Goal: Task Accomplishment & Management: Manage account settings

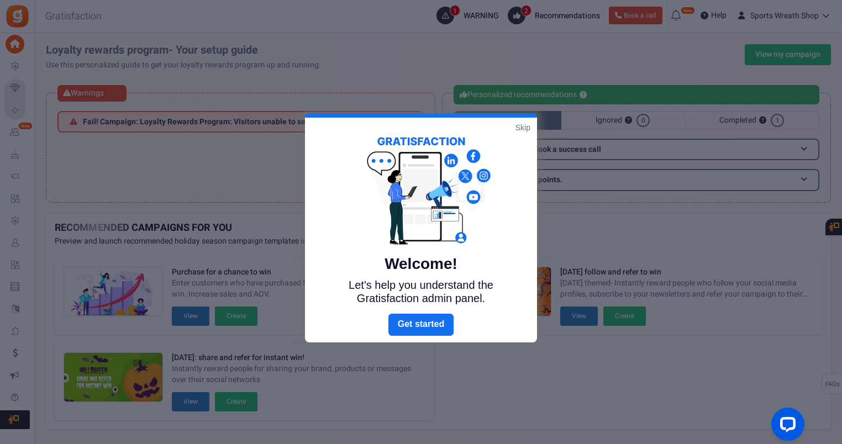
click at [524, 126] on link "Skip" at bounding box center [522, 127] width 15 height 11
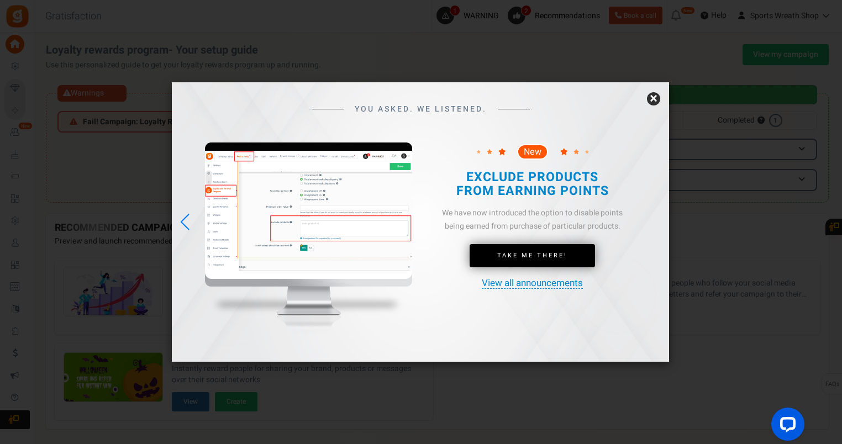
click at [654, 97] on link "×" at bounding box center [653, 98] width 13 height 13
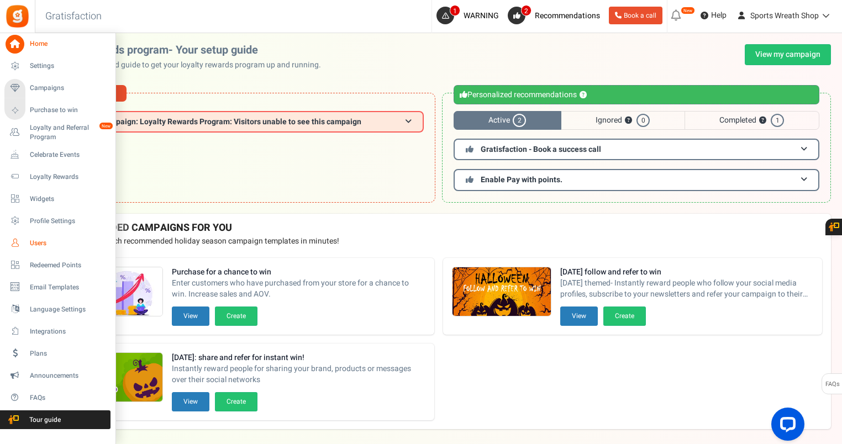
click at [43, 243] on span "Users" at bounding box center [68, 243] width 77 height 9
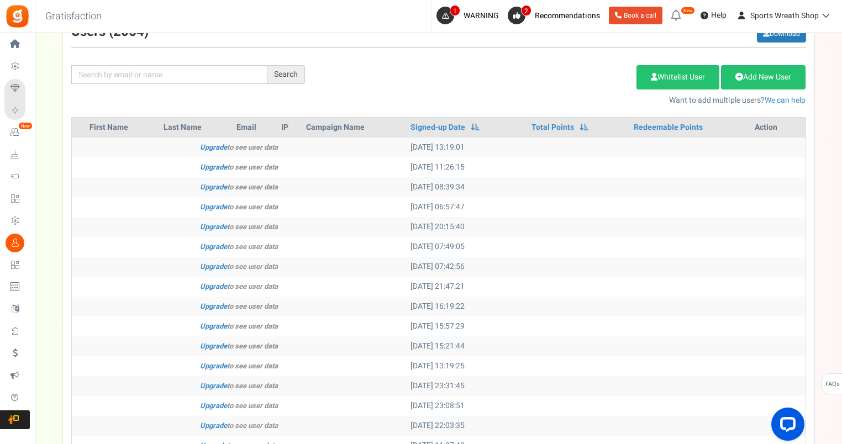
scroll to position [92, 0]
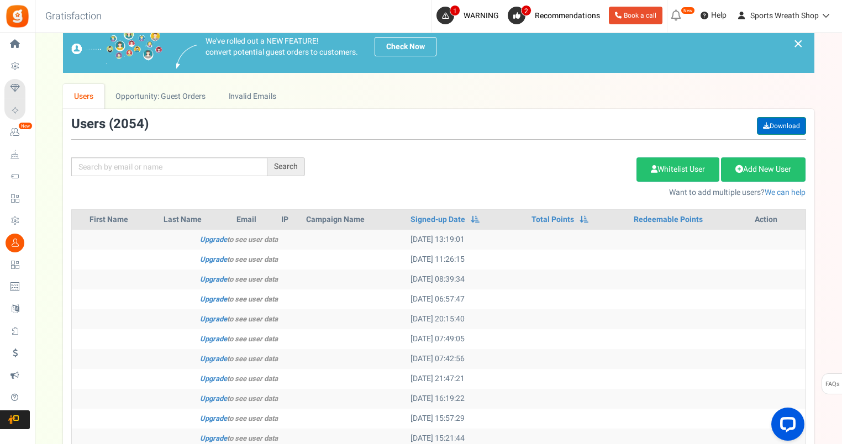
click at [772, 124] on link "Download" at bounding box center [781, 126] width 49 height 18
click at [776, 126] on link "Download" at bounding box center [781, 126] width 49 height 18
click at [535, 105] on ul "Users Opportunity: Guest Orders Invalid Emails" at bounding box center [438, 96] width 751 height 25
click at [199, 162] on input "text" at bounding box center [169, 166] width 196 height 19
paste input "[EMAIL_ADDRESS][DOMAIN_NAME]"
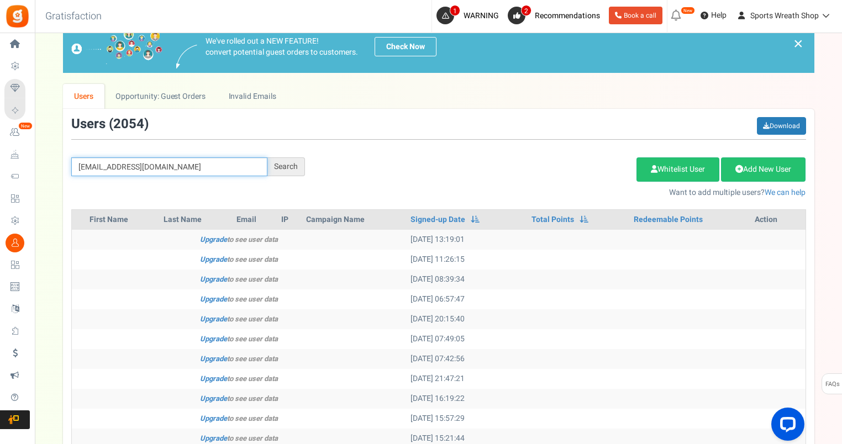
type input "[EMAIL_ADDRESS][DOMAIN_NAME]"
click at [293, 159] on div "Search" at bounding box center [286, 166] width 38 height 19
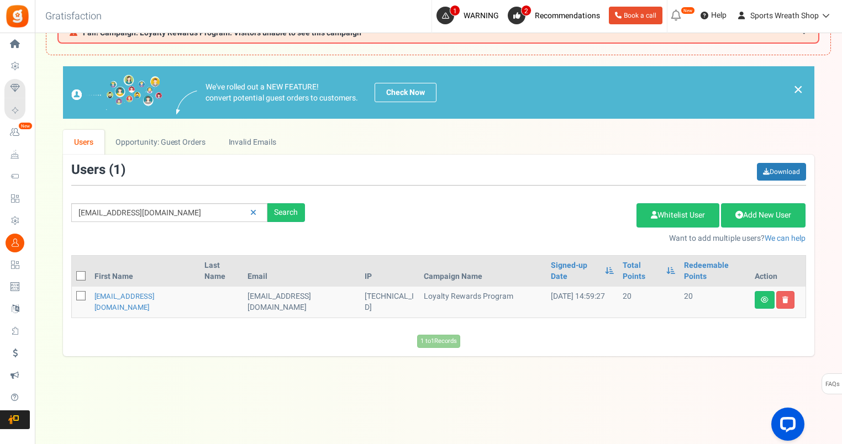
scroll to position [45, 0]
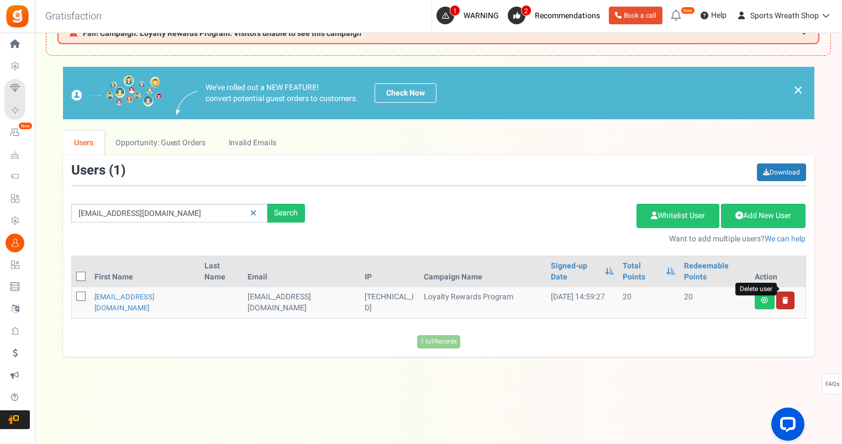
click at [782, 297] on icon at bounding box center [785, 300] width 6 height 7
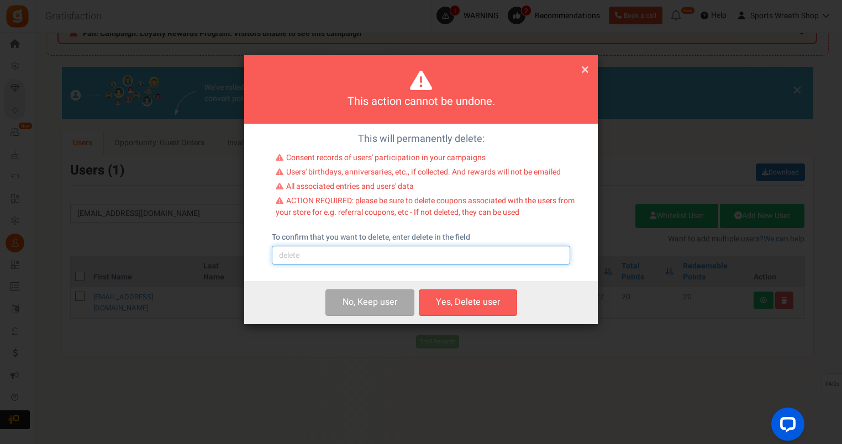
click at [443, 259] on input "text" at bounding box center [421, 255] width 298 height 19
type input "delete"
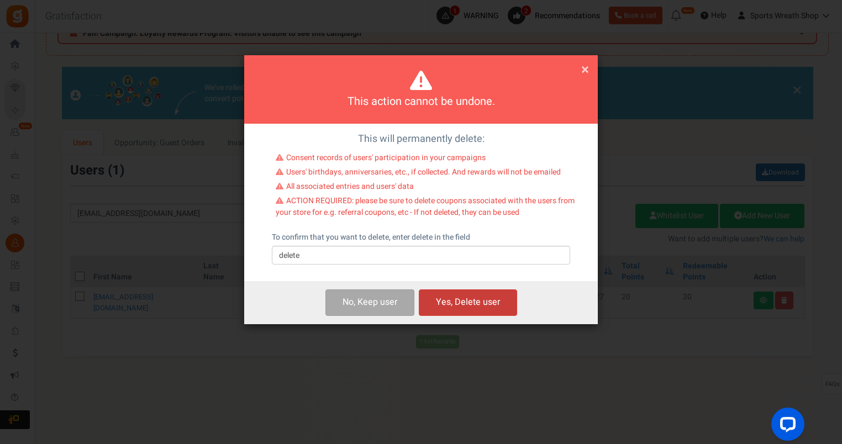
click at [454, 308] on button "Yes, Delete user" at bounding box center [468, 303] width 98 height 26
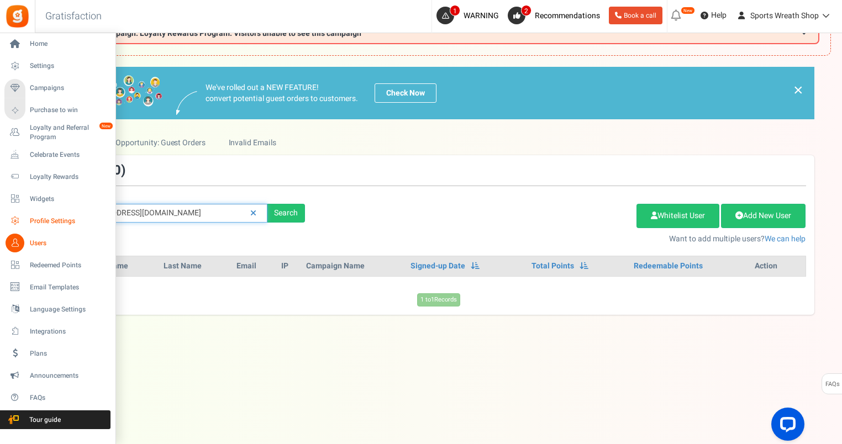
drag, startPoint x: 188, startPoint y: 214, endPoint x: 31, endPoint y: 220, distance: 157.0
click at [31, 220] on div "Home Settings Campaigns Purchase to win Loyalty and Referral Program New Celebr…" at bounding box center [421, 216] width 842 height 457
paste input "[EMAIL_ADDRESS][DOMAIN_NAME]"
type input "[EMAIL_ADDRESS][DOMAIN_NAME]"
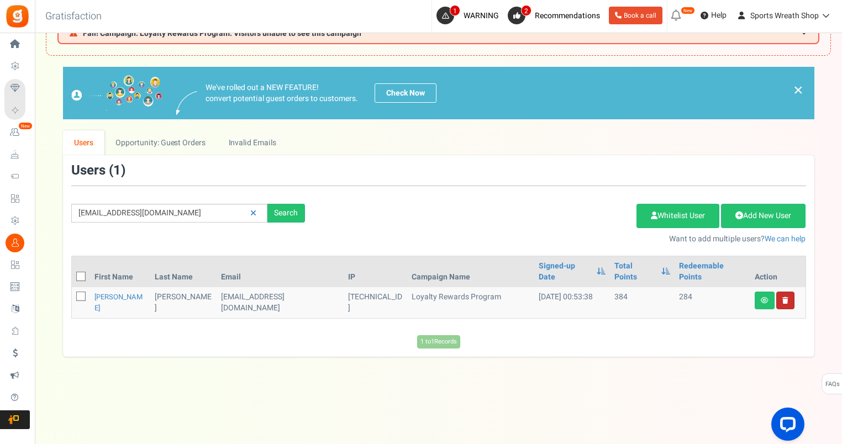
click at [787, 292] on link at bounding box center [785, 301] width 18 height 18
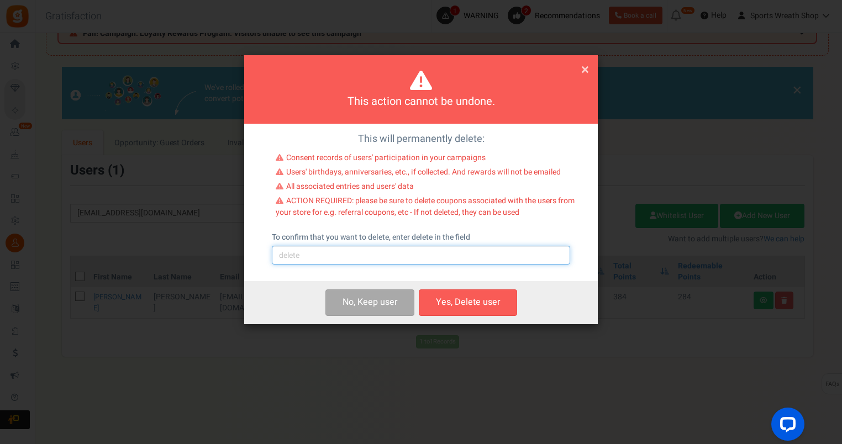
click at [344, 256] on input "text" at bounding box center [421, 255] width 298 height 19
type input "delete"
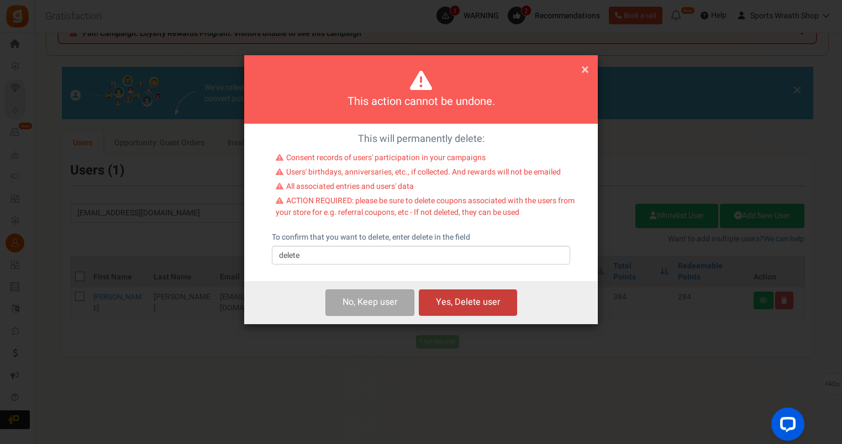
click at [468, 306] on button "Yes, Delete user" at bounding box center [468, 303] width 98 height 26
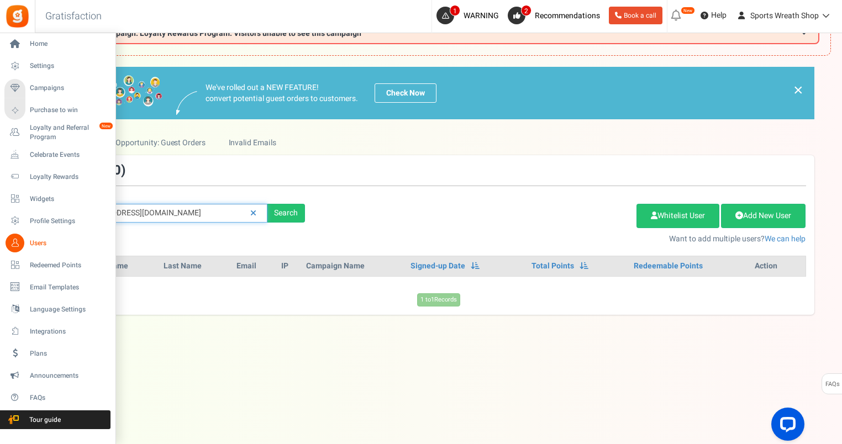
drag, startPoint x: 183, startPoint y: 213, endPoint x: 0, endPoint y: 243, distance: 185.9
click at [0, 243] on html "Install now Back to Home Back to program setup Home Settings Campaigns Purchase…" at bounding box center [421, 200] width 842 height 490
paste input "[EMAIL_ADDRESS][DOMAIN_NAME]"
type input "[EMAIL_ADDRESS][DOMAIN_NAME]"
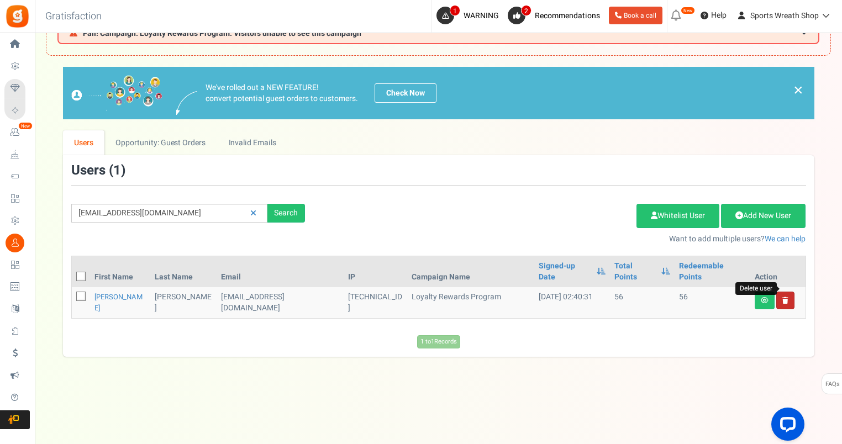
click at [785, 297] on icon at bounding box center [785, 300] width 6 height 7
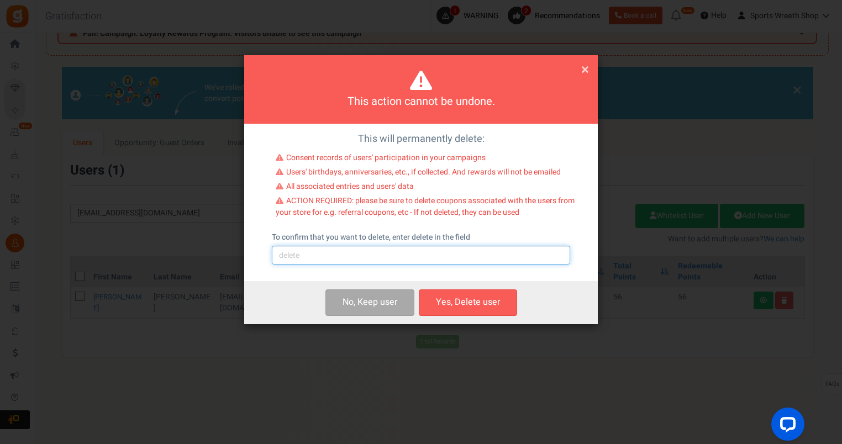
click at [328, 261] on input "text" at bounding box center [421, 255] width 298 height 19
type input "delete"
click at [446, 300] on button "Yes, Delete user" at bounding box center [468, 303] width 98 height 26
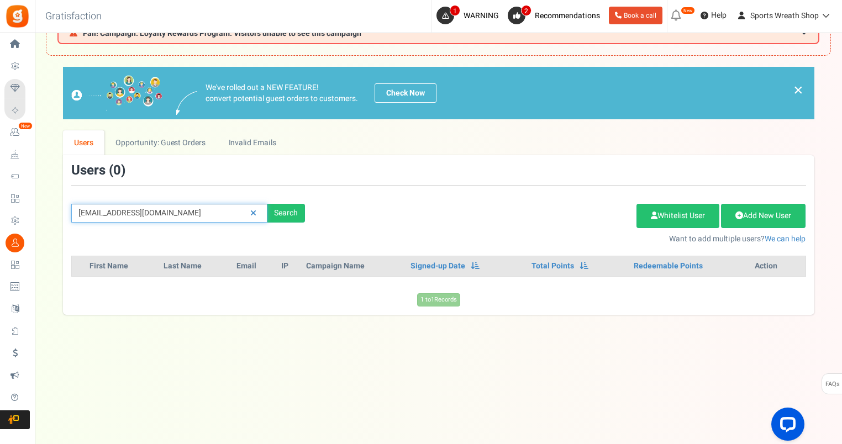
drag, startPoint x: 186, startPoint y: 214, endPoint x: -2, endPoint y: 239, distance: 189.4
click at [0, 239] on html "Install now Back to Home Back to program setup Home Settings Campaigns Purchase…" at bounding box center [421, 200] width 842 height 490
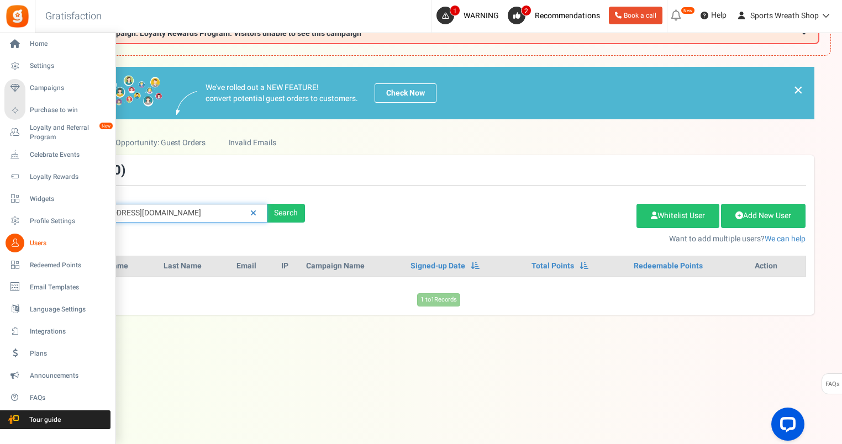
paste input "jmcgahee77"
type input "[EMAIL_ADDRESS][DOMAIN_NAME]"
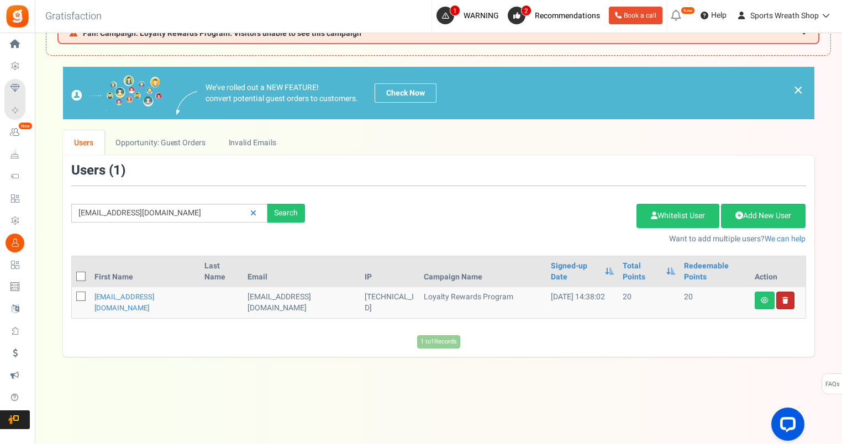
click at [787, 292] on link at bounding box center [785, 301] width 18 height 18
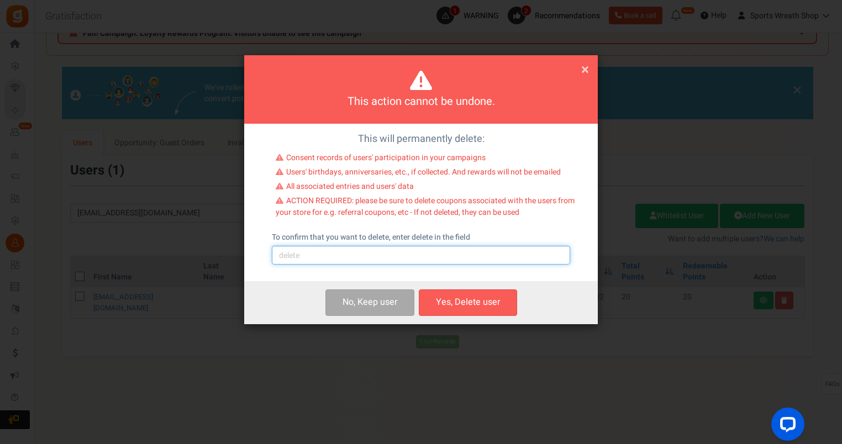
click at [314, 253] on input "text" at bounding box center [421, 255] width 298 height 19
type input "delete"
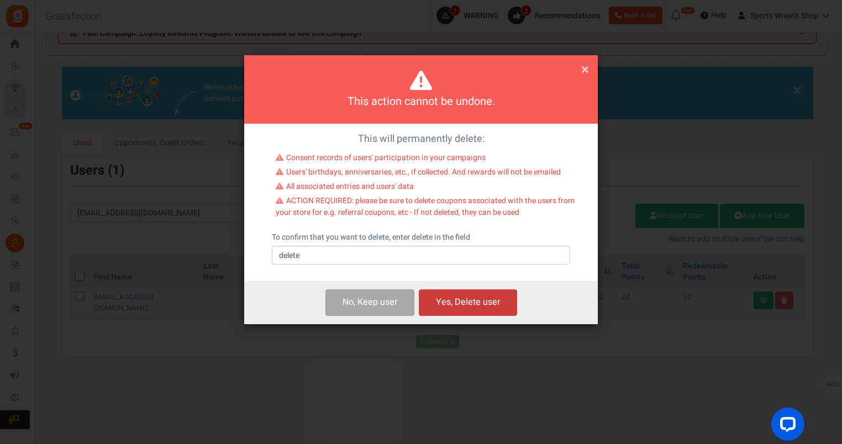
click at [477, 303] on button "Yes, Delete user" at bounding box center [468, 303] width 98 height 26
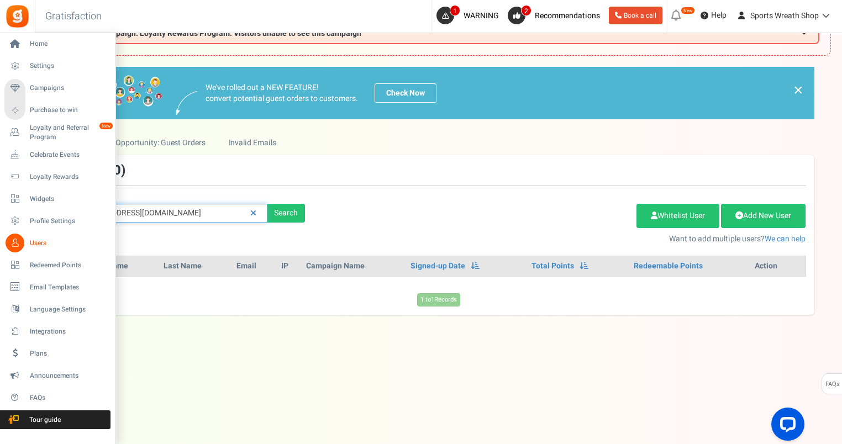
drag, startPoint x: 157, startPoint y: 217, endPoint x: 9, endPoint y: 233, distance: 148.9
click at [10, 233] on div "Home Settings Campaigns Purchase to win Loyalty and Referral Program New Celebr…" at bounding box center [421, 216] width 842 height 457
paste input "lalaswords@epbfi"
type input "[EMAIL_ADDRESS][DOMAIN_NAME]"
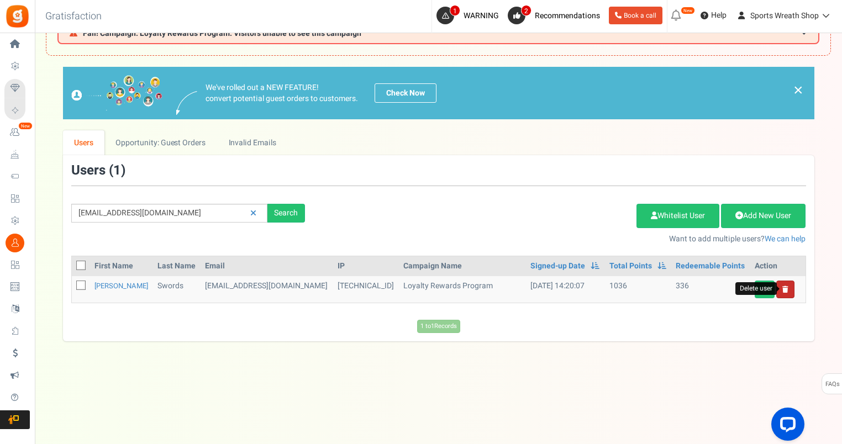
click at [785, 289] on icon at bounding box center [785, 289] width 6 height 7
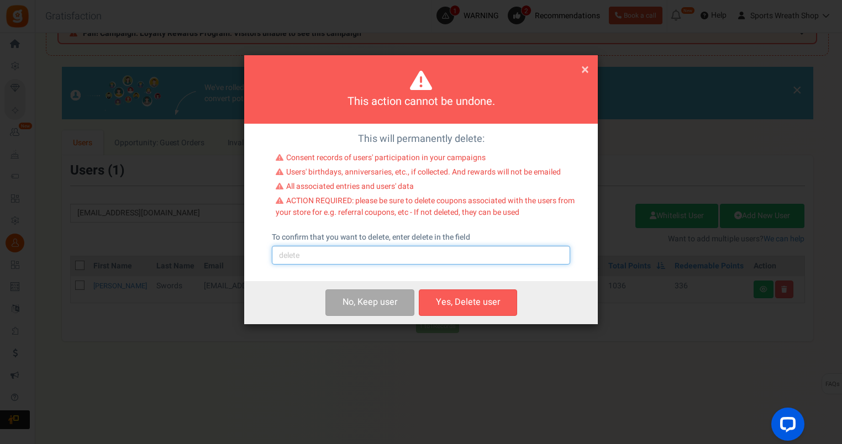
click at [333, 256] on input "text" at bounding box center [421, 255] width 298 height 19
type input "delete"
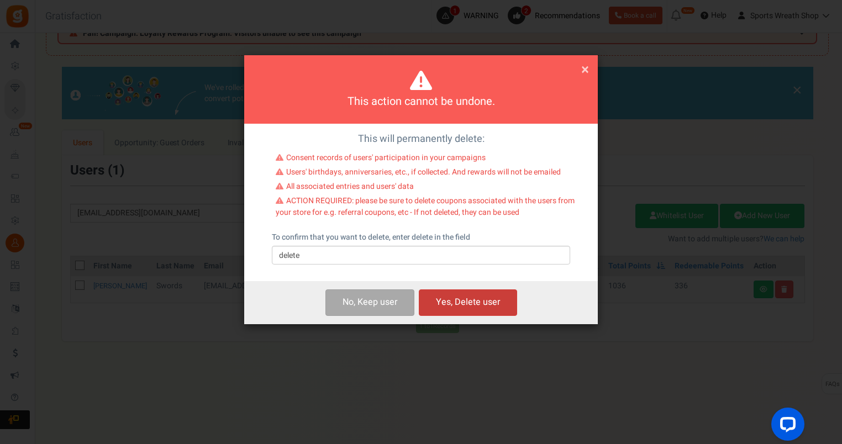
click at [465, 305] on button "Yes, Delete user" at bounding box center [468, 303] width 98 height 26
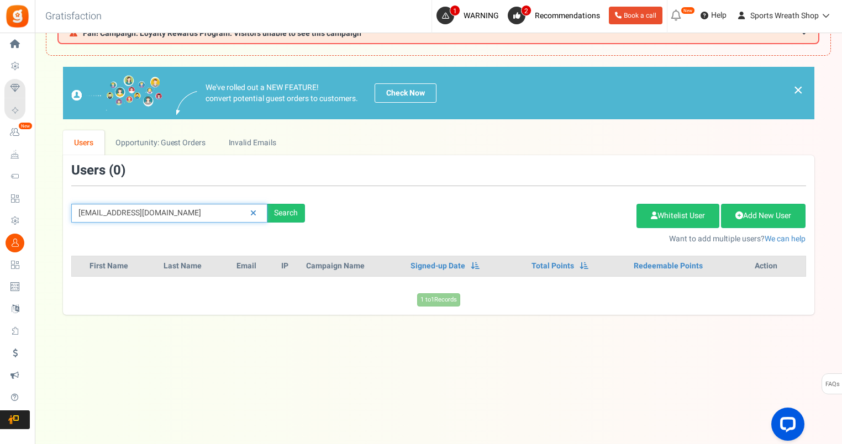
drag, startPoint x: 162, startPoint y: 210, endPoint x: -2, endPoint y: 217, distance: 164.2
click at [0, 217] on html "Install now Back to Home Back to program setup Home Settings Campaigns Purchase…" at bounding box center [421, 200] width 842 height 490
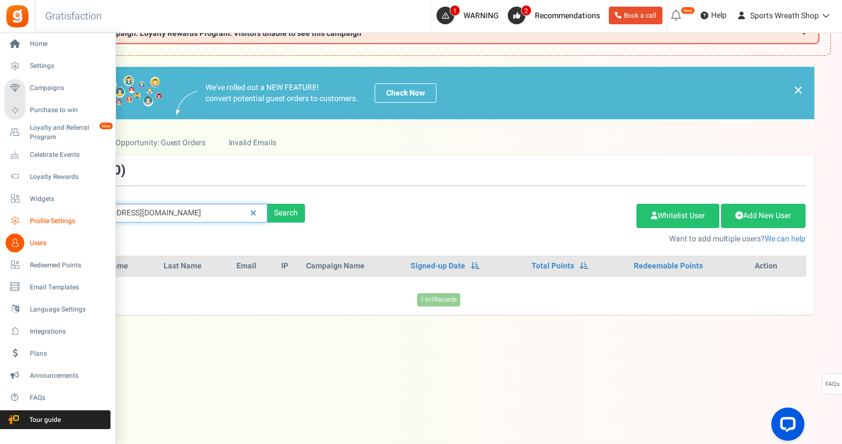
paste input "[EMAIL_ADDRESS]"
type input "[EMAIL_ADDRESS][DOMAIN_NAME]"
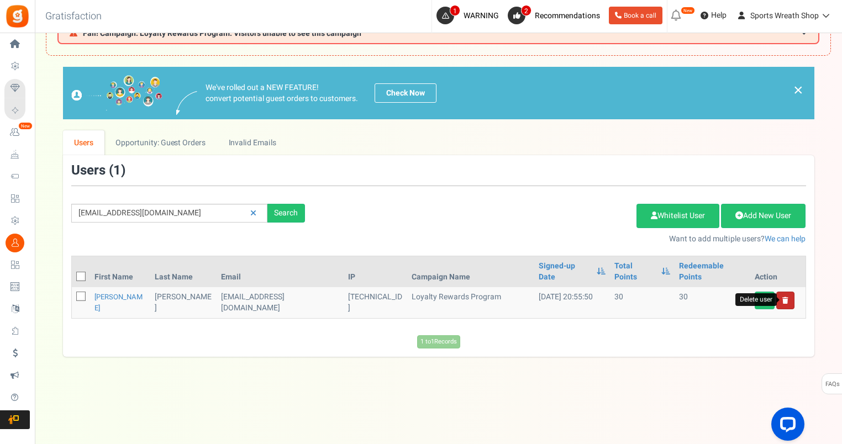
click at [784, 297] on icon at bounding box center [785, 300] width 6 height 7
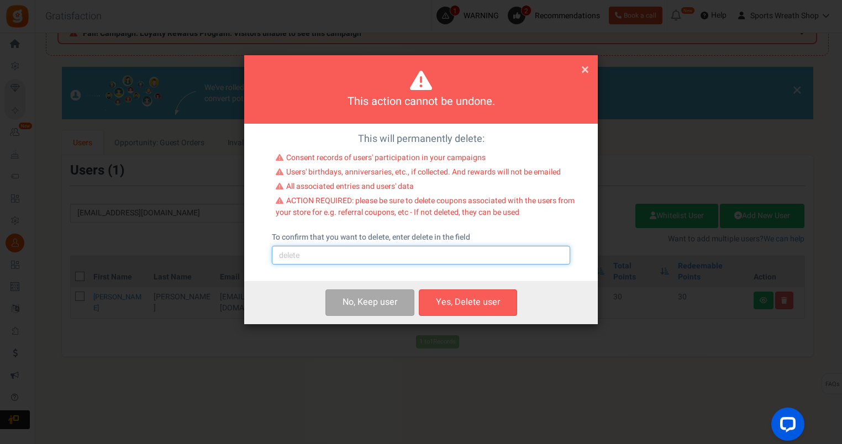
click at [343, 253] on input "text" at bounding box center [421, 255] width 298 height 19
type input "delete"
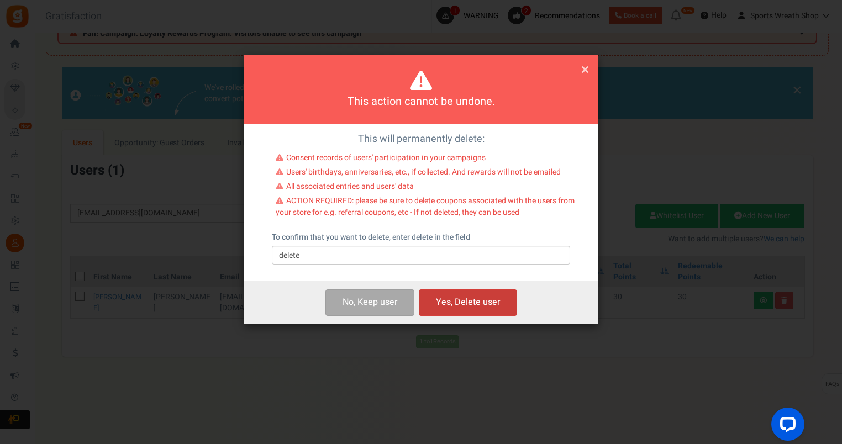
click at [506, 298] on button "Yes, Delete user" at bounding box center [468, 303] width 98 height 26
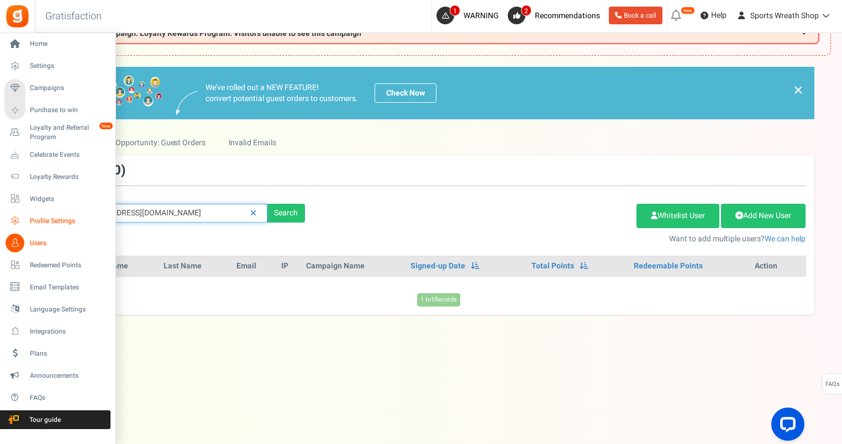
drag, startPoint x: 201, startPoint y: 214, endPoint x: 19, endPoint y: 230, distance: 182.5
click at [19, 229] on div "Home Settings Campaigns Purchase to win Loyalty and Referral Program New Celebr…" at bounding box center [421, 216] width 842 height 457
paste input "ksjolley2"
type input "[EMAIL_ADDRESS][DOMAIN_NAME]"
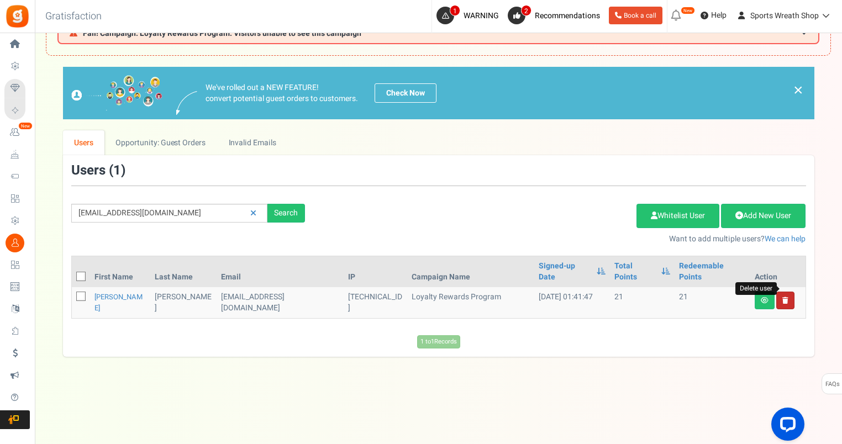
click at [782, 297] on icon at bounding box center [785, 300] width 6 height 7
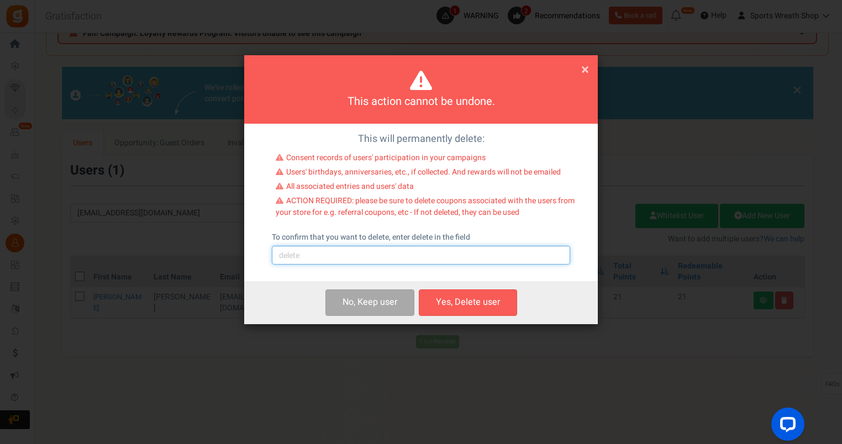
click at [325, 251] on input "text" at bounding box center [421, 255] width 298 height 19
type input "delete"
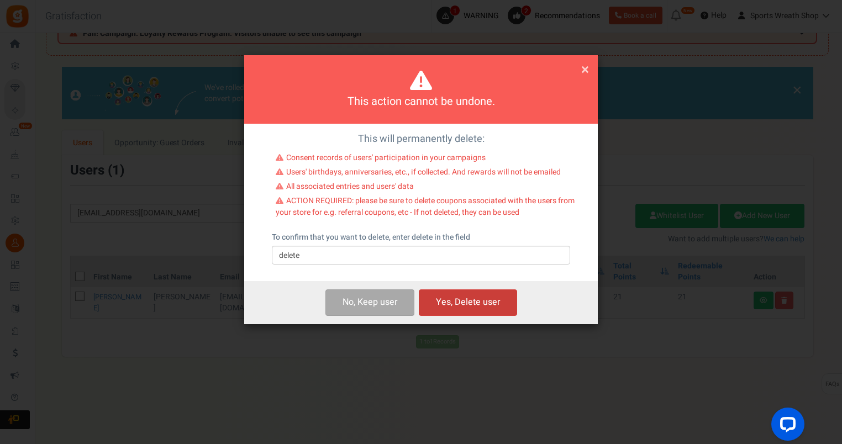
click at [473, 306] on button "Yes, Delete user" at bounding box center [468, 303] width 98 height 26
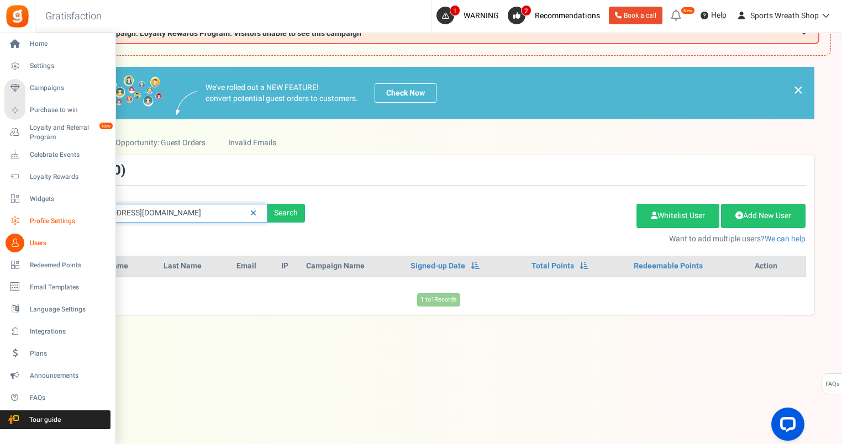
drag, startPoint x: 209, startPoint y: 209, endPoint x: 25, endPoint y: 216, distance: 184.1
click at [25, 215] on div "Home Settings Campaigns Purchase to win Loyalty and Referral Program New Celebr…" at bounding box center [421, 216] width 842 height 457
paste input "jwrencreations"
type input "[EMAIL_ADDRESS][DOMAIN_NAME]"
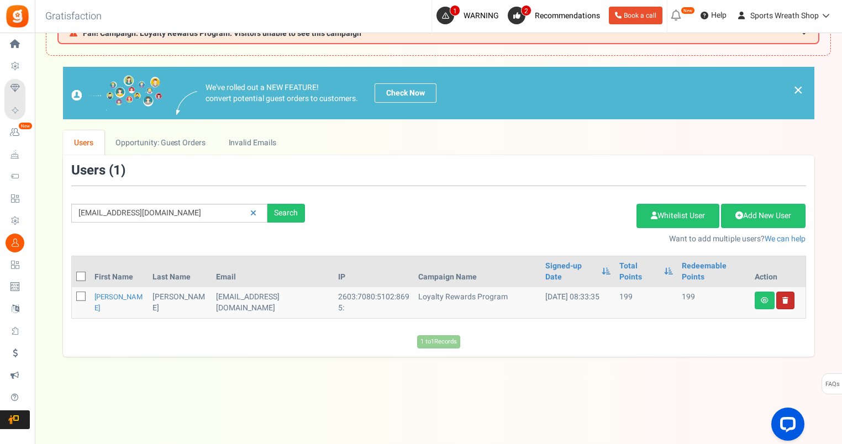
click at [788, 292] on link "Delete user" at bounding box center [785, 301] width 18 height 18
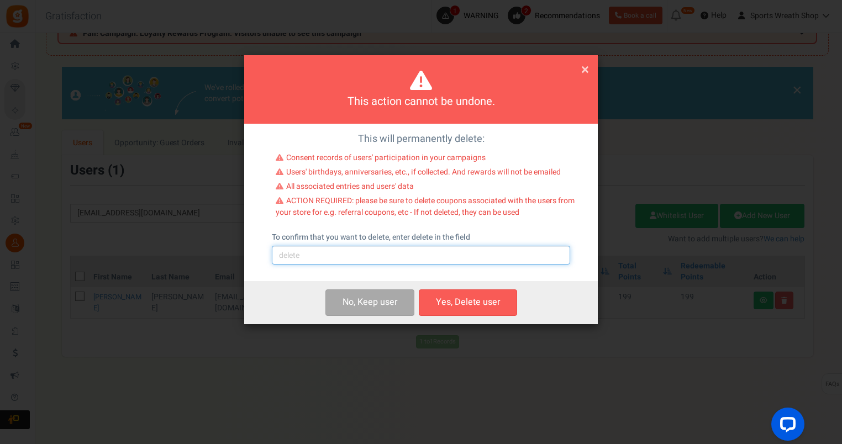
click at [400, 250] on input "text" at bounding box center [421, 255] width 298 height 19
type input "delete"
drag, startPoint x: 467, startPoint y: 304, endPoint x: 581, endPoint y: 248, distance: 126.8
click at [467, 303] on button "Yes, Delete user" at bounding box center [468, 303] width 98 height 26
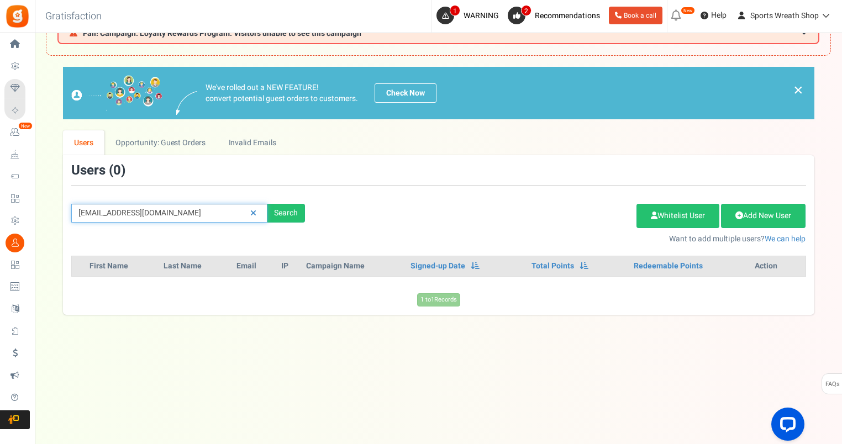
drag, startPoint x: 203, startPoint y: 210, endPoint x: -2, endPoint y: 239, distance: 207.5
click at [0, 239] on html "Install now Back to Home Back to program setup Home Settings Campaigns Purchase…" at bounding box center [421, 200] width 842 height 490
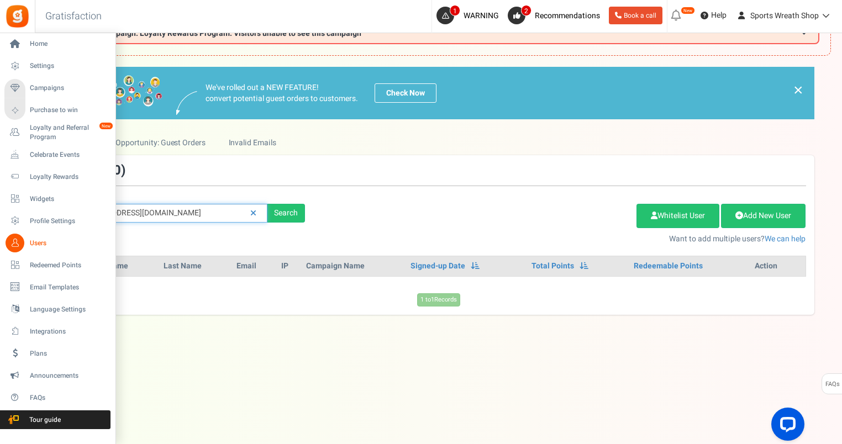
paste input "[PERSON_NAME].[PERSON_NAME]"
type input "[PERSON_NAME][EMAIL_ADDRESS][PERSON_NAME][DOMAIN_NAME]"
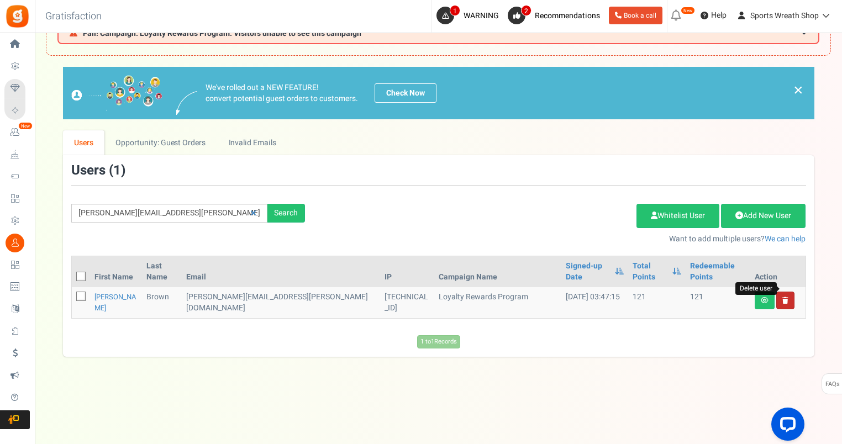
click at [786, 297] on icon at bounding box center [785, 300] width 6 height 7
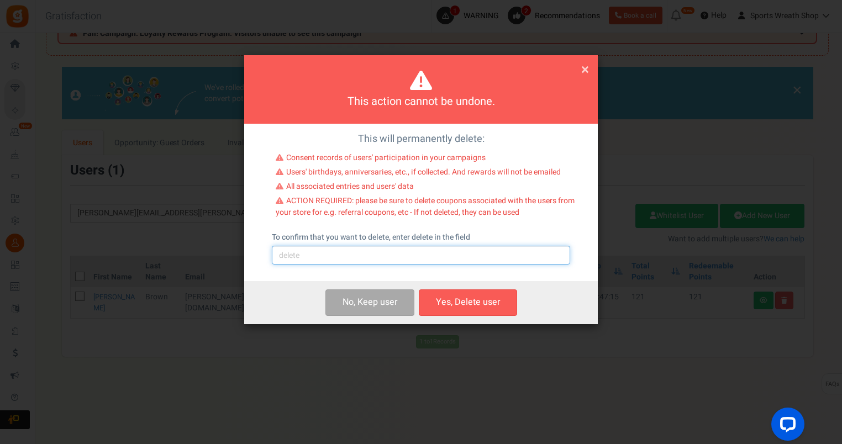
click at [405, 255] on input "text" at bounding box center [421, 255] width 298 height 19
type input "delete"
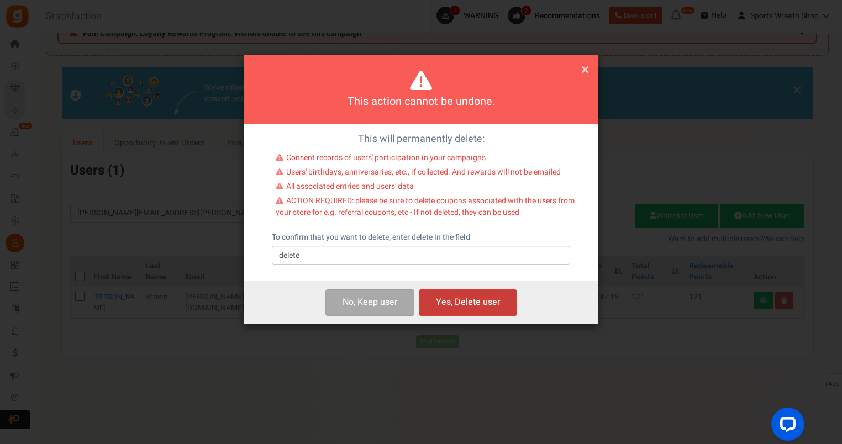
click at [484, 307] on button "Yes, Delete user" at bounding box center [468, 303] width 98 height 26
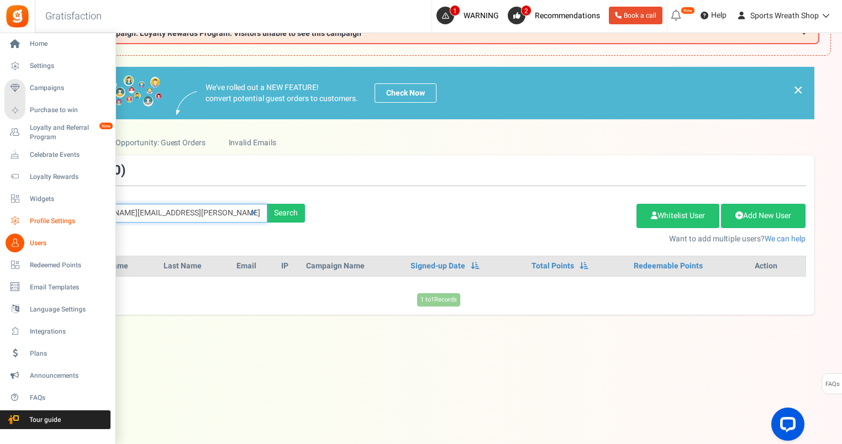
drag, startPoint x: 201, startPoint y: 214, endPoint x: 17, endPoint y: 225, distance: 184.3
click at [22, 225] on div "Home Settings Campaigns Purchase to win Loyalty and Referral Program New Celebr…" at bounding box center [421, 216] width 842 height 457
paste input "[PERSON_NAME].[PERSON_NAME]@ao"
type input "[PERSON_NAME][EMAIL_ADDRESS][PERSON_NAME][DOMAIN_NAME]"
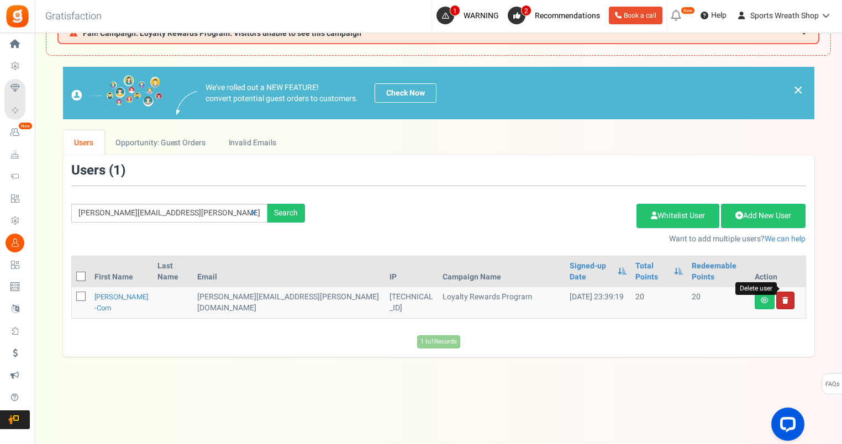
click at [783, 297] on icon at bounding box center [785, 300] width 6 height 7
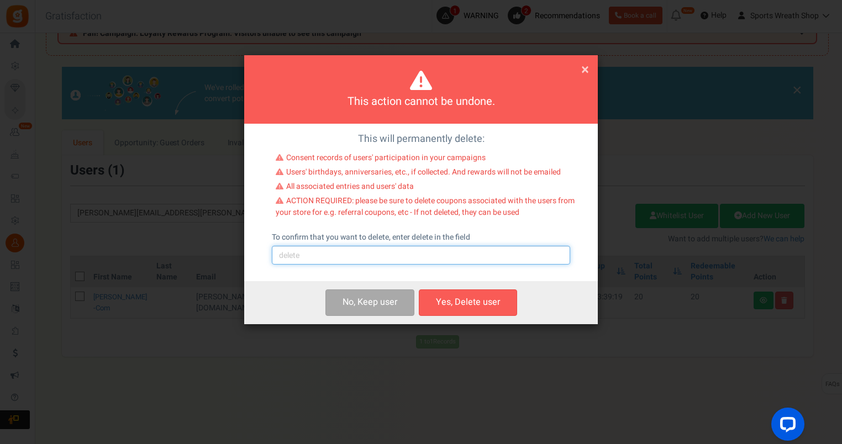
click at [321, 254] on input "text" at bounding box center [421, 255] width 298 height 19
type input "delete"
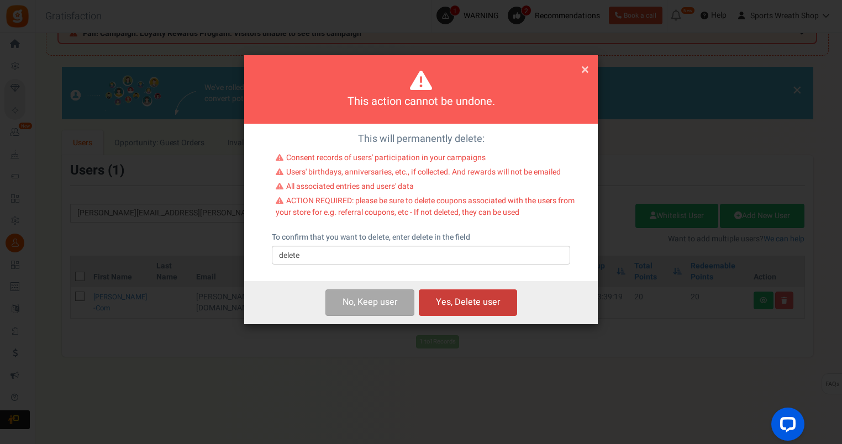
click at [461, 305] on button "Yes, Delete user" at bounding box center [468, 303] width 98 height 26
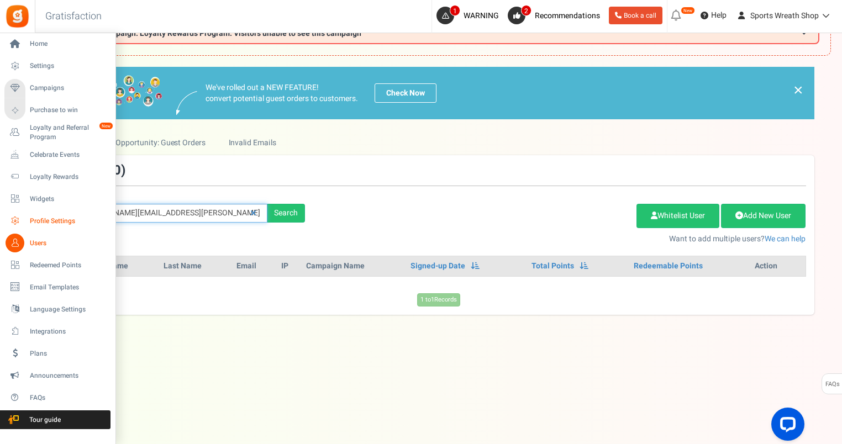
drag, startPoint x: 161, startPoint y: 208, endPoint x: 24, endPoint y: 220, distance: 138.1
click at [42, 218] on div "× Close Add Points ? First Name Last Name Email Do you want to give Welcome bon…" at bounding box center [438, 191] width 807 height 248
paste input "martabrown52@gmai"
type input "[EMAIL_ADDRESS][DOMAIN_NAME]"
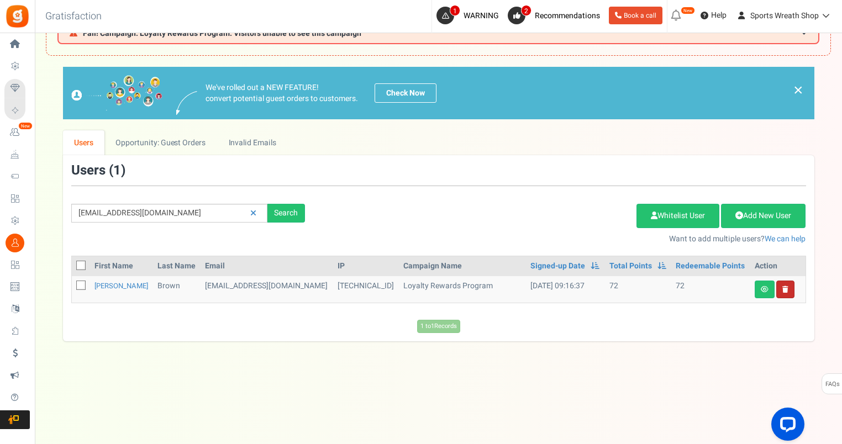
click at [788, 287] on link at bounding box center [785, 290] width 18 height 18
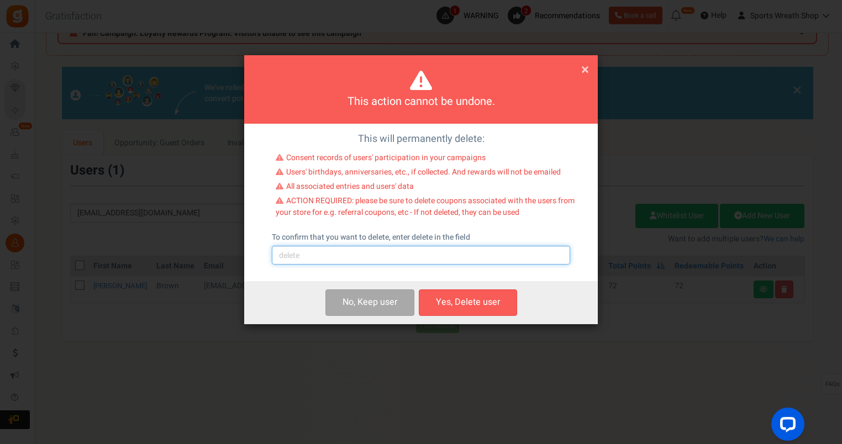
click at [379, 256] on input "text" at bounding box center [421, 255] width 298 height 19
type input "delete"
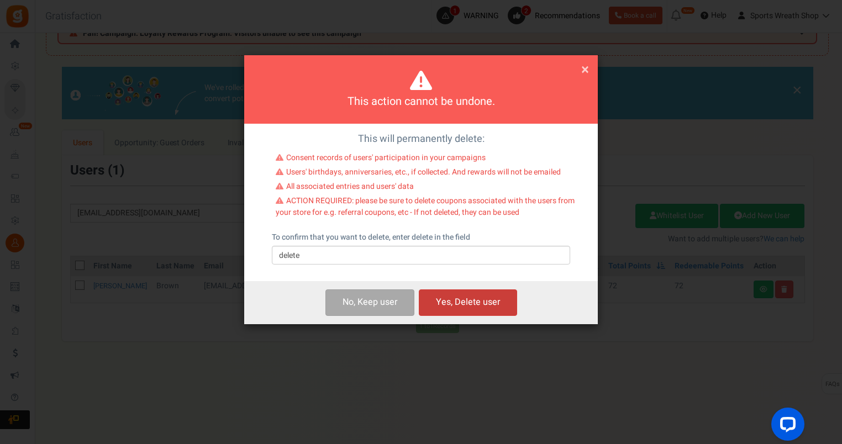
click at [492, 304] on button "Yes, Delete user" at bounding box center [468, 303] width 98 height 26
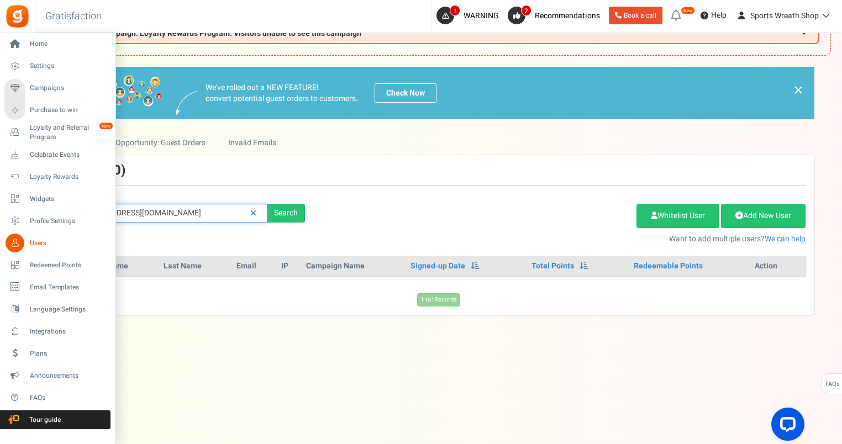
drag, startPoint x: 187, startPoint y: 217, endPoint x: 0, endPoint y: 241, distance: 188.3
click at [0, 240] on html "Install now Back to Home Back to program setup Home Settings Campaigns Purchase…" at bounding box center [421, 200] width 842 height 490
paste input "[EMAIL_ADDRESS]"
type input "[EMAIL_ADDRESS][DOMAIN_NAME]"
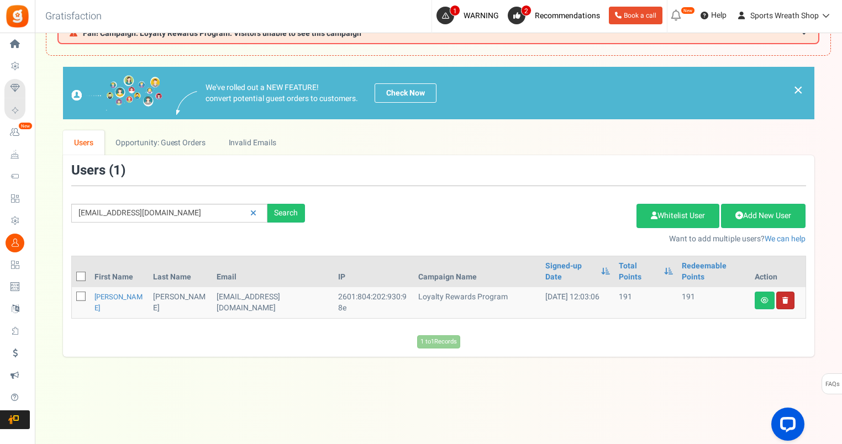
click at [792, 292] on link at bounding box center [785, 301] width 18 height 18
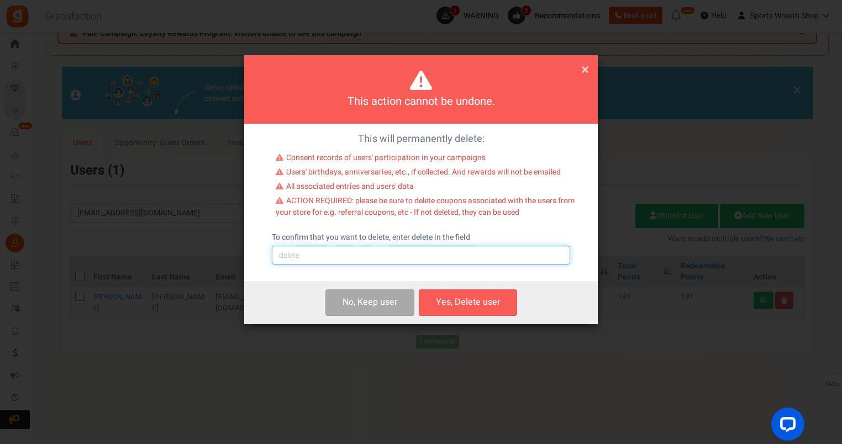
click at [439, 252] on input "text" at bounding box center [421, 255] width 298 height 19
type input "delete"
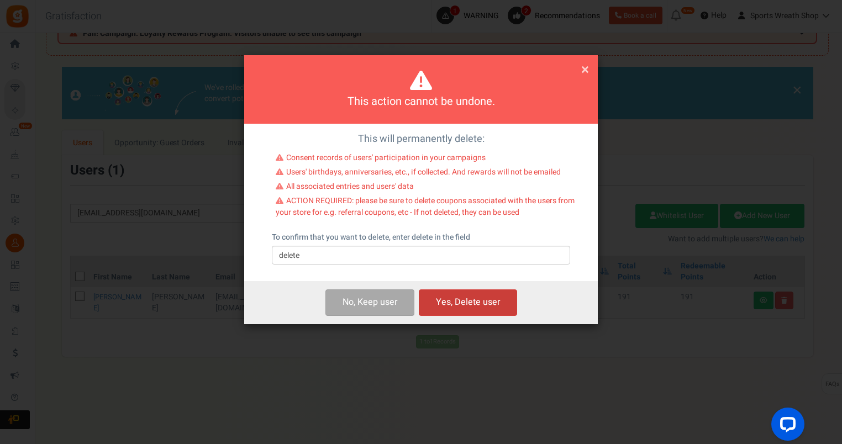
click at [469, 303] on button "Yes, Delete user" at bounding box center [468, 303] width 98 height 26
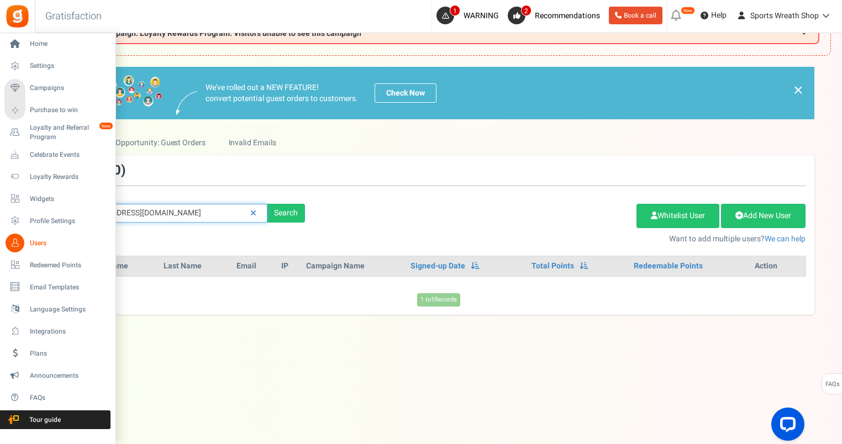
drag, startPoint x: 198, startPoint y: 214, endPoint x: 16, endPoint y: 244, distance: 184.3
click at [22, 245] on div "Home Settings Campaigns Purchase to win Loyalty and Referral Program New Celebr…" at bounding box center [421, 216] width 842 height 457
paste input "[PERSON_NAME][EMAIL_ADDRESS]"
type input "[PERSON_NAME][EMAIL_ADDRESS][DOMAIN_NAME]"
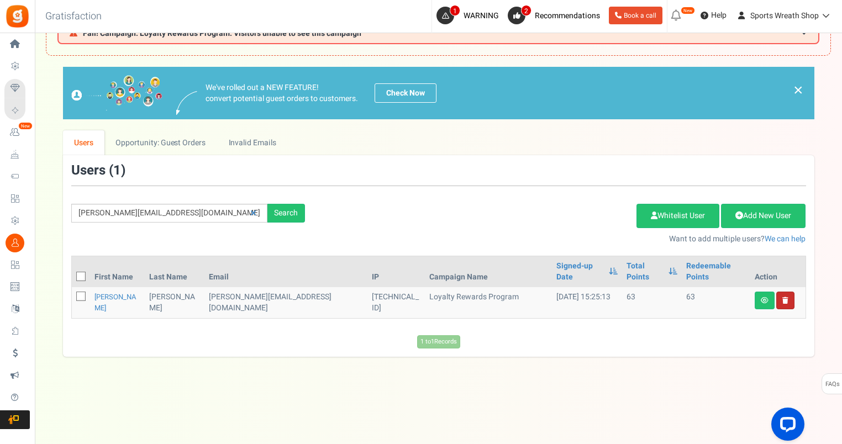
click at [788, 292] on link "Delete user" at bounding box center [785, 301] width 18 height 18
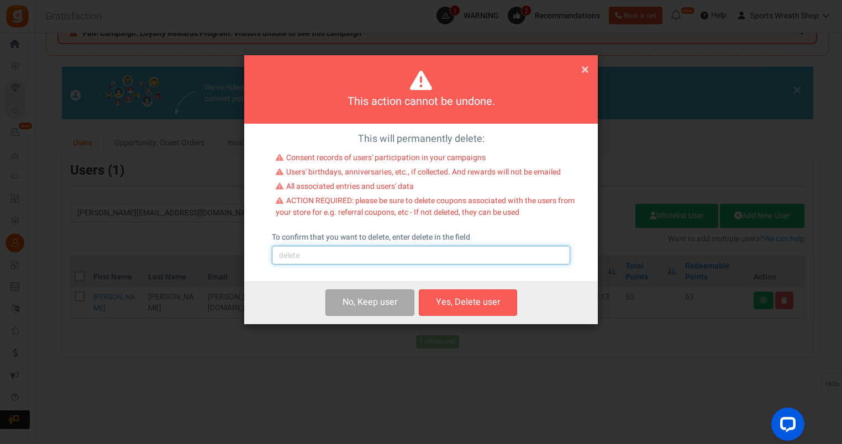
click at [455, 259] on input "text" at bounding box center [421, 255] width 298 height 19
type input "delete"
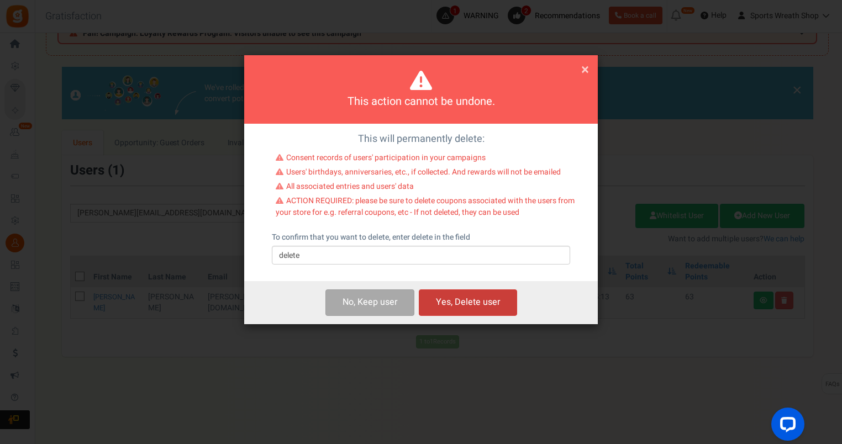
click at [482, 307] on button "Yes, Delete user" at bounding box center [468, 303] width 98 height 26
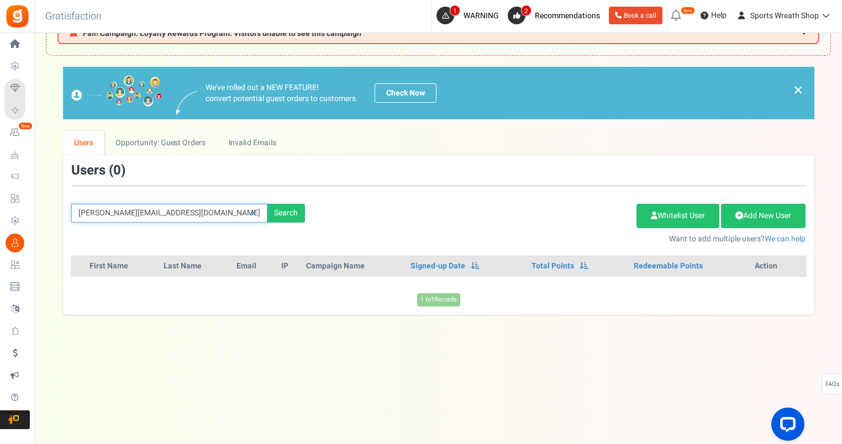
drag, startPoint x: 224, startPoint y: 210, endPoint x: 65, endPoint y: 219, distance: 159.4
click at [64, 219] on div "[PERSON_NAME][EMAIL_ADDRESS][DOMAIN_NAME] Search" at bounding box center [188, 213] width 250 height 19
paste input "jarvirita701"
type input "[EMAIL_ADDRESS][DOMAIN_NAME]"
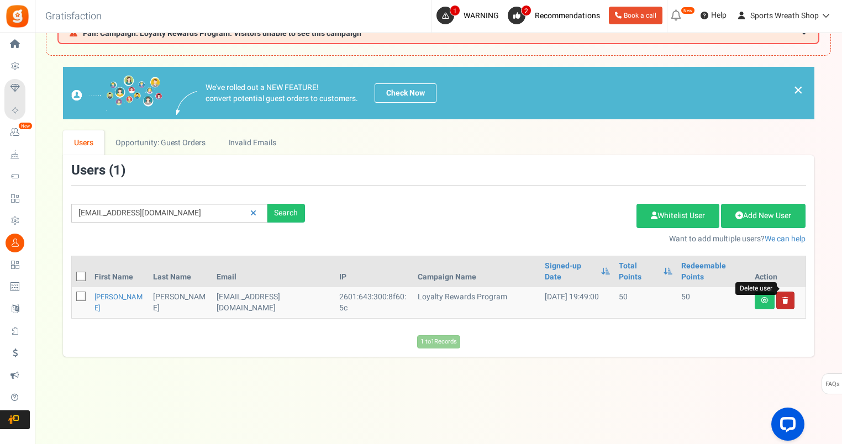
click at [786, 297] on icon at bounding box center [785, 300] width 6 height 7
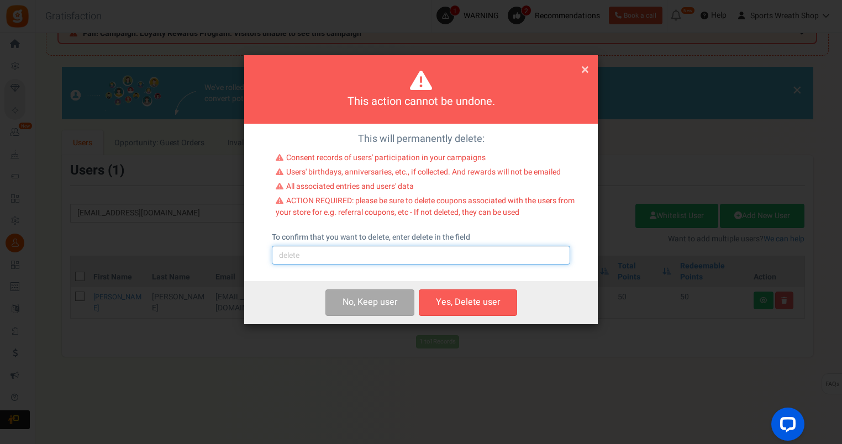
click at [402, 257] on input "text" at bounding box center [421, 255] width 298 height 19
type input "delete"
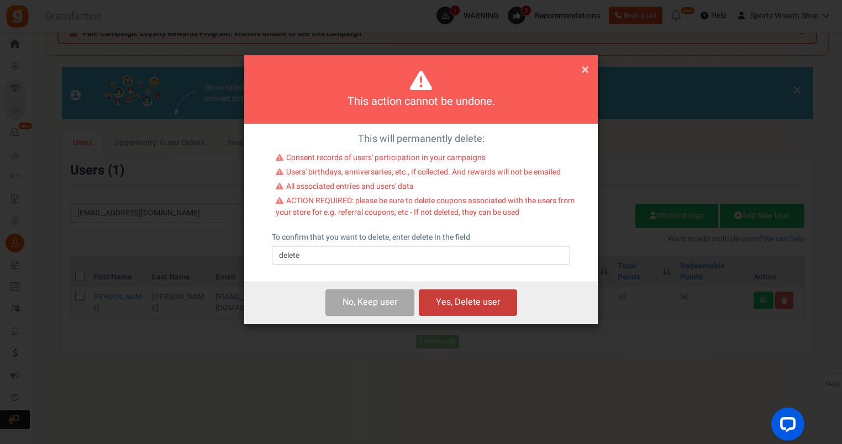
click at [486, 299] on button "Yes, Delete user" at bounding box center [468, 303] width 98 height 26
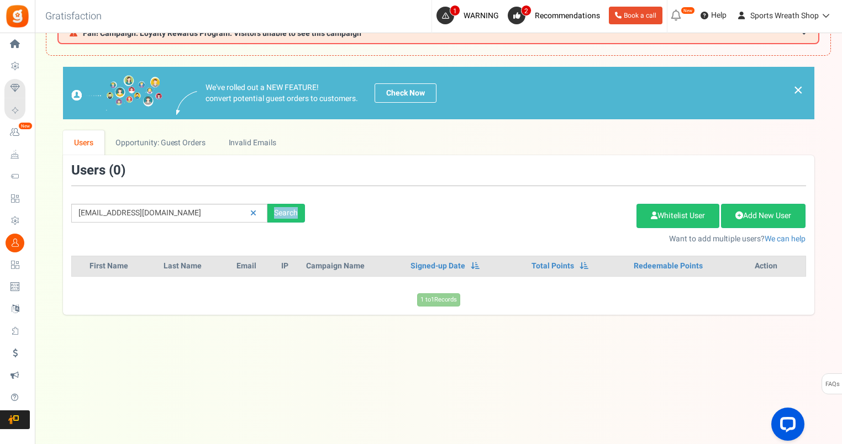
drag, startPoint x: 183, startPoint y: 203, endPoint x: 192, endPoint y: 207, distance: 9.6
click at [137, 212] on div "[EMAIL_ADDRESS][DOMAIN_NAME] Search Add Etsy Order Delete Selected Users Import…" at bounding box center [438, 204] width 751 height 81
click at [192, 207] on input "[EMAIL_ADDRESS][DOMAIN_NAME]" at bounding box center [169, 213] width 196 height 19
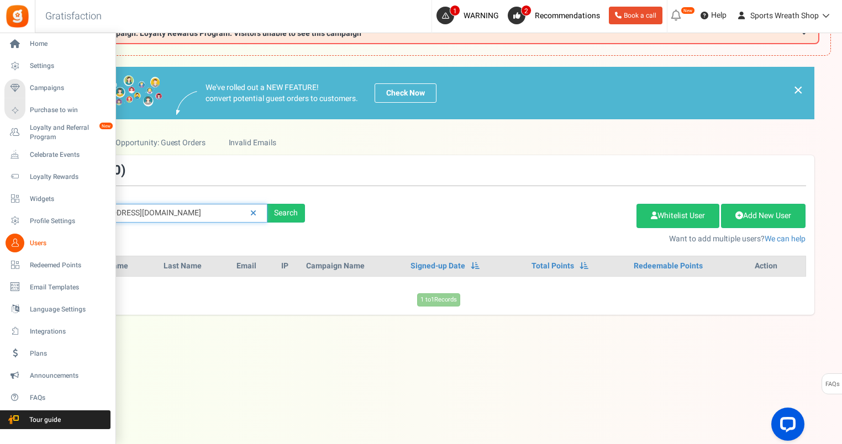
drag, startPoint x: 197, startPoint y: 210, endPoint x: 0, endPoint y: 242, distance: 199.3
click at [61, 222] on div "We've rolled out a NEW FEATURE! convert potential guest orders to customers. Ch…" at bounding box center [438, 191] width 785 height 248
paste input "phlips9@hot"
type input "[EMAIL_ADDRESS][DOMAIN_NAME]"
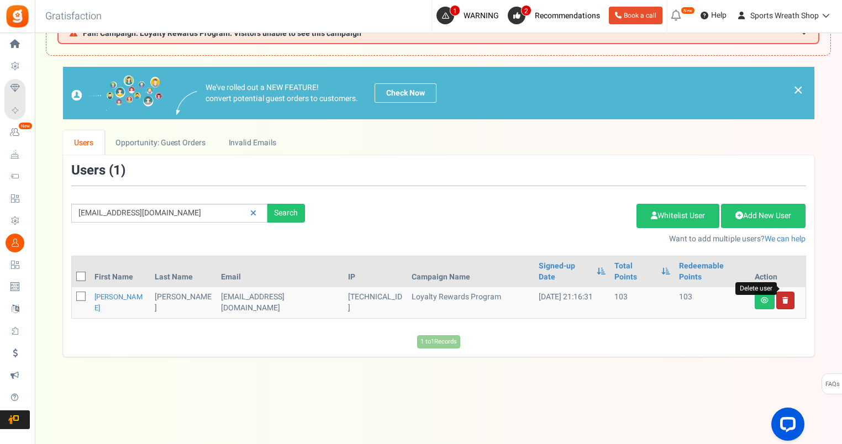
drag, startPoint x: 787, startPoint y: 290, endPoint x: 769, endPoint y: 285, distance: 18.2
click at [787, 297] on icon at bounding box center [785, 300] width 6 height 7
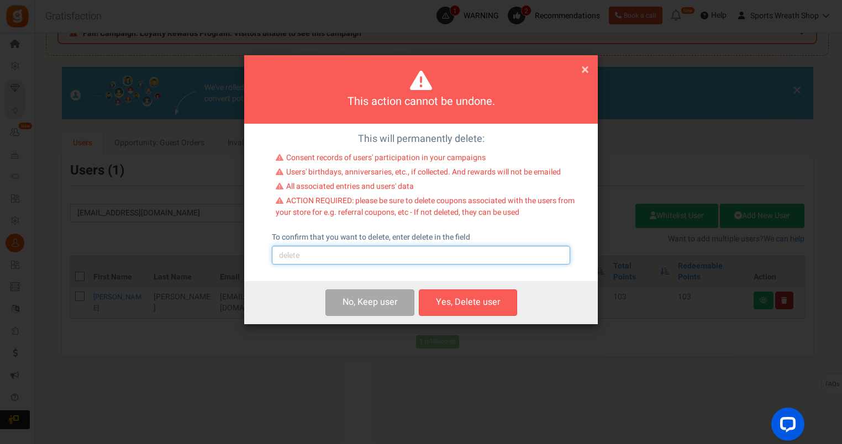
drag, startPoint x: 410, startPoint y: 254, endPoint x: 408, endPoint y: 260, distance: 6.8
click at [410, 253] on input "text" at bounding box center [421, 255] width 298 height 19
type input "delete"
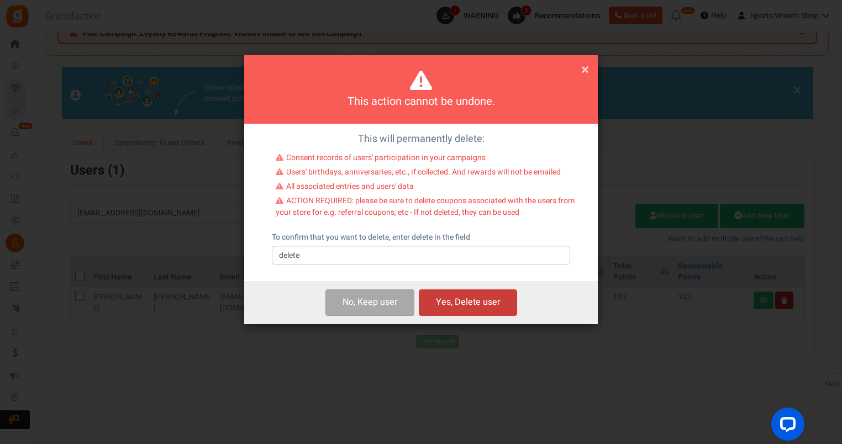
click at [470, 302] on button "Yes, Delete user" at bounding box center [468, 303] width 98 height 26
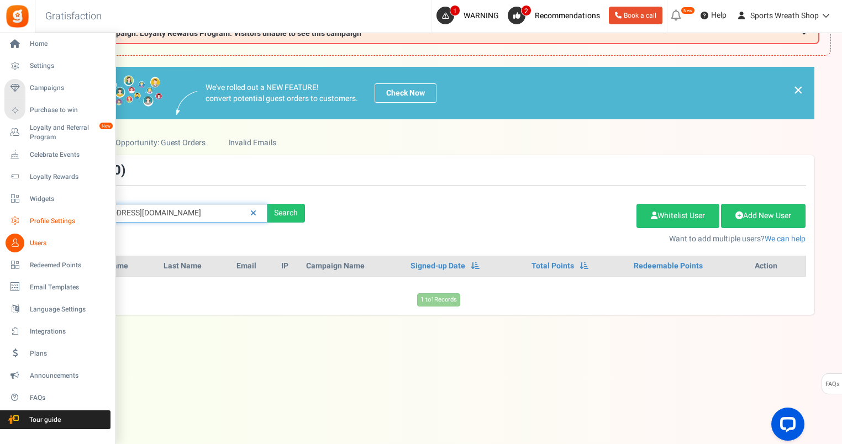
drag, startPoint x: 226, startPoint y: 206, endPoint x: 24, endPoint y: 219, distance: 202.1
click at [24, 218] on div "Home Settings Campaigns Purchase to win Loyalty and Referral Program New Celebr…" at bounding box center [421, 216] width 842 height 457
paste input "[PERSON_NAME].[PERSON_NAME]@g"
type input "[PERSON_NAME][EMAIL_ADDRESS][PERSON_NAME][DOMAIN_NAME]"
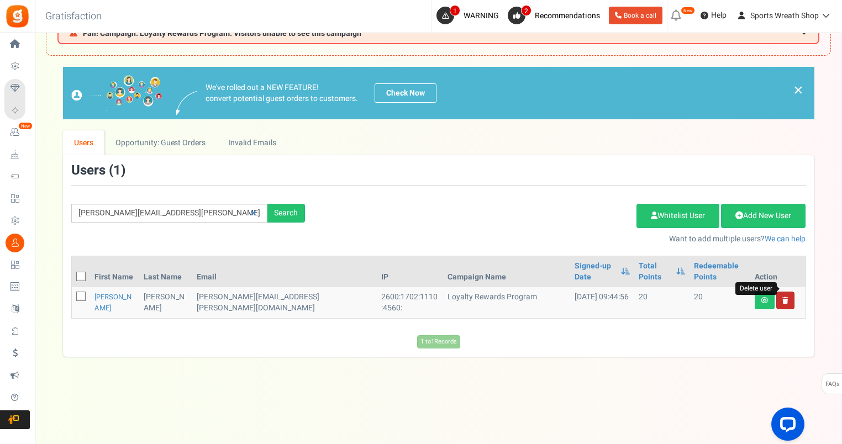
click at [786, 297] on icon at bounding box center [785, 300] width 6 height 7
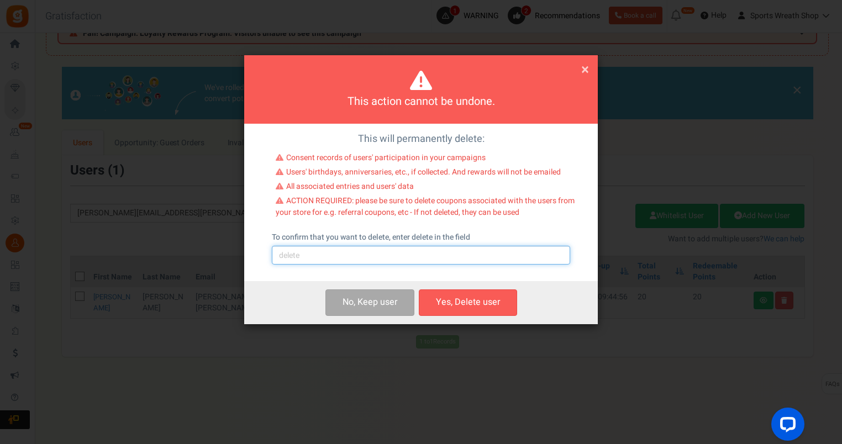
click at [388, 251] on input "text" at bounding box center [421, 255] width 298 height 19
type input "delete"
click at [492, 302] on button "Yes, Delete user" at bounding box center [468, 303] width 98 height 26
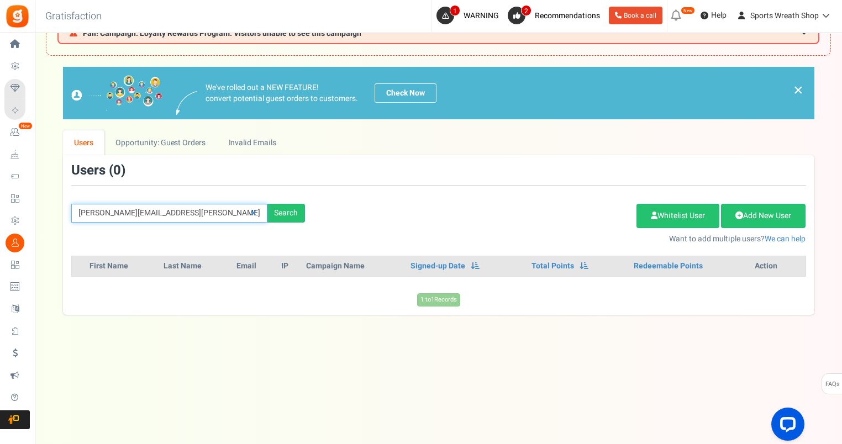
drag, startPoint x: 184, startPoint y: 206, endPoint x: 35, endPoint y: 230, distance: 150.7
click at [36, 230] on div "× Close Add Points ? First Name Last Name Email Do you want to give Welcome bon…" at bounding box center [438, 191] width 807 height 248
paste input "[EMAIL_ADDRESS][PERSON_NAME]"
type input "[EMAIL_ADDRESS][PERSON_NAME][DOMAIN_NAME]"
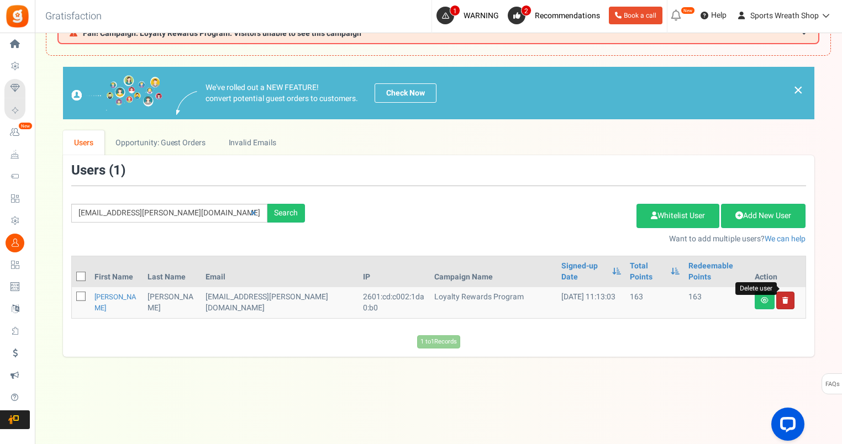
click at [783, 297] on icon at bounding box center [785, 300] width 6 height 7
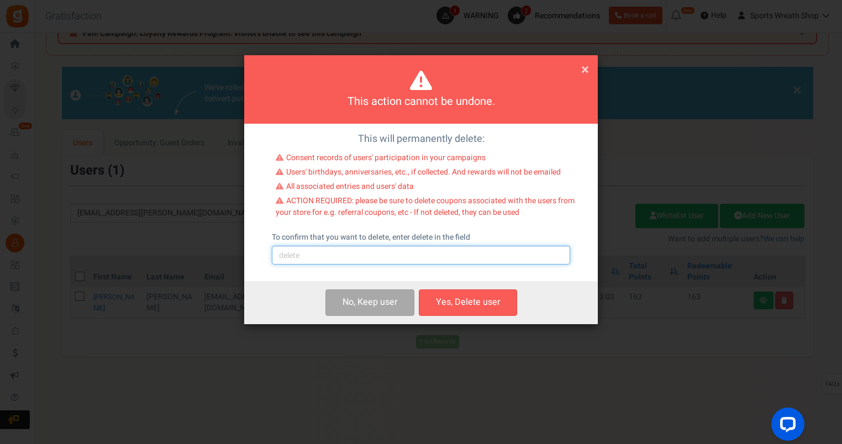
click at [350, 255] on input "text" at bounding box center [421, 255] width 298 height 19
type input "delete"
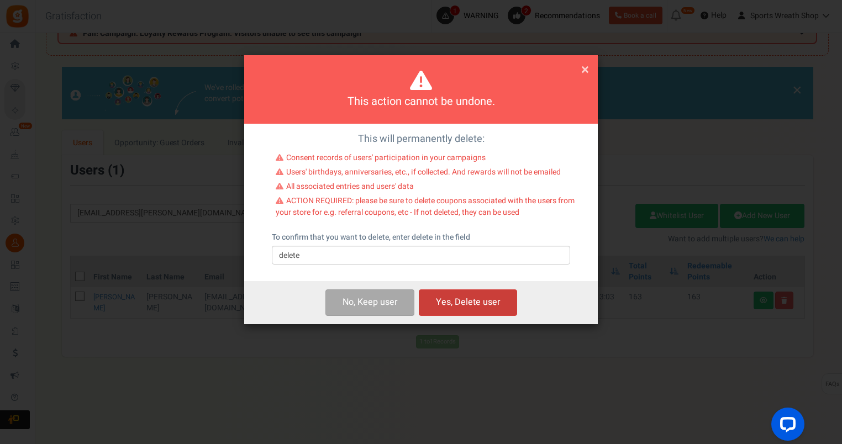
click at [480, 304] on button "Yes, Delete user" at bounding box center [468, 303] width 98 height 26
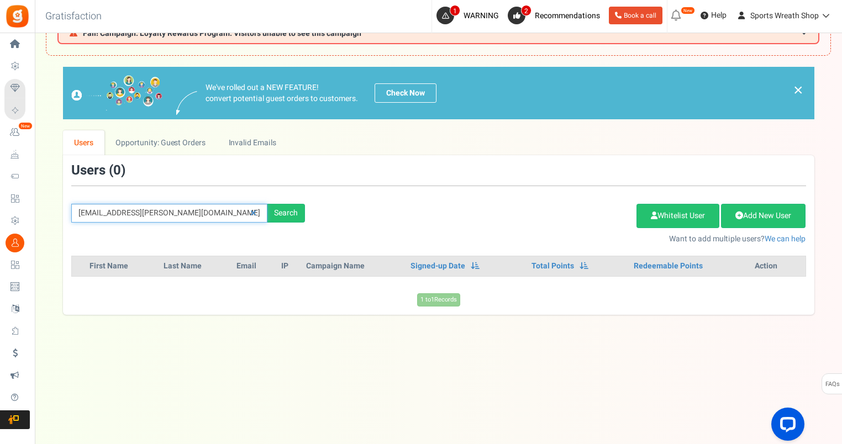
drag, startPoint x: 211, startPoint y: 211, endPoint x: 46, endPoint y: 217, distance: 164.7
click at [46, 217] on div "We've rolled out a NEW FEATURE! convert potential guest orders to customers. Ch…" at bounding box center [438, 191] width 785 height 248
paste input "[EMAIL_ADDRESS]"
type input "[EMAIL_ADDRESS][DOMAIN_NAME]"
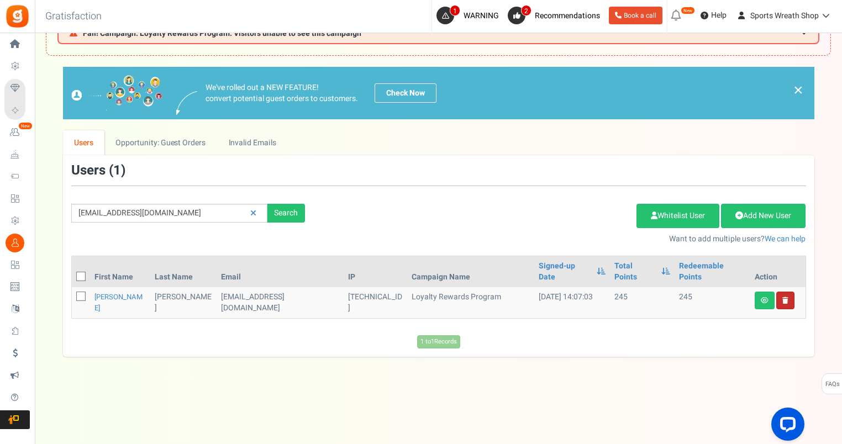
click at [789, 294] on link at bounding box center [785, 301] width 18 height 18
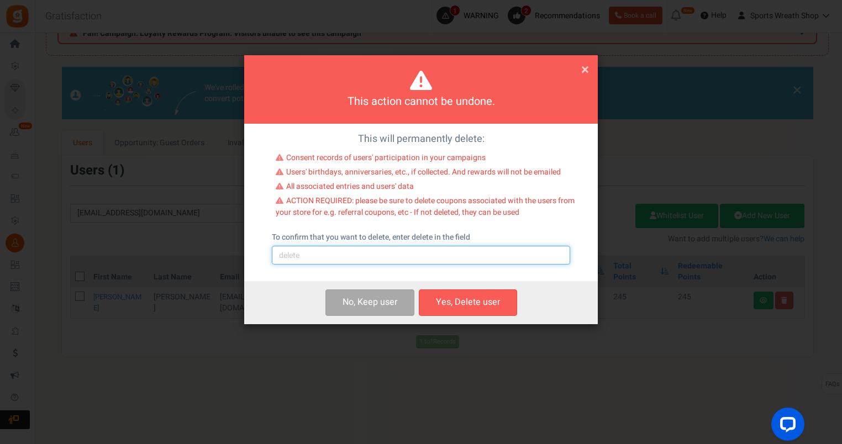
click at [338, 255] on input "text" at bounding box center [421, 255] width 298 height 19
type input "delete"
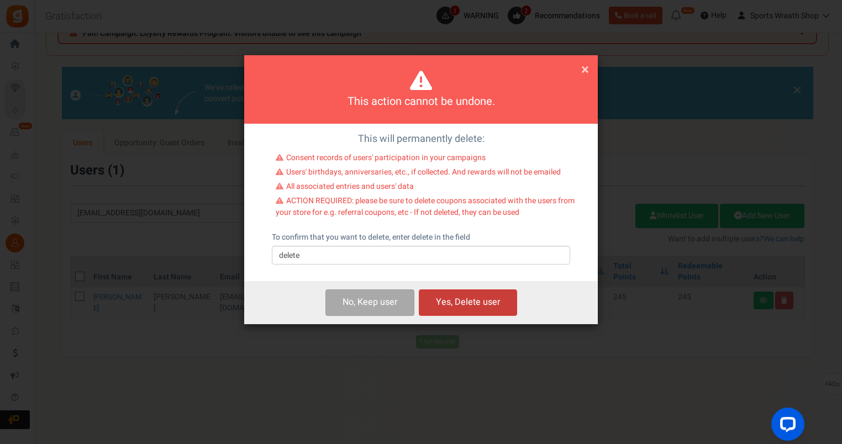
click at [452, 303] on button "Yes, Delete user" at bounding box center [468, 303] width 98 height 26
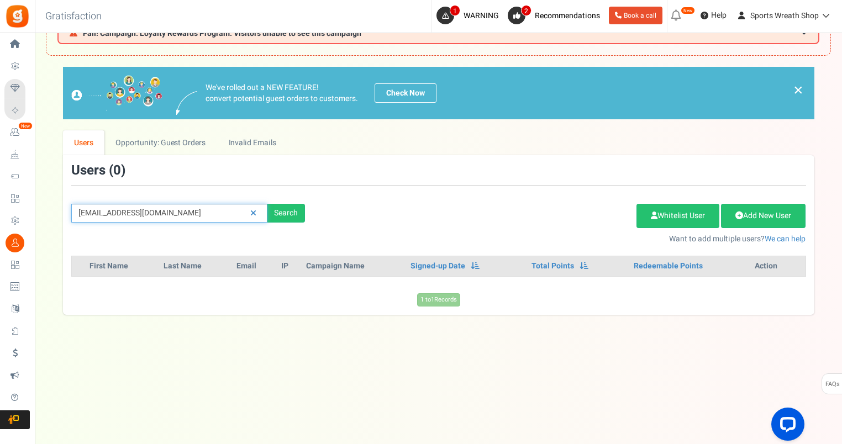
drag, startPoint x: 190, startPoint y: 213, endPoint x: 55, endPoint y: 220, distance: 134.4
click at [58, 220] on div "We've rolled out a NEW FEATURE! convert potential guest orders to customers. Ch…" at bounding box center [438, 191] width 785 height 248
paste input "[EMAIL_ADDRESS]"
type input "[EMAIL_ADDRESS][DOMAIN_NAME]"
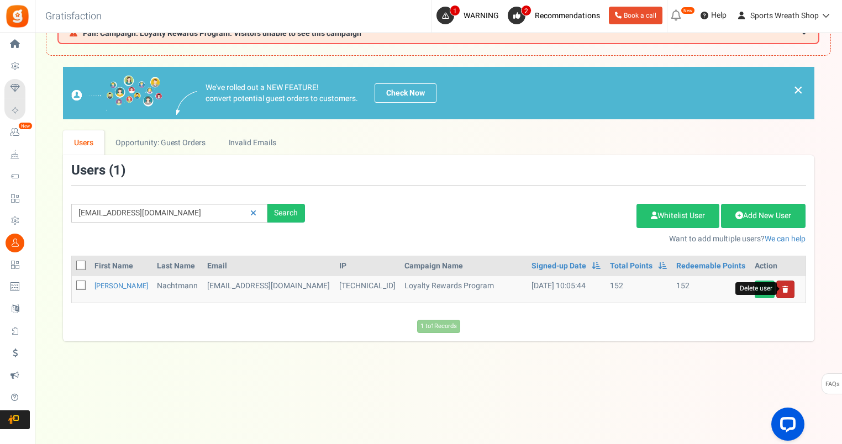
click at [785, 290] on icon at bounding box center [785, 289] width 6 height 7
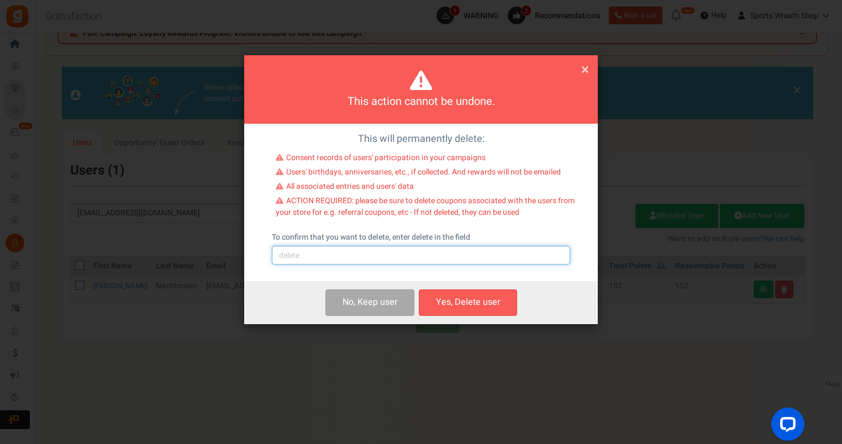
drag, startPoint x: 396, startPoint y: 254, endPoint x: 399, endPoint y: 260, distance: 6.2
click at [396, 254] on input "text" at bounding box center [421, 255] width 298 height 19
type input "delete"
click at [471, 308] on button "Yes, Delete user" at bounding box center [468, 303] width 98 height 26
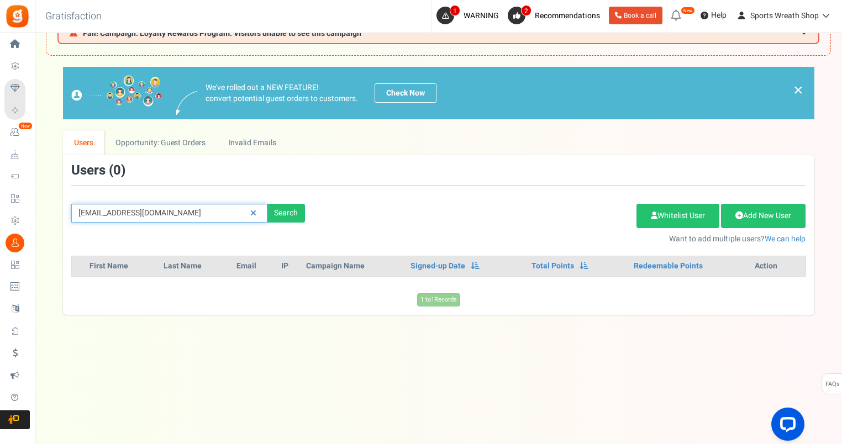
drag, startPoint x: 198, startPoint y: 214, endPoint x: 54, endPoint y: 212, distance: 144.2
click at [53, 212] on div "We've rolled out a NEW FEATURE! convert potential guest orders to customers. Ch…" at bounding box center [438, 191] width 785 height 248
paste input "[PERSON_NAME][EMAIL_ADDRESS][PERSON_NAME]"
type input "[PERSON_NAME][EMAIL_ADDRESS][PERSON_NAME][DOMAIN_NAME]"
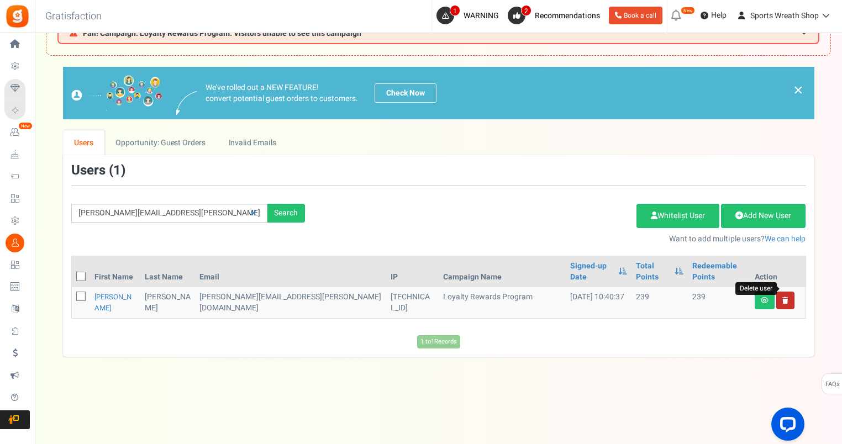
click at [784, 297] on icon at bounding box center [785, 300] width 6 height 7
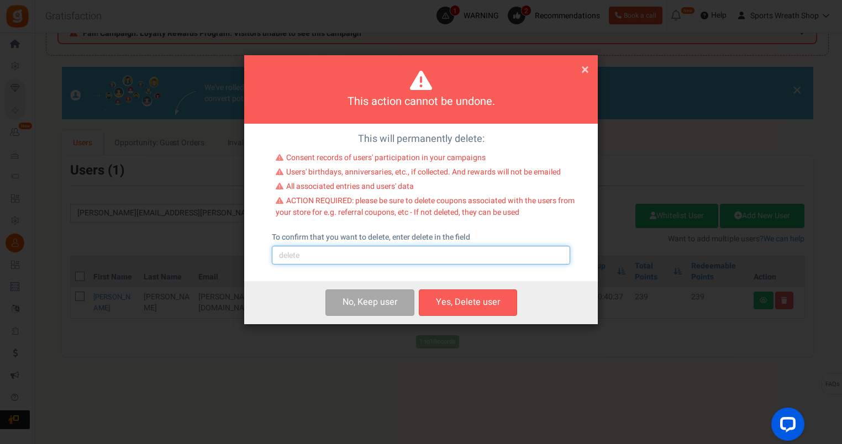
click at [483, 261] on input "text" at bounding box center [421, 255] width 298 height 19
type input "delete"
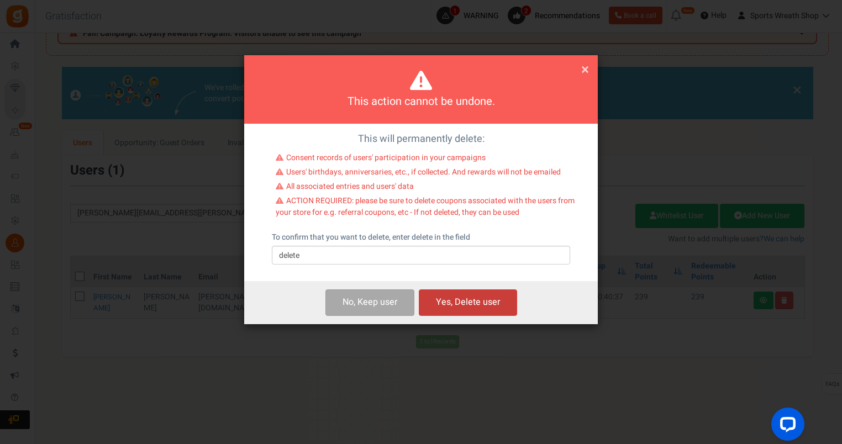
click at [466, 305] on button "Yes, Delete user" at bounding box center [468, 303] width 98 height 26
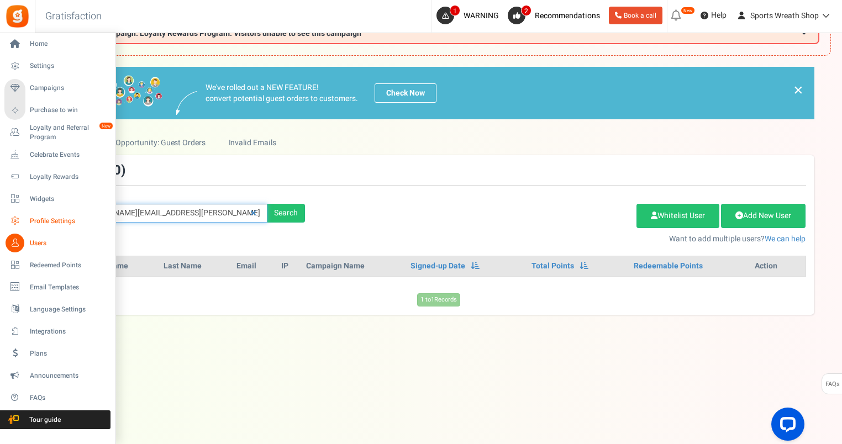
drag, startPoint x: 194, startPoint y: 212, endPoint x: 22, endPoint y: 218, distance: 172.5
click at [27, 220] on div "Home Settings Campaigns Purchase to win Loyalty and Referral Program New Celebr…" at bounding box center [421, 216] width 842 height 457
paste input "[EMAIL_ADDRESS]"
type input "[EMAIL_ADDRESS][DOMAIN_NAME]"
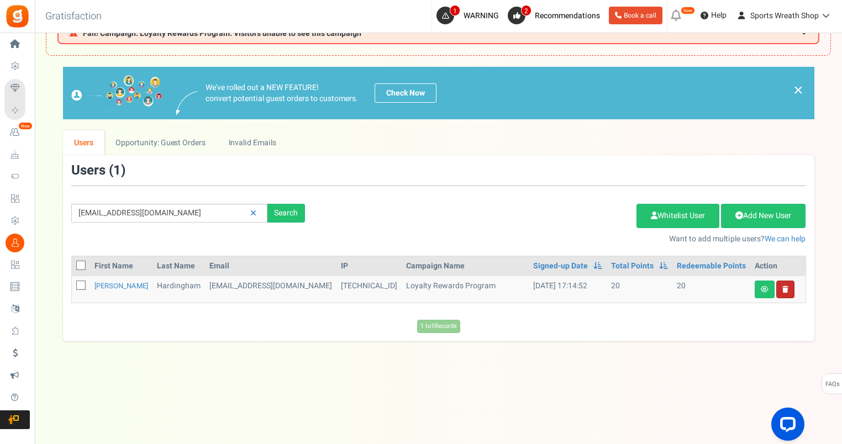
click at [785, 290] on link at bounding box center [785, 290] width 18 height 18
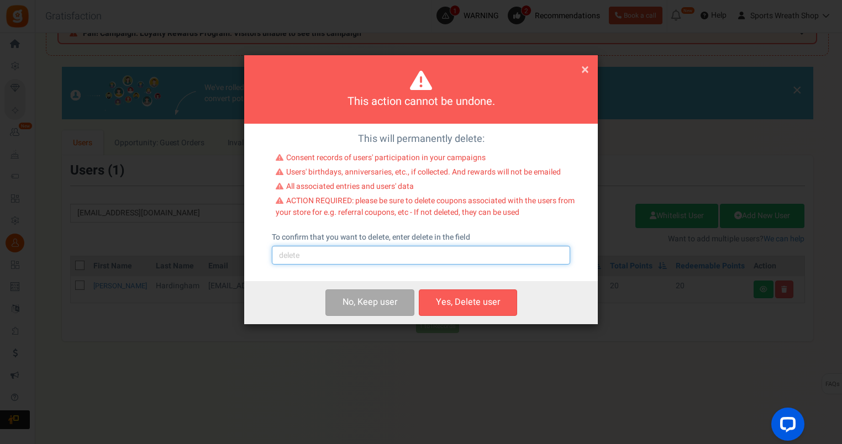
drag, startPoint x: 446, startPoint y: 256, endPoint x: 441, endPoint y: 261, distance: 6.3
click at [446, 256] on input "text" at bounding box center [421, 255] width 298 height 19
type input "delete"
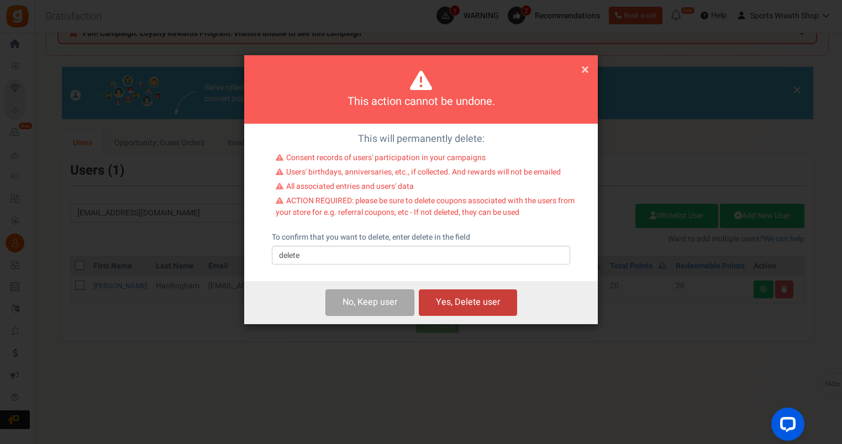
click at [456, 298] on button "Yes, Delete user" at bounding box center [468, 303] width 98 height 26
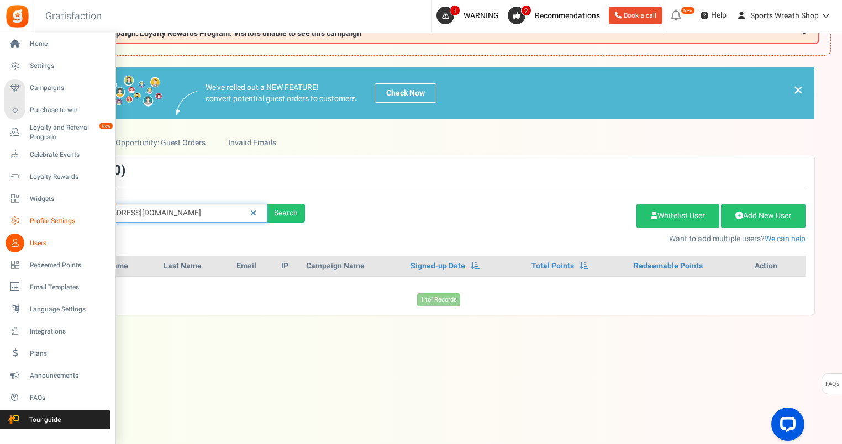
drag, startPoint x: 201, startPoint y: 208, endPoint x: 25, endPoint y: 217, distance: 176.5
click at [25, 217] on div "Home Settings Campaigns Purchase to win Loyalty and Referral Program New Celebr…" at bounding box center [421, 216] width 842 height 457
paste input "[EMAIL_ADDRESS]"
type input "[EMAIL_ADDRESS][DOMAIN_NAME]"
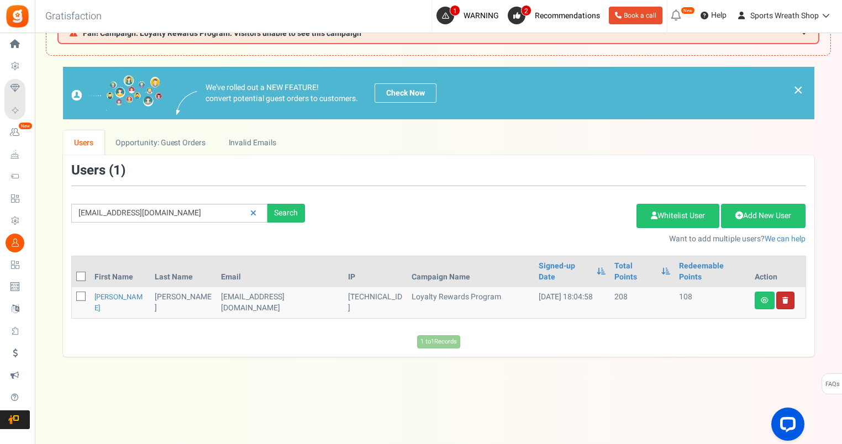
click at [788, 292] on link at bounding box center [785, 301] width 18 height 18
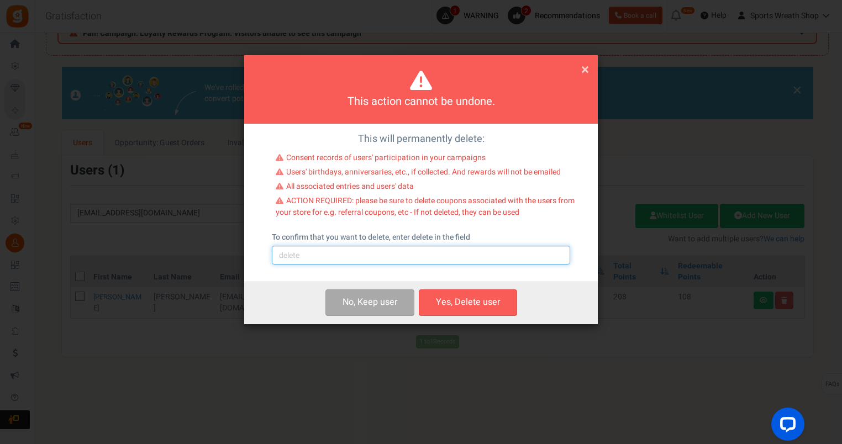
click at [415, 252] on input "text" at bounding box center [421, 255] width 298 height 19
type input "delete"
drag, startPoint x: 468, startPoint y: 305, endPoint x: 478, endPoint y: 301, distance: 10.9
click at [468, 304] on button "Yes, Delete user" at bounding box center [468, 303] width 98 height 26
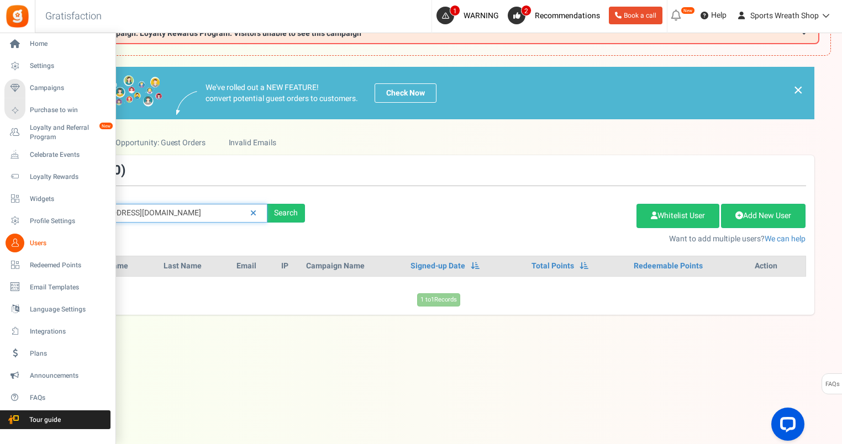
drag, startPoint x: 224, startPoint y: 211, endPoint x: 14, endPoint y: 233, distance: 211.7
click at [12, 233] on div "Home Settings Campaigns Purchase to win Loyalty and Referral Program New Celebr…" at bounding box center [421, 216] width 842 height 457
paste input "TheWreathCloset"
type input "[EMAIL_ADDRESS][DOMAIN_NAME]"
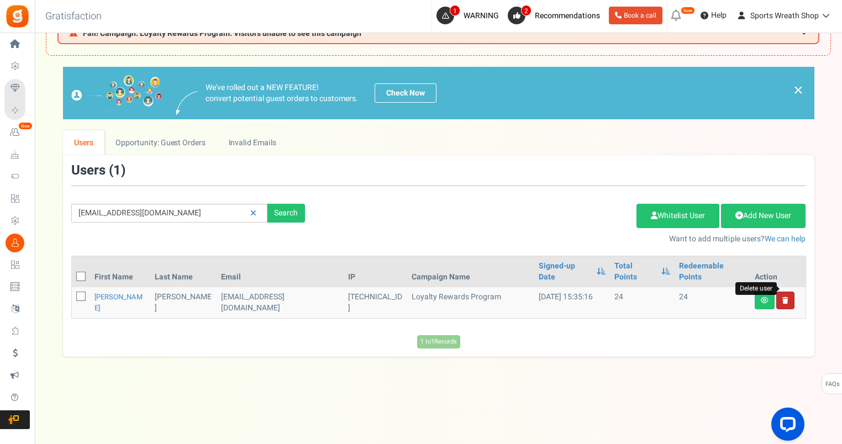
click at [782, 297] on icon at bounding box center [785, 300] width 6 height 7
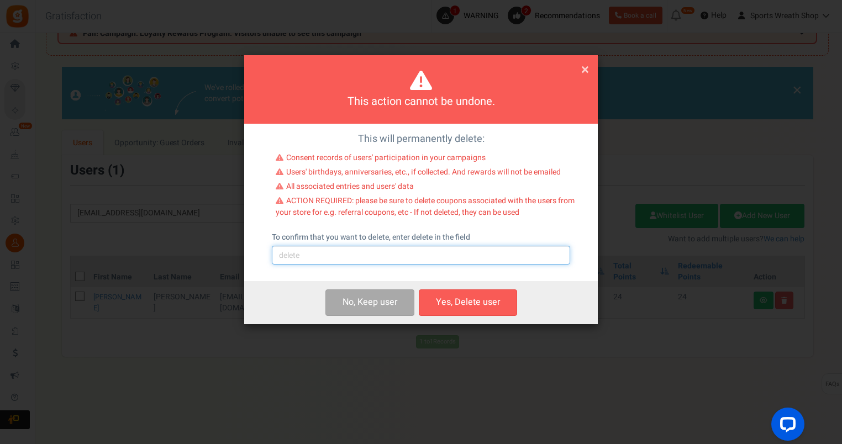
click at [417, 258] on input "text" at bounding box center [421, 255] width 298 height 19
type input "delete"
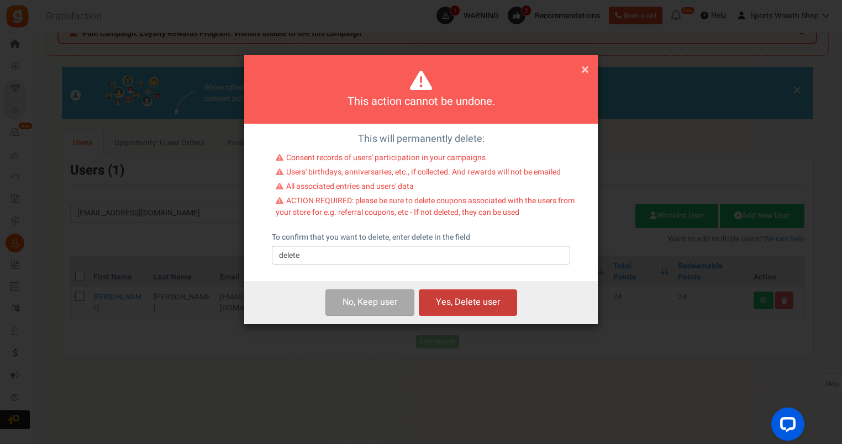
click at [466, 305] on button "Yes, Delete user" at bounding box center [468, 303] width 98 height 26
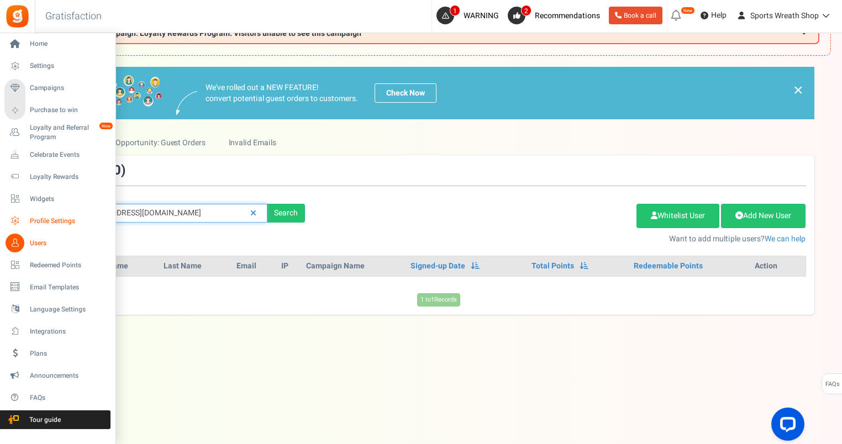
drag, startPoint x: 201, startPoint y: 214, endPoint x: 24, endPoint y: 228, distance: 177.3
click at [24, 228] on div "Home Settings Campaigns Purchase to win Loyalty and Referral Program New Celebr…" at bounding box center [421, 216] width 842 height 457
paste input "[EMAIL_ADDRESS]"
type input "[EMAIL_ADDRESS][DOMAIN_NAME]"
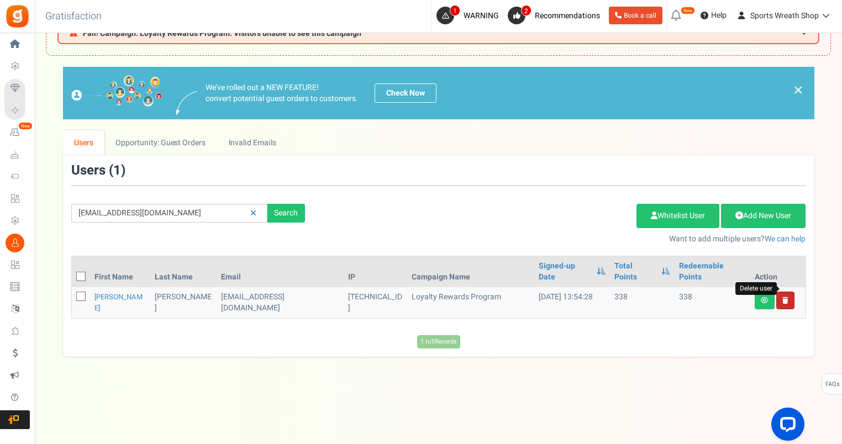
click at [786, 297] on icon at bounding box center [785, 300] width 6 height 7
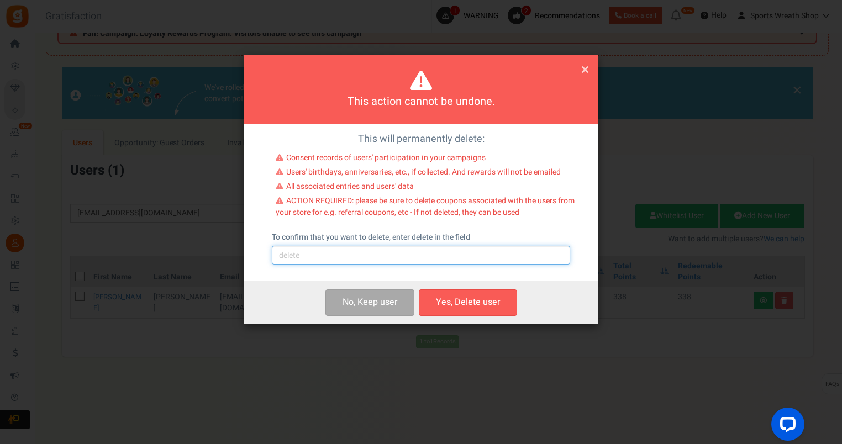
click at [306, 265] on input "text" at bounding box center [421, 255] width 298 height 19
type input "delete"
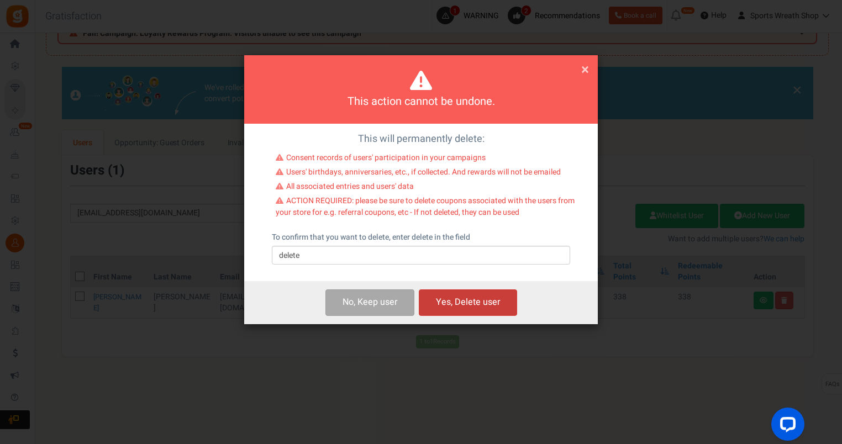
click at [475, 296] on button "Yes, Delete user" at bounding box center [468, 303] width 98 height 26
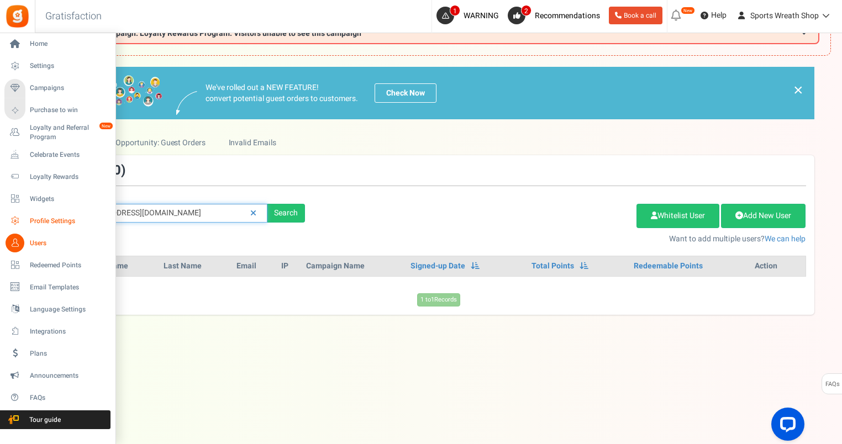
drag, startPoint x: 207, startPoint y: 209, endPoint x: 23, endPoint y: 221, distance: 184.9
click at [24, 221] on div "Home Settings Campaigns Purchase to win Loyalty and Referral Program New Celebr…" at bounding box center [421, 216] width 842 height 457
paste input "Dmor30238"
type input "[EMAIL_ADDRESS][DOMAIN_NAME]"
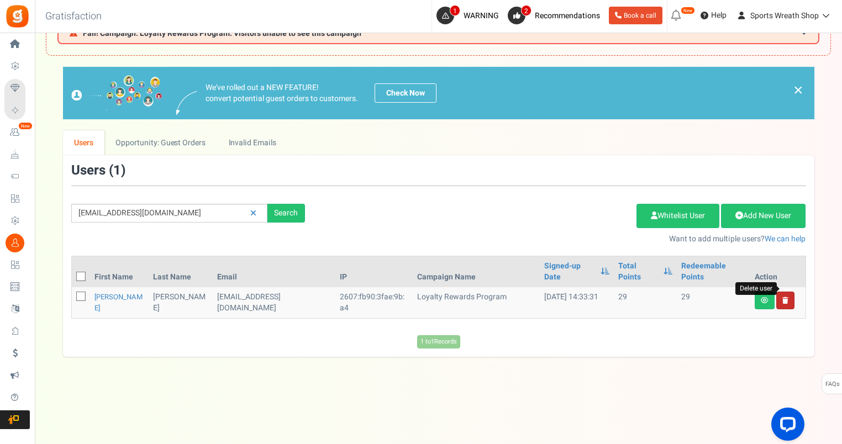
click at [786, 297] on icon at bounding box center [785, 300] width 6 height 7
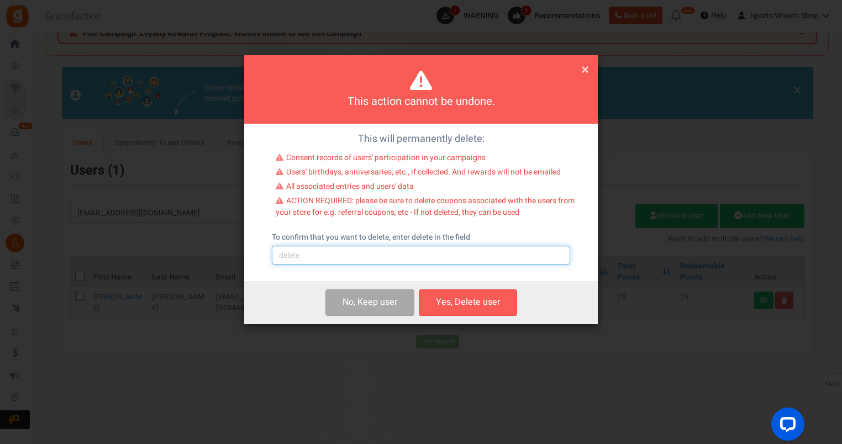
click at [376, 257] on input "text" at bounding box center [421, 255] width 298 height 19
type input "delete"
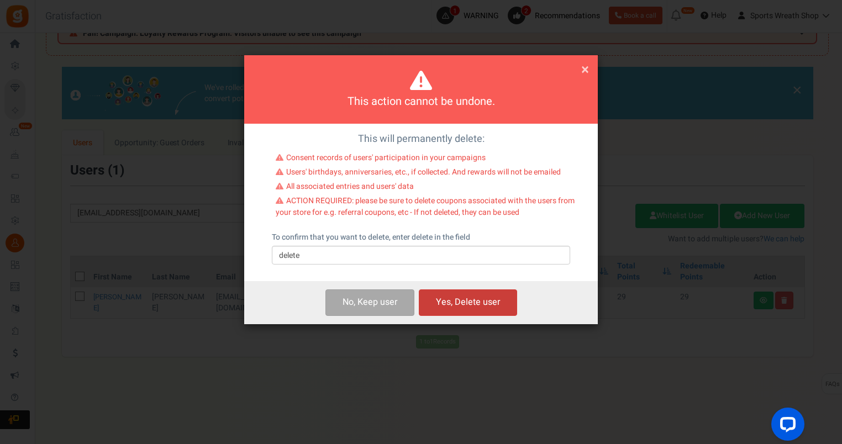
click at [461, 300] on button "Yes, Delete user" at bounding box center [468, 303] width 98 height 26
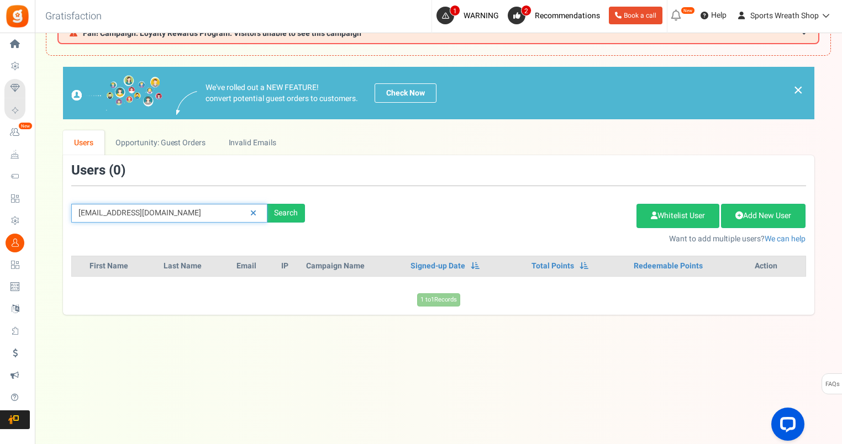
drag, startPoint x: 219, startPoint y: 213, endPoint x: 77, endPoint y: 225, distance: 141.9
click at [80, 222] on div "[EMAIL_ADDRESS][DOMAIN_NAME] Search Add Etsy Order Delete Selected Users Import…" at bounding box center [438, 204] width 751 height 81
paste input "[PERSON_NAME][EMAIL_ADDRESS]"
type input "[PERSON_NAME][EMAIL_ADDRESS][DOMAIN_NAME]"
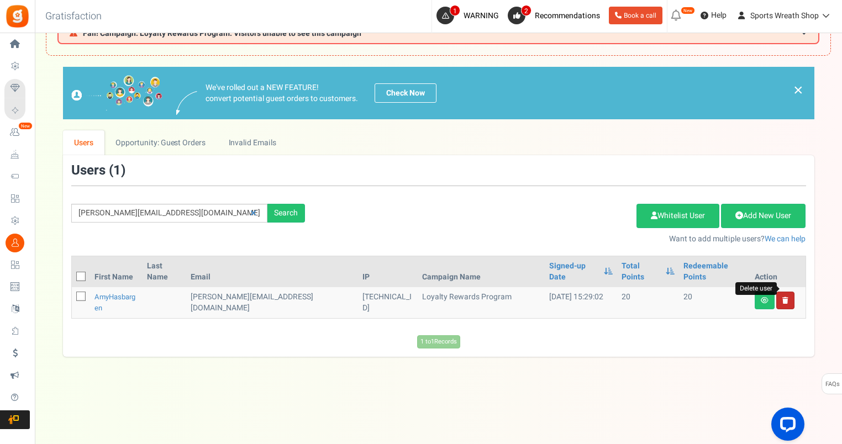
click at [786, 297] on icon at bounding box center [785, 300] width 6 height 7
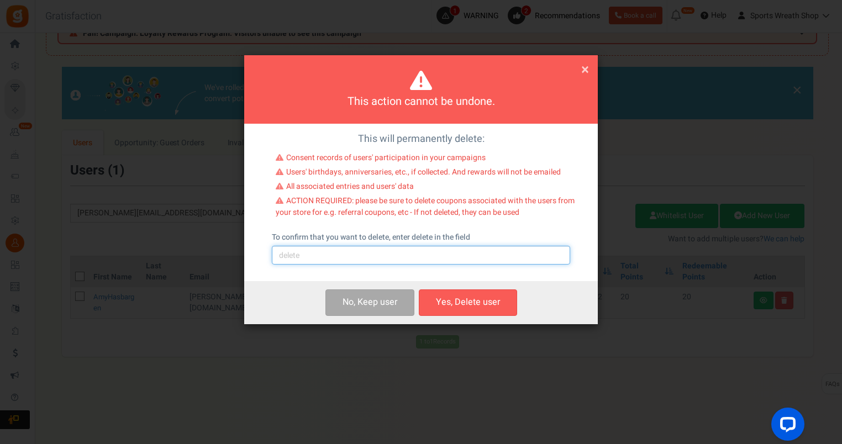
click at [421, 254] on input "text" at bounding box center [421, 255] width 298 height 19
type input "delete"
drag, startPoint x: 486, startPoint y: 302, endPoint x: 542, endPoint y: 283, distance: 58.9
click at [486, 301] on button "Yes, Delete user" at bounding box center [468, 303] width 98 height 26
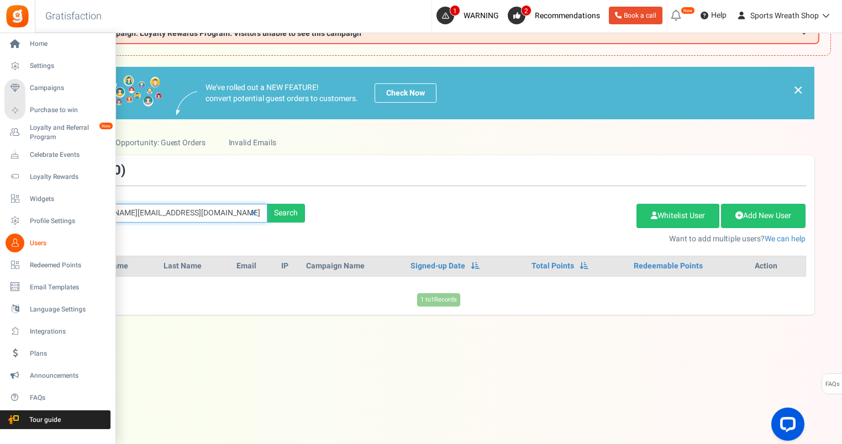
drag, startPoint x: 231, startPoint y: 208, endPoint x: 0, endPoint y: 228, distance: 231.8
click at [30, 218] on div "Home Settings Campaigns Purchase to win Loyalty and Referral Program New Celebr…" at bounding box center [421, 216] width 842 height 457
paste input "[EMAIL_ADDRESS][DOMAIN_NAME]"
type input "[EMAIL_ADDRESS][DOMAIN_NAME]"
click at [0, 230] on html "Install now Back to Home Back to program setup Home Settings Campaigns Purchase…" at bounding box center [421, 200] width 842 height 490
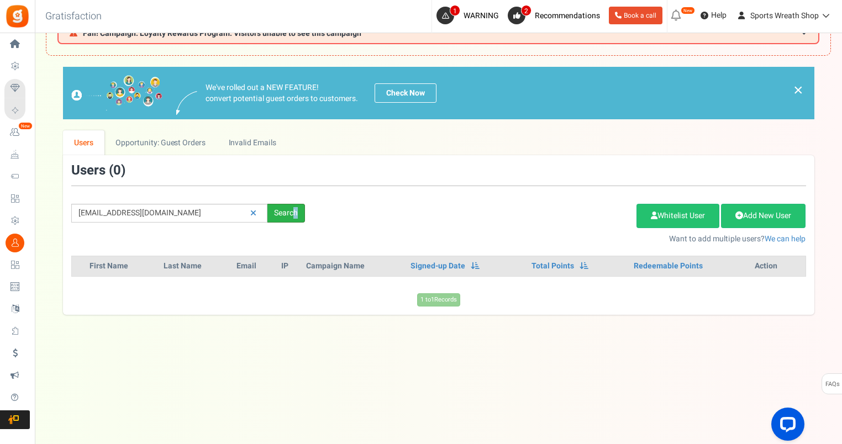
click at [295, 211] on div "Search" at bounding box center [286, 213] width 38 height 19
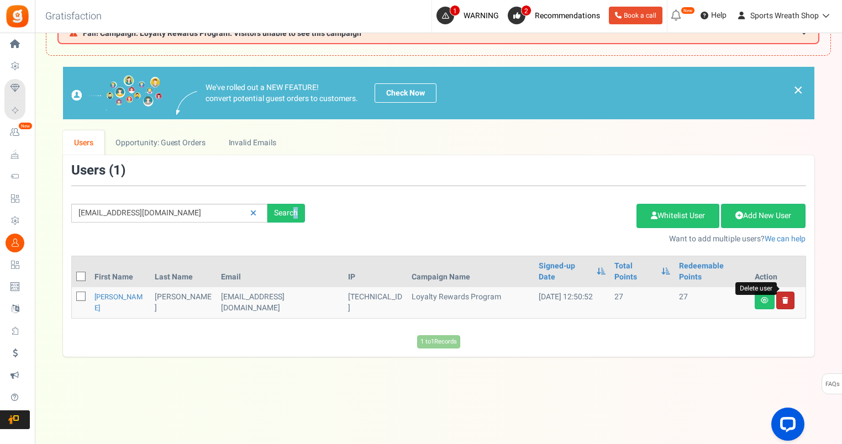
click at [785, 297] on icon at bounding box center [785, 300] width 6 height 7
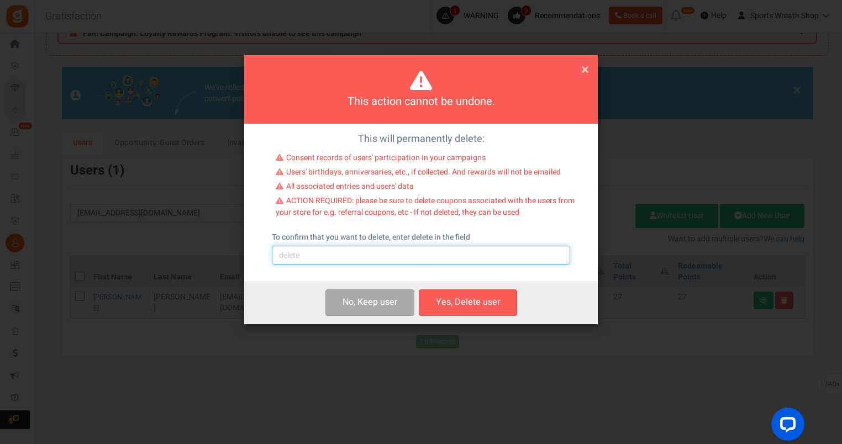
click at [411, 260] on input "text" at bounding box center [421, 255] width 298 height 19
type input "delete"
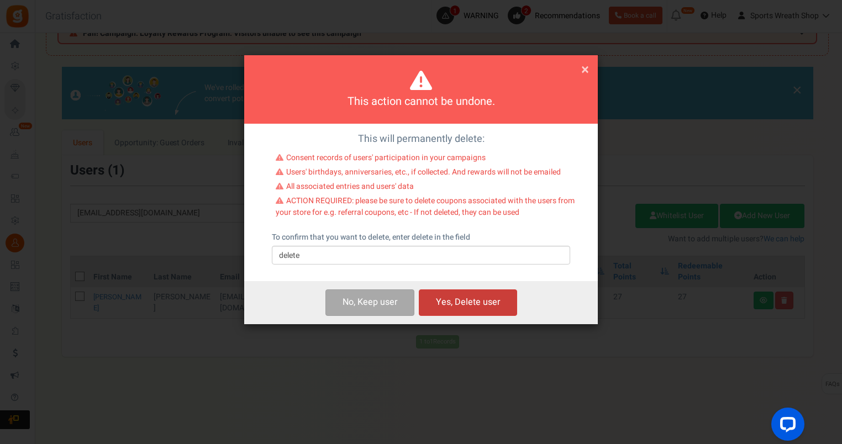
click at [446, 304] on button "Yes, Delete user" at bounding box center [468, 303] width 98 height 26
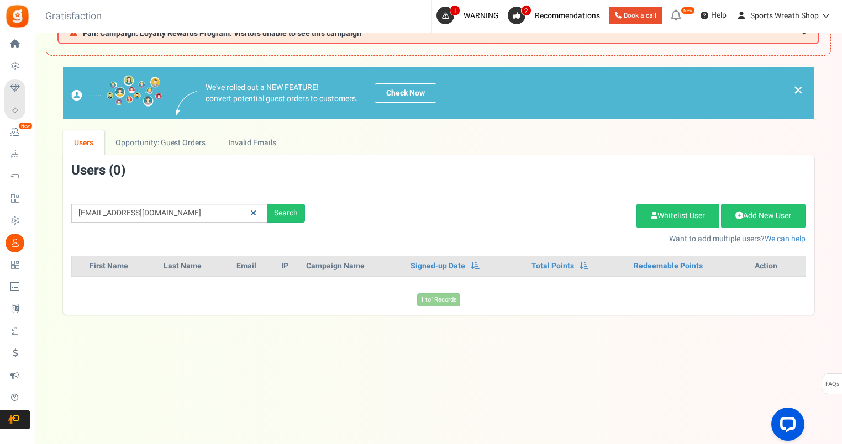
click at [257, 210] on link at bounding box center [253, 213] width 17 height 19
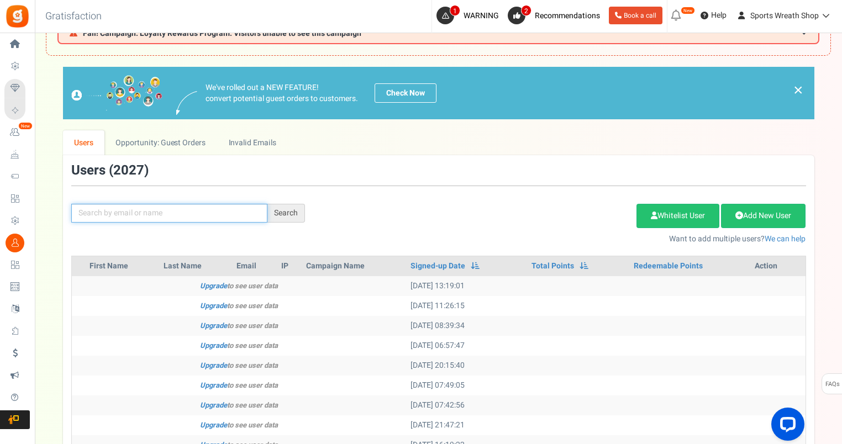
click at [187, 212] on input "text" at bounding box center [169, 213] width 196 height 19
paste input "[EMAIL_ADDRESS][DOMAIN_NAME]"
type input "[EMAIL_ADDRESS][DOMAIN_NAME]"
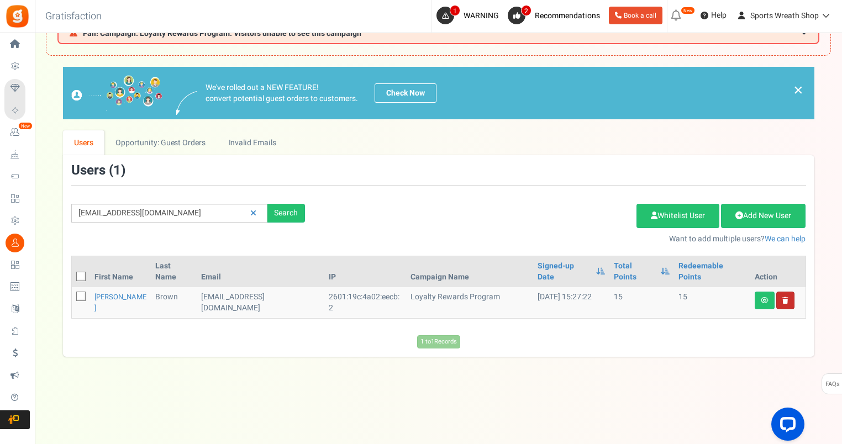
click at [788, 292] on link at bounding box center [785, 301] width 18 height 18
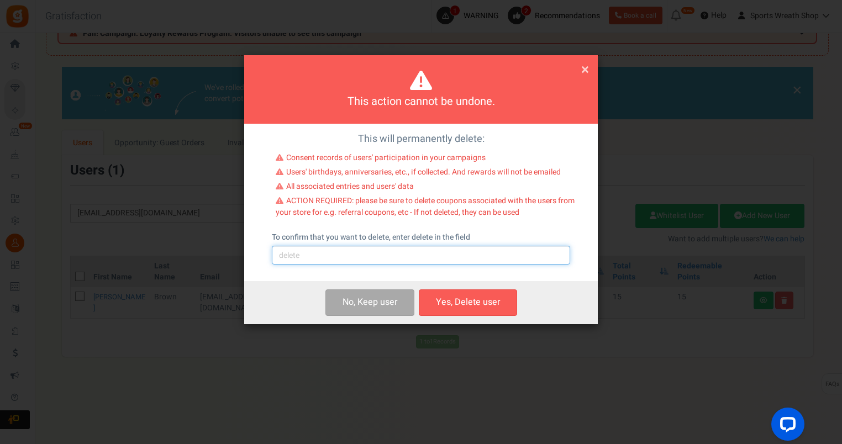
click at [314, 254] on input "text" at bounding box center [421, 255] width 298 height 19
type input "delete"
click at [469, 299] on button "Yes, Delete user" at bounding box center [468, 303] width 98 height 26
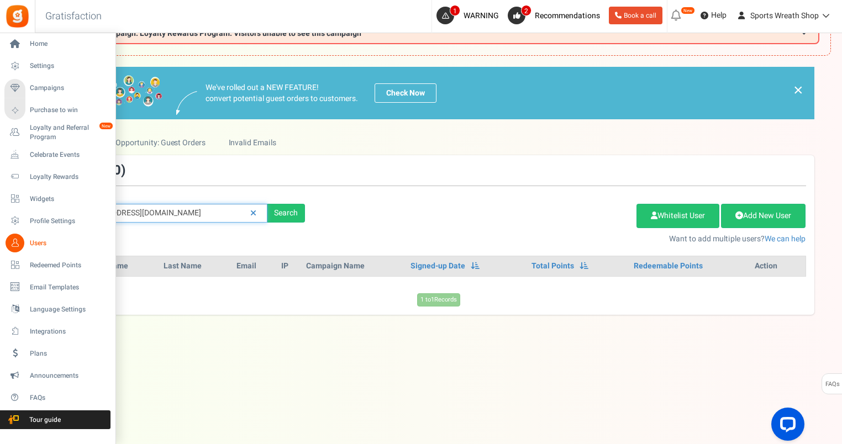
drag, startPoint x: 203, startPoint y: 215, endPoint x: 11, endPoint y: 230, distance: 192.3
click at [20, 226] on div "Home Settings Campaigns Purchase to win Loyalty and Referral Program New Celebr…" at bounding box center [421, 216] width 842 height 457
paste input "[EMAIL_ADDRESS]"
type input "[EMAIL_ADDRESS][DOMAIN_NAME]"
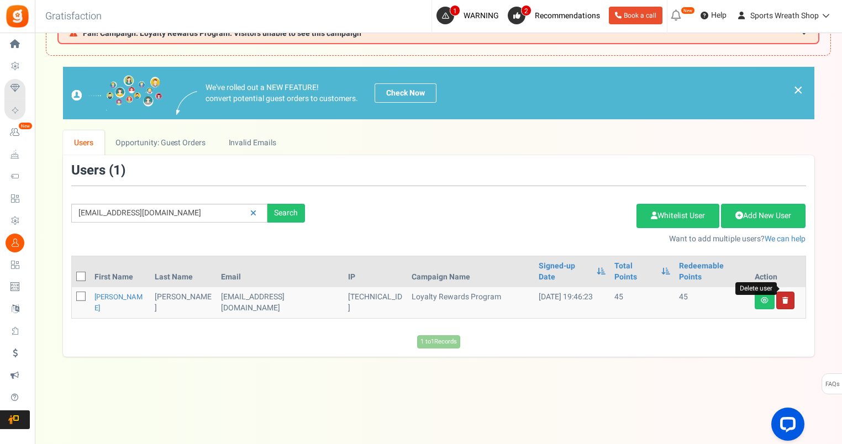
click at [782, 297] on icon at bounding box center [785, 300] width 6 height 7
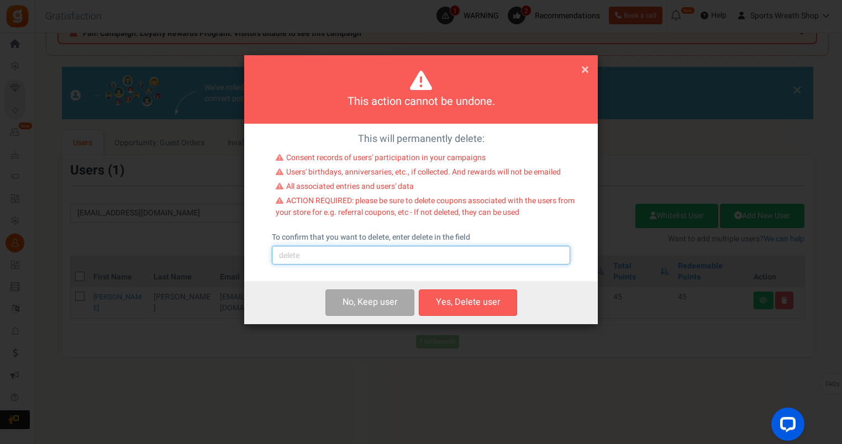
click at [305, 256] on input "text" at bounding box center [421, 255] width 298 height 19
type input "delete"
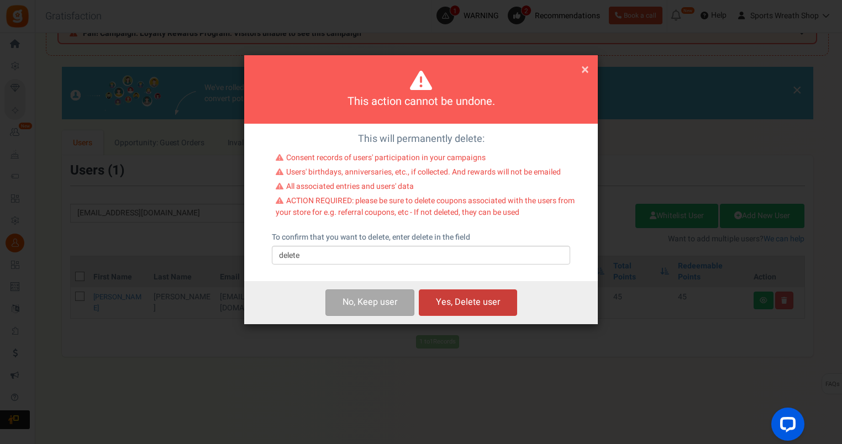
click at [493, 298] on button "Yes, Delete user" at bounding box center [468, 303] width 98 height 26
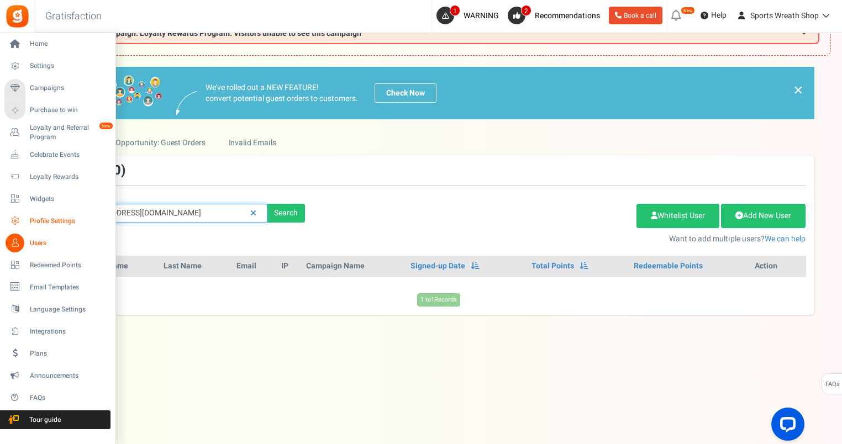
drag, startPoint x: 203, startPoint y: 207, endPoint x: 26, endPoint y: 217, distance: 177.7
click at [19, 218] on div "Home Settings Campaigns Purchase to win Loyalty and Referral Program New Celebr…" at bounding box center [421, 216] width 842 height 457
paste input "[EMAIL_ADDRESS]"
type input "[EMAIL_ADDRESS][DOMAIN_NAME]"
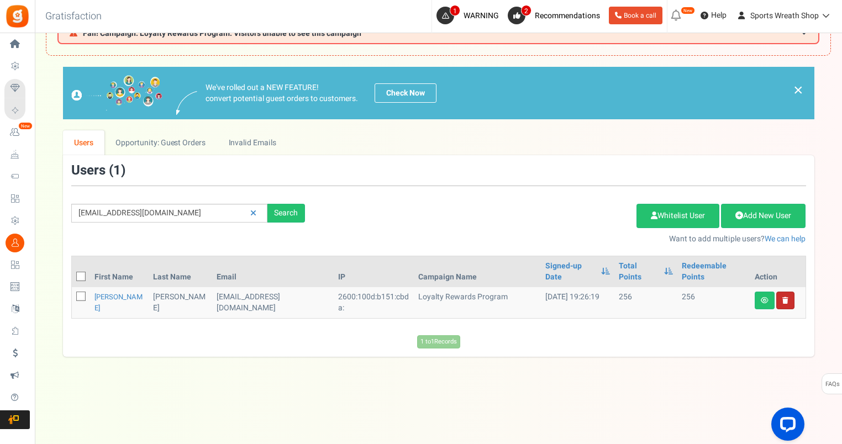
click at [787, 292] on link at bounding box center [785, 301] width 18 height 18
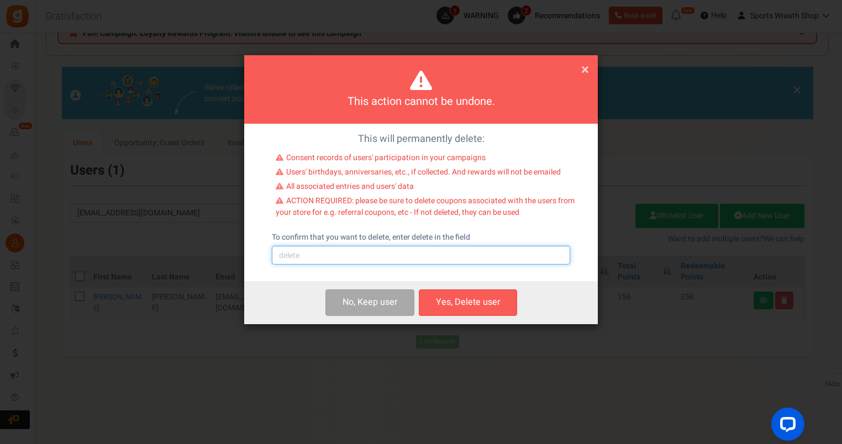
click at [396, 254] on input "text" at bounding box center [421, 255] width 298 height 19
type input "delete"
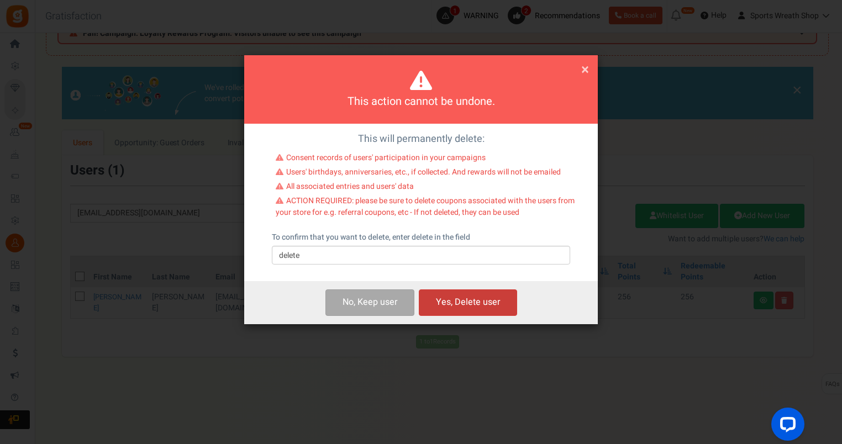
click at [482, 304] on button "Yes, Delete user" at bounding box center [468, 303] width 98 height 26
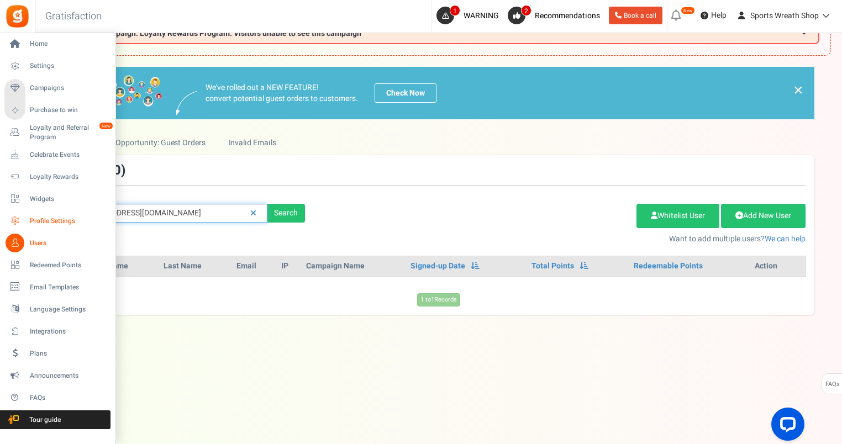
drag, startPoint x: 208, startPoint y: 213, endPoint x: 28, endPoint y: 219, distance: 180.2
click at [28, 219] on div "Home Settings Campaigns Purchase to win Loyalty and Referral Program New Celebr…" at bounding box center [421, 216] width 842 height 457
paste input "unchy2313@ao"
type input "[EMAIL_ADDRESS][DOMAIN_NAME]"
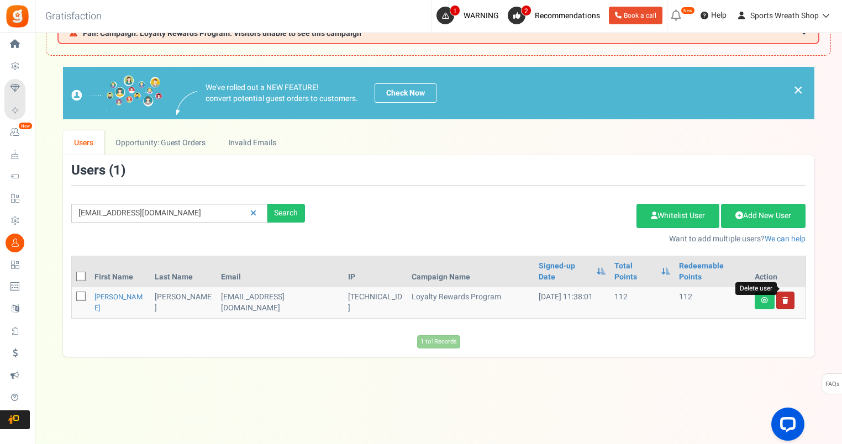
click at [787, 297] on icon at bounding box center [785, 300] width 6 height 7
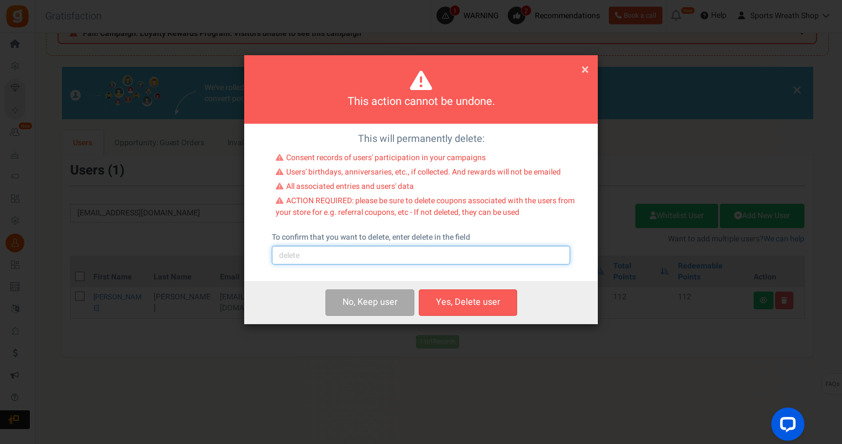
click at [326, 259] on input "text" at bounding box center [421, 255] width 298 height 19
type input "delete"
click at [462, 301] on button "Yes, Delete user" at bounding box center [468, 303] width 98 height 26
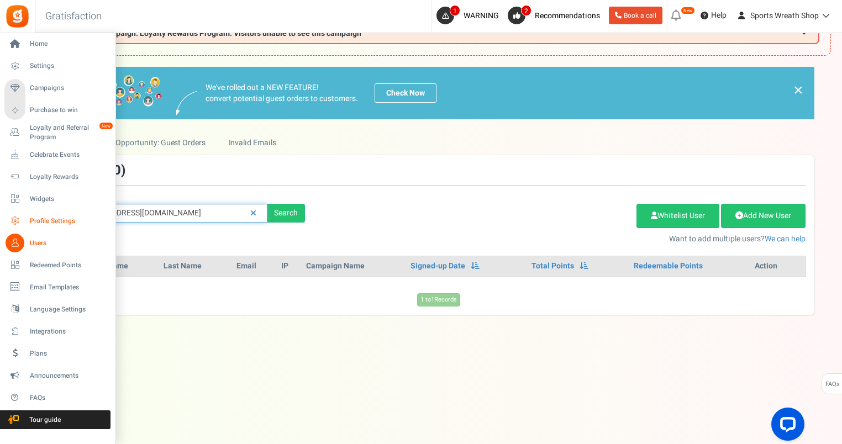
drag, startPoint x: 197, startPoint y: 206, endPoint x: 11, endPoint y: 227, distance: 186.9
click at [11, 227] on div "Home Settings Campaigns Purchase to win Loyalty and Referral Program New Celebr…" at bounding box center [421, 216] width 842 height 457
paste input "adisonderby417@gmai"
type input "[EMAIL_ADDRESS][DOMAIN_NAME]"
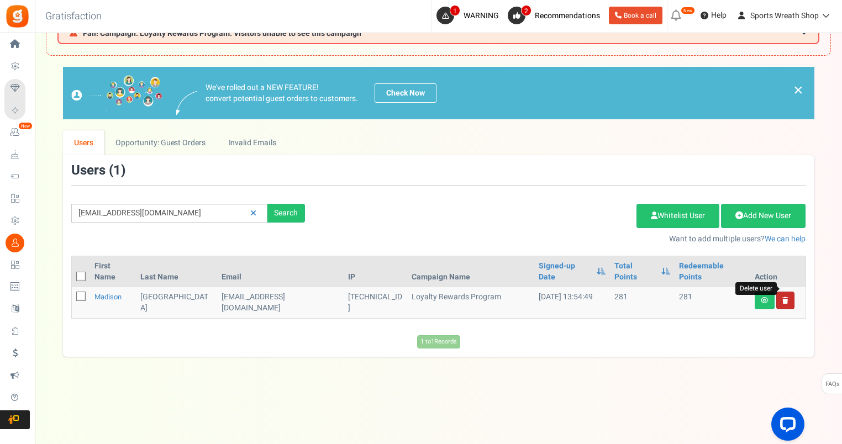
click at [785, 297] on icon at bounding box center [785, 300] width 6 height 7
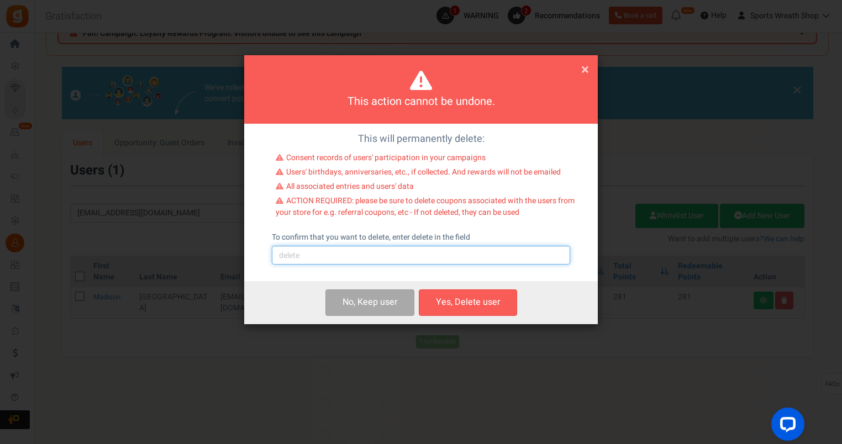
click at [445, 257] on input "text" at bounding box center [421, 255] width 298 height 19
type input "delete"
drag, startPoint x: 478, startPoint y: 309, endPoint x: 793, endPoint y: 210, distance: 330.1
click at [478, 308] on button "Yes, Delete user" at bounding box center [468, 303] width 98 height 26
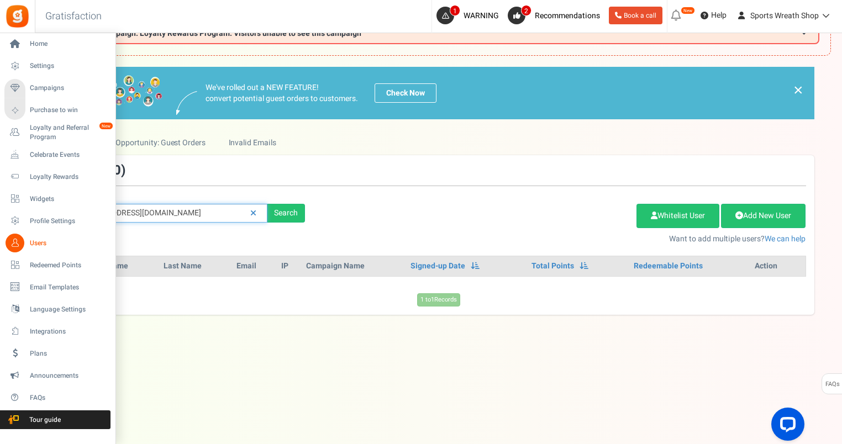
drag, startPoint x: 195, startPoint y: 214, endPoint x: 31, endPoint y: 211, distance: 163.6
click at [33, 210] on div "Home Settings Campaigns Purchase to win Loyalty and Referral Program New Celebr…" at bounding box center [421, 216] width 842 height 457
paste input "dupontkj@ao"
type input "[EMAIL_ADDRESS][DOMAIN_NAME]"
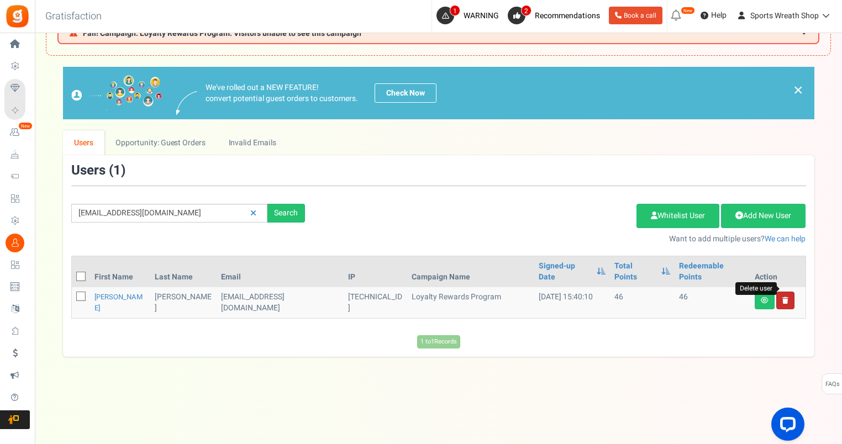
click at [783, 297] on icon at bounding box center [785, 300] width 6 height 7
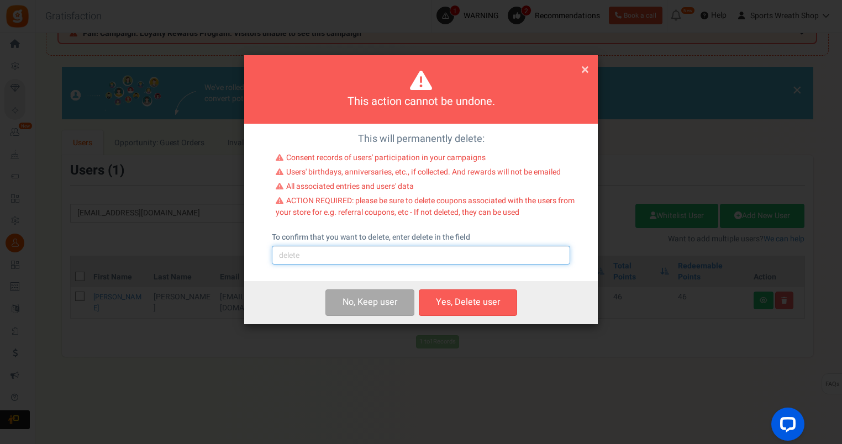
click at [427, 261] on input "text" at bounding box center [421, 255] width 298 height 19
type input "delete"
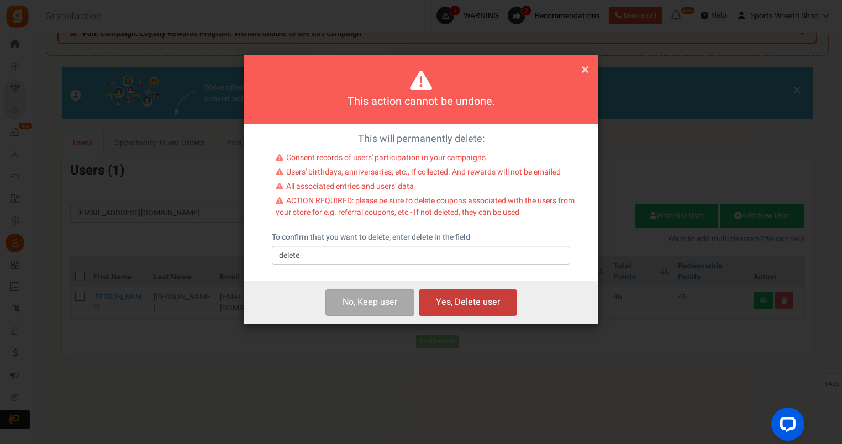
click at [477, 301] on button "Yes, Delete user" at bounding box center [468, 303] width 98 height 26
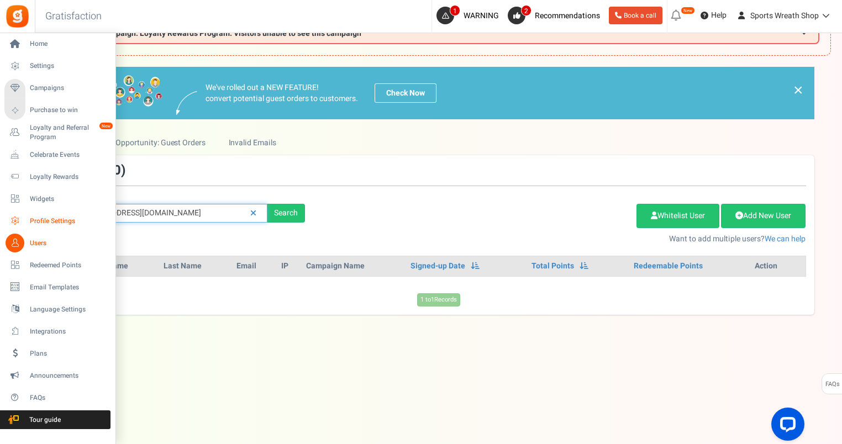
drag, startPoint x: 184, startPoint y: 207, endPoint x: 34, endPoint y: 223, distance: 151.1
click at [36, 223] on div "× Close Add Points ? First Name Last Name Email Do you want to give Welcome bon…" at bounding box center [438, 191] width 807 height 248
paste input "citrustchr"
type input "[EMAIL_ADDRESS][DOMAIN_NAME]"
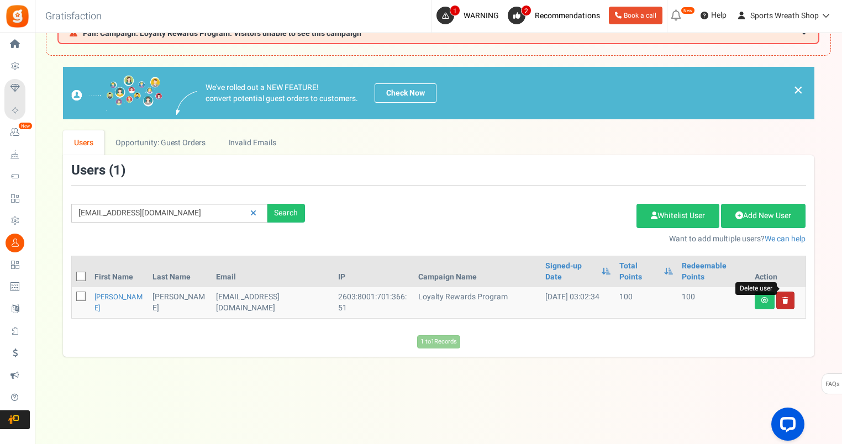
click at [786, 297] on icon at bounding box center [785, 300] width 6 height 7
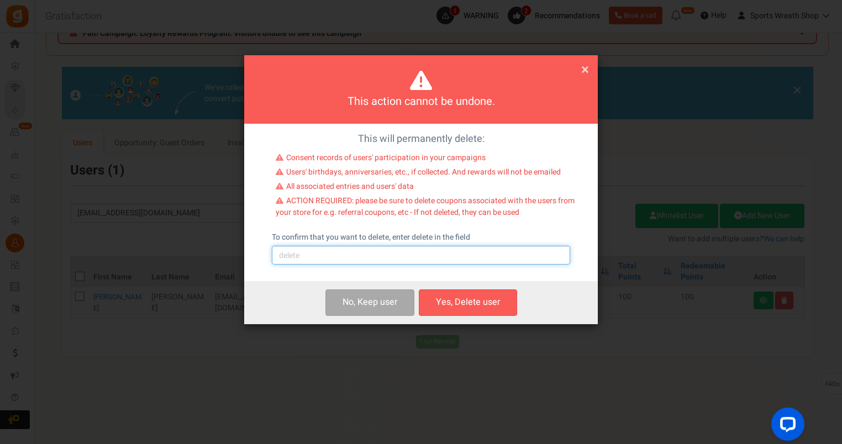
click at [425, 261] on input "text" at bounding box center [421, 255] width 298 height 19
type input "delete"
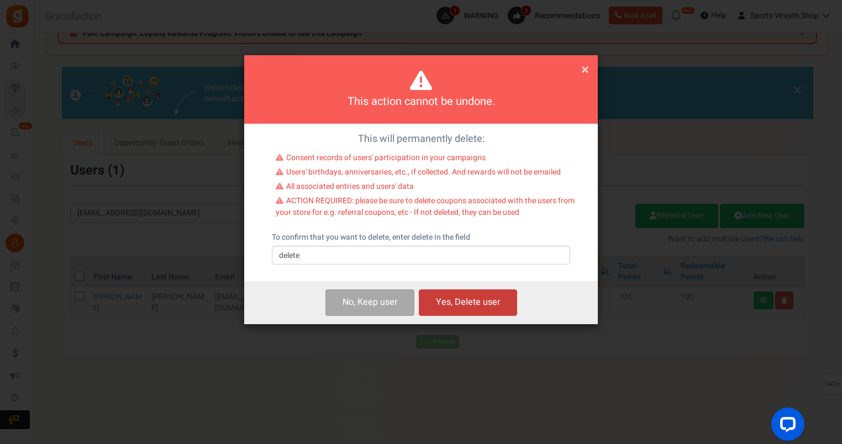
click at [472, 299] on button "Yes, Delete user" at bounding box center [468, 303] width 98 height 26
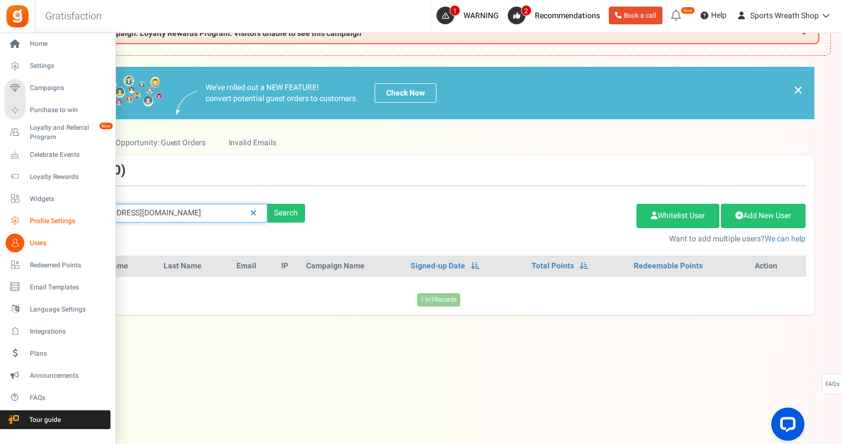
drag, startPoint x: 121, startPoint y: 213, endPoint x: 34, endPoint y: 215, distance: 86.8
click at [34, 215] on div "Home Settings Campaigns Purchase to win Loyalty and Referral Program New Celebr…" at bounding box center [421, 216] width 842 height 457
paste input "[EMAIL_ADDRESS]"
type input "[EMAIL_ADDRESS][DOMAIN_NAME]"
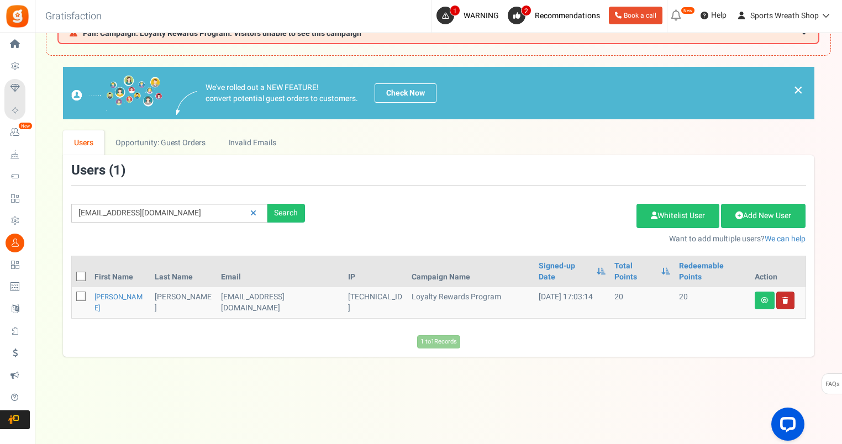
click at [785, 292] on link at bounding box center [785, 301] width 18 height 18
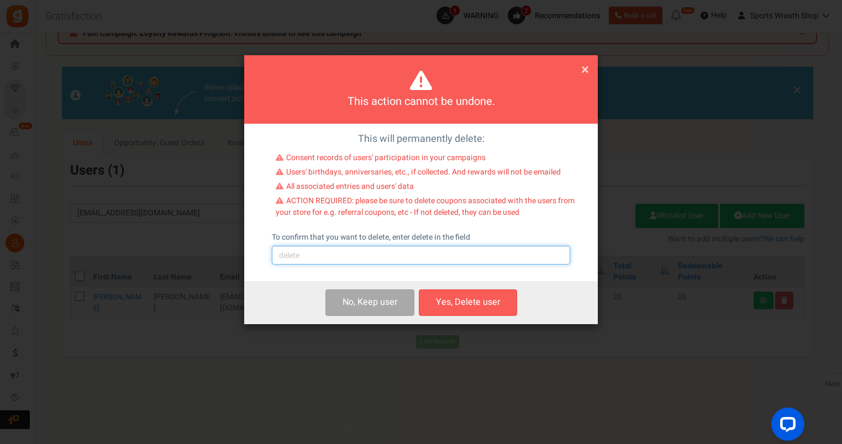
click at [356, 257] on input "text" at bounding box center [421, 255] width 298 height 19
type input "delete"
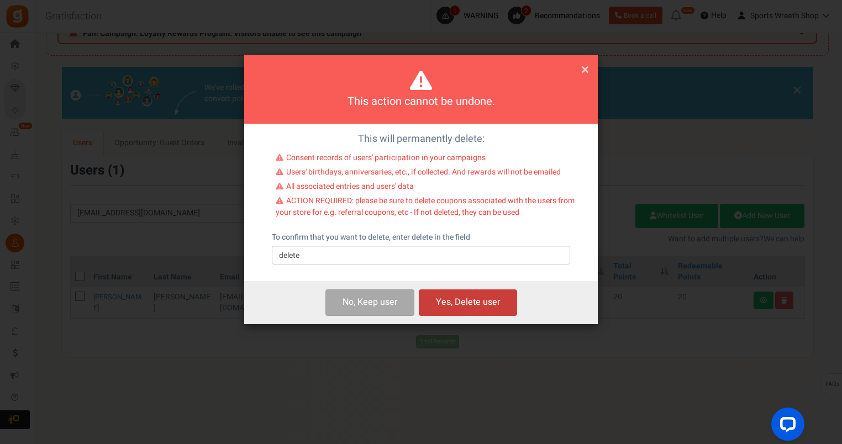
click at [427, 296] on button "Yes, Delete user" at bounding box center [468, 303] width 98 height 26
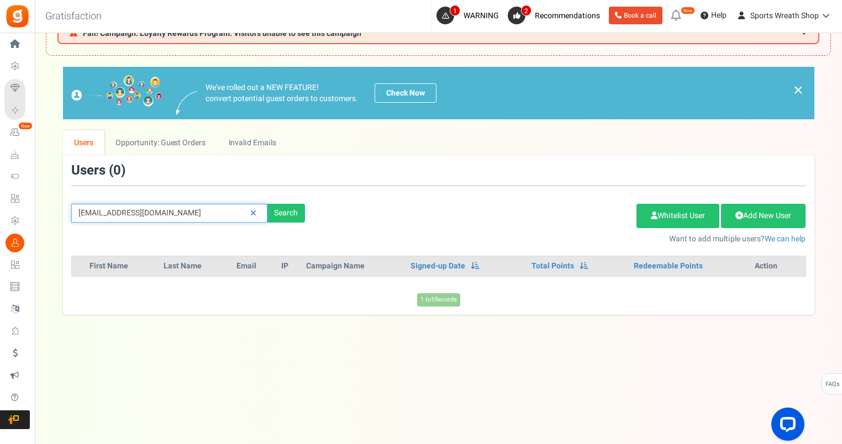
drag, startPoint x: 201, startPoint y: 214, endPoint x: 73, endPoint y: 218, distance: 128.2
click at [72, 217] on input "[EMAIL_ADDRESS][DOMAIN_NAME]" at bounding box center [169, 213] width 196 height 19
paste input "[PERSON_NAME][EMAIL_ADDRESS]"
type input "[PERSON_NAME][EMAIL_ADDRESS][DOMAIN_NAME]"
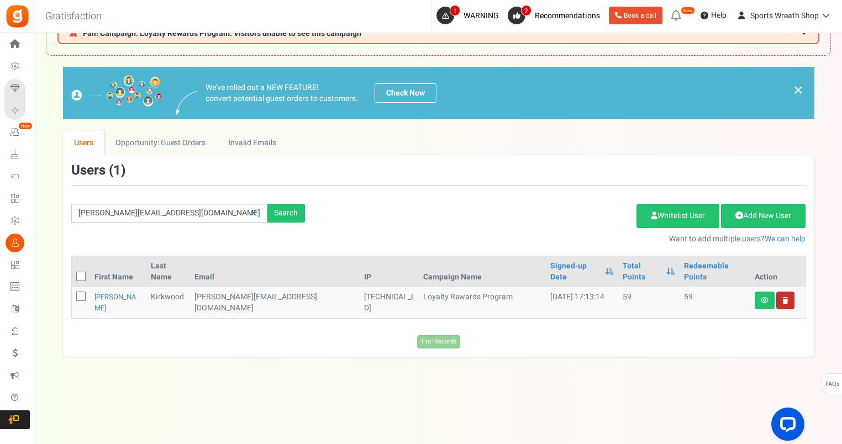
click at [786, 292] on link at bounding box center [785, 301] width 18 height 18
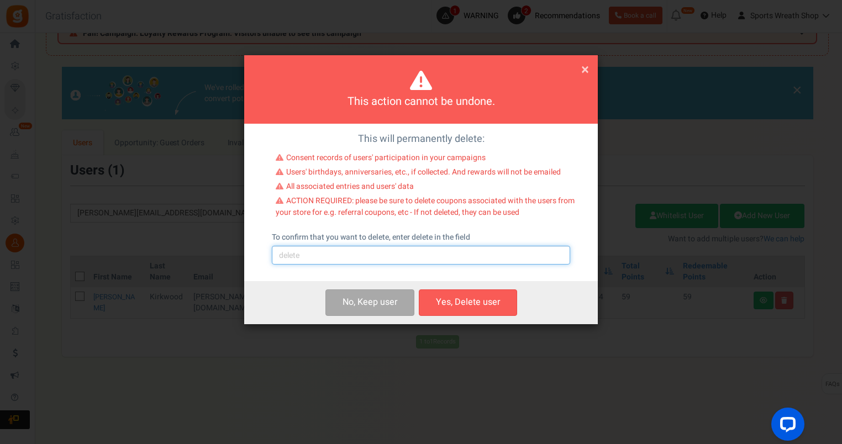
click at [362, 258] on input "text" at bounding box center [421, 255] width 298 height 19
type input "delete"
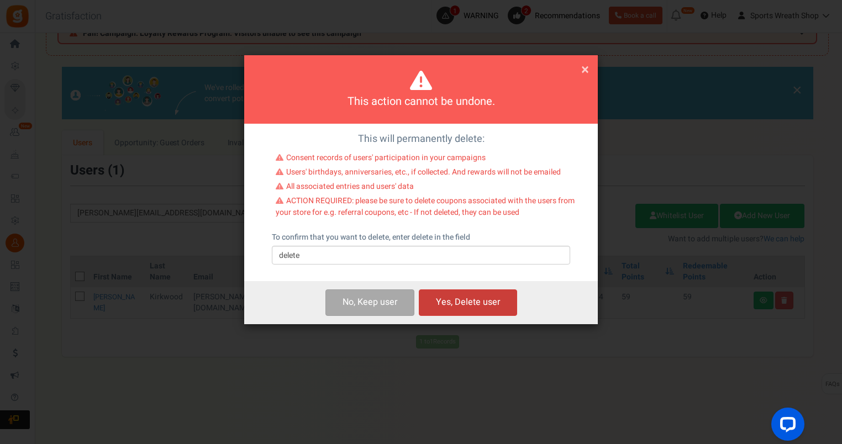
click at [454, 297] on button "Yes, Delete user" at bounding box center [468, 303] width 98 height 26
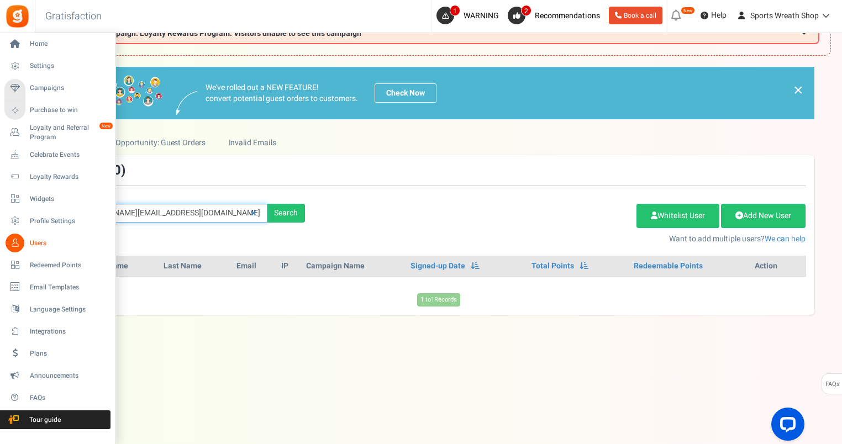
drag, startPoint x: 192, startPoint y: 213, endPoint x: 2, endPoint y: 244, distance: 192.6
click at [0, 244] on html "Install now Back to Home Back to program setup Home Settings Campaigns Purchase…" at bounding box center [421, 200] width 842 height 490
paste input "info@comfortdesignco"
type input "[EMAIL_ADDRESS][DOMAIN_NAME]"
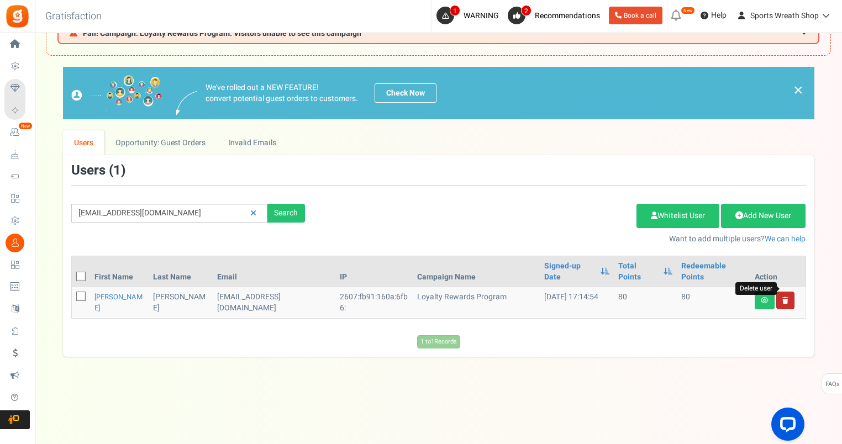
click at [787, 297] on icon at bounding box center [785, 300] width 6 height 7
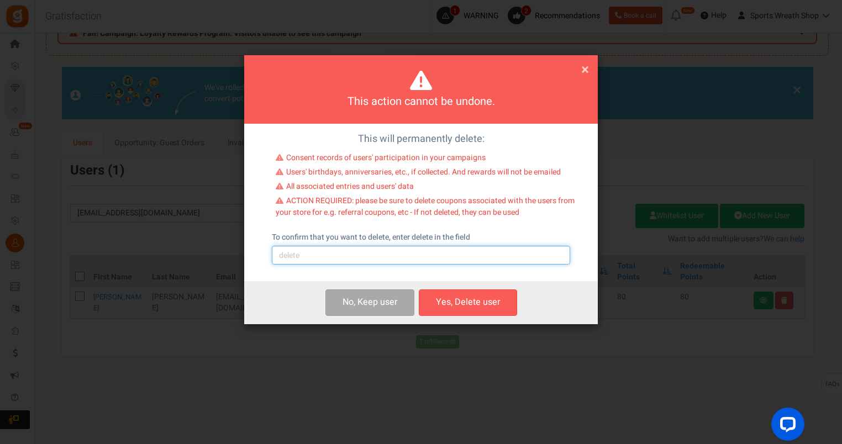
click at [460, 261] on input "text" at bounding box center [421, 255] width 298 height 19
type input "delete"
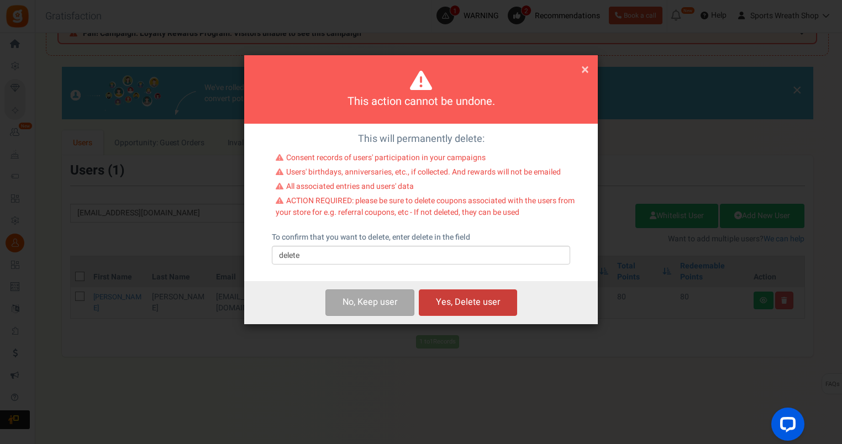
click at [487, 303] on button "Yes, Delete user" at bounding box center [468, 303] width 98 height 26
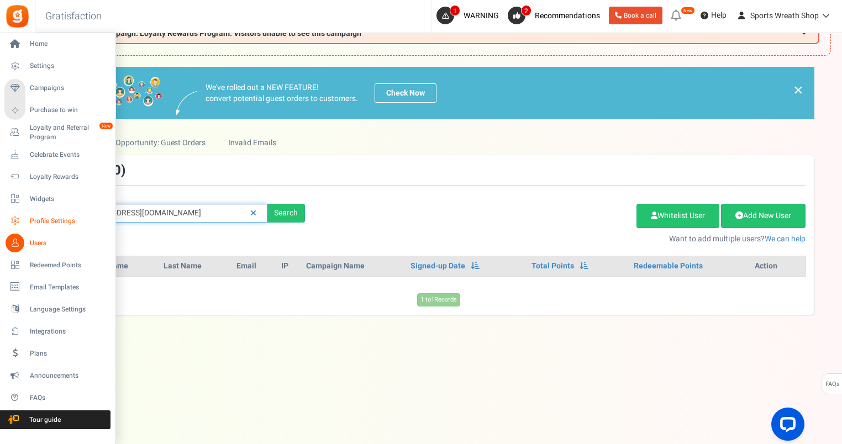
drag, startPoint x: 203, startPoint y: 212, endPoint x: 53, endPoint y: 229, distance: 151.3
click at [29, 228] on div "Home Settings Campaigns Purchase to win Loyalty and Referral Program New Celebr…" at bounding box center [421, 216] width 842 height 457
paste input "[EMAIL_ADDRESS]"
type input "[EMAIL_ADDRESS][DOMAIN_NAME]"
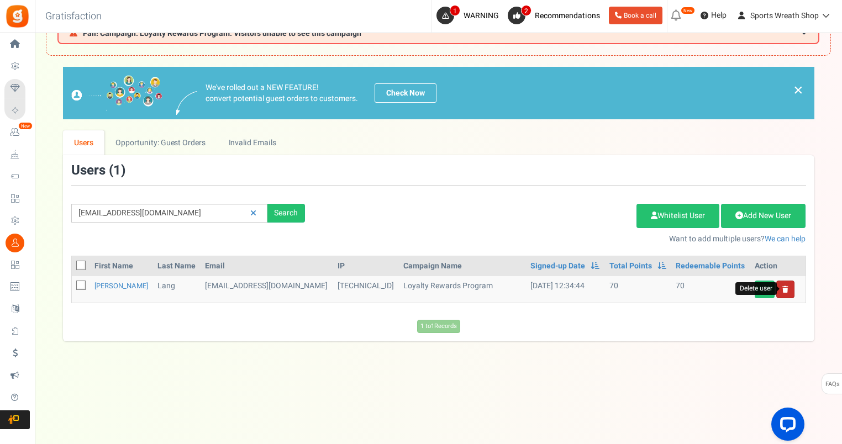
click at [785, 287] on icon at bounding box center [785, 289] width 6 height 7
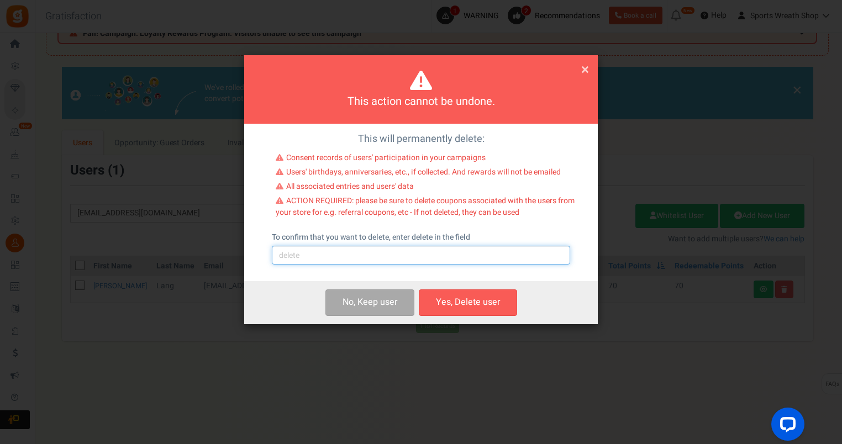
click at [329, 255] on input "text" at bounding box center [421, 255] width 298 height 19
type input "delete"
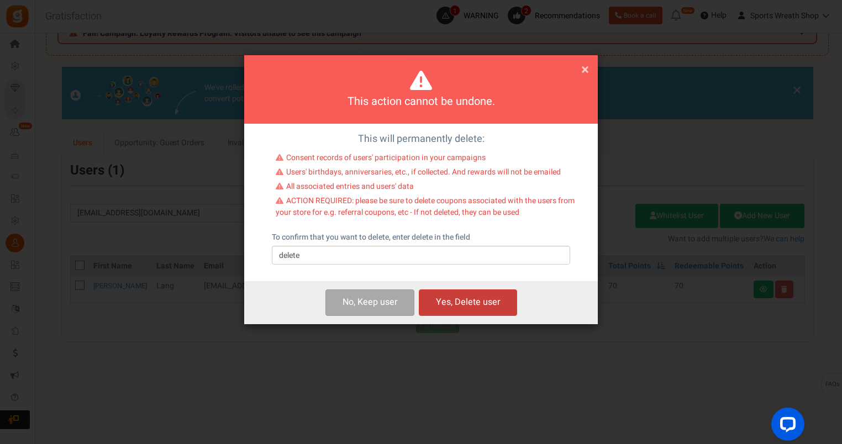
click at [452, 298] on button "Yes, Delete user" at bounding box center [468, 303] width 98 height 26
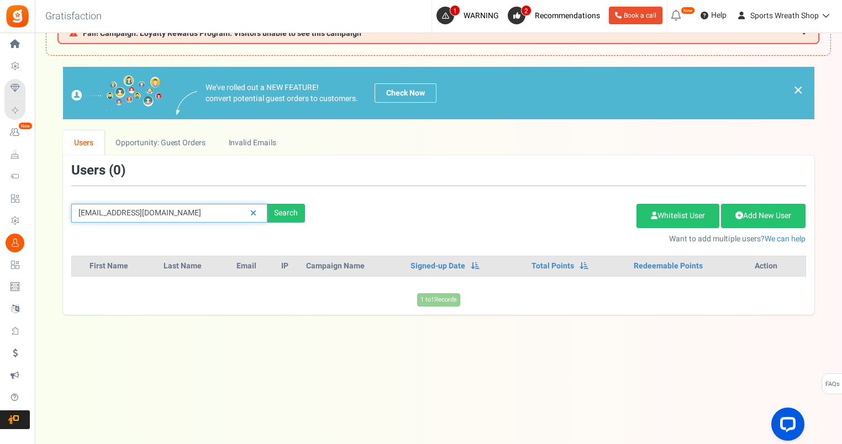
drag, startPoint x: 179, startPoint y: 215, endPoint x: 40, endPoint y: 230, distance: 140.0
click at [40, 230] on div "× Close Add Points ? First Name Last Name Email Do you want to give Welcome bon…" at bounding box center [438, 191] width 807 height 248
paste input "angelarn219@gmai"
type input "[EMAIL_ADDRESS][DOMAIN_NAME]"
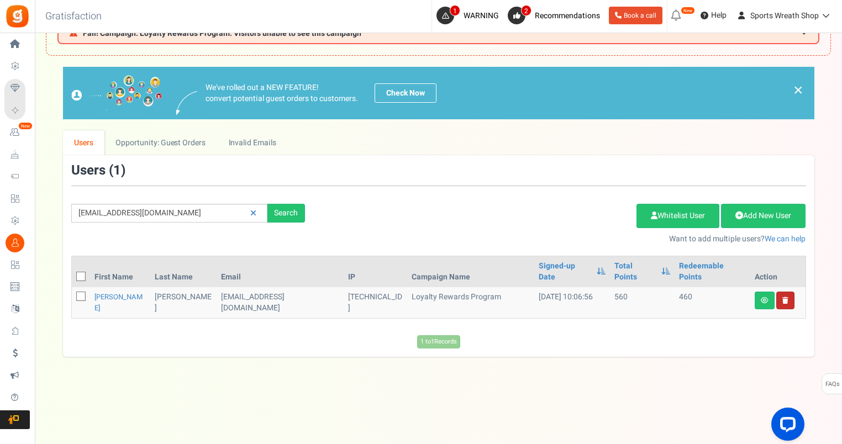
click at [788, 292] on link at bounding box center [785, 301] width 18 height 18
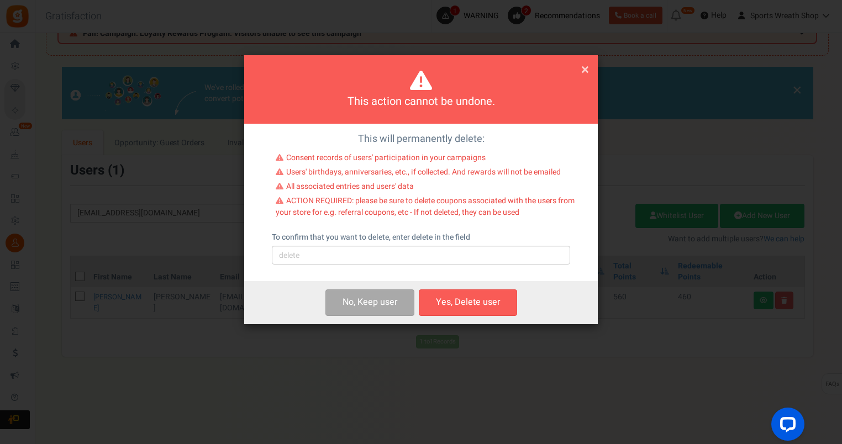
click at [411, 245] on div "To confirm that you want to delete, enter delete in the field Please type 'dele…" at bounding box center [421, 248] width 298 height 33
click at [411, 259] on input "text" at bounding box center [421, 255] width 298 height 19
type input "delete"
click at [488, 301] on button "Yes, Delete user" at bounding box center [468, 303] width 98 height 26
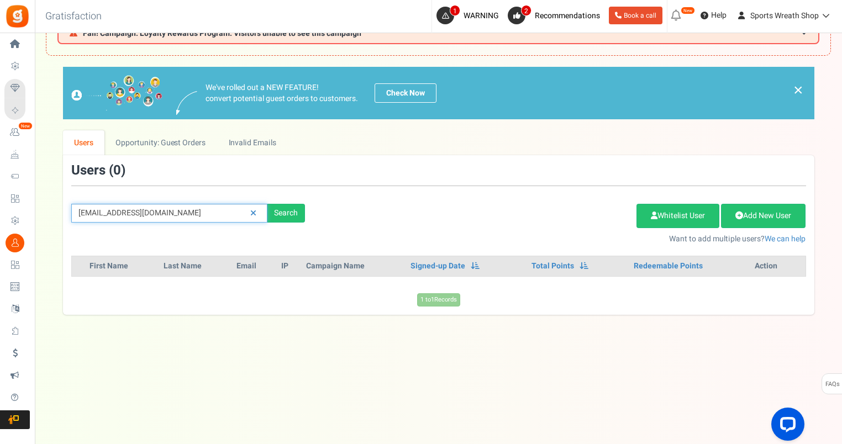
drag, startPoint x: 202, startPoint y: 209, endPoint x: 60, endPoint y: 209, distance: 142.5
click at [61, 209] on div "We've rolled out a NEW FEATURE! convert potential guest orders to customers. Ch…" at bounding box center [438, 191] width 785 height 248
paste input "[EMAIL_ADDRESS]"
type input "[EMAIL_ADDRESS][DOMAIN_NAME]"
click at [60, 209] on div "We've rolled out a NEW FEATURE! convert potential guest orders to customers. Ch…" at bounding box center [438, 191] width 785 height 248
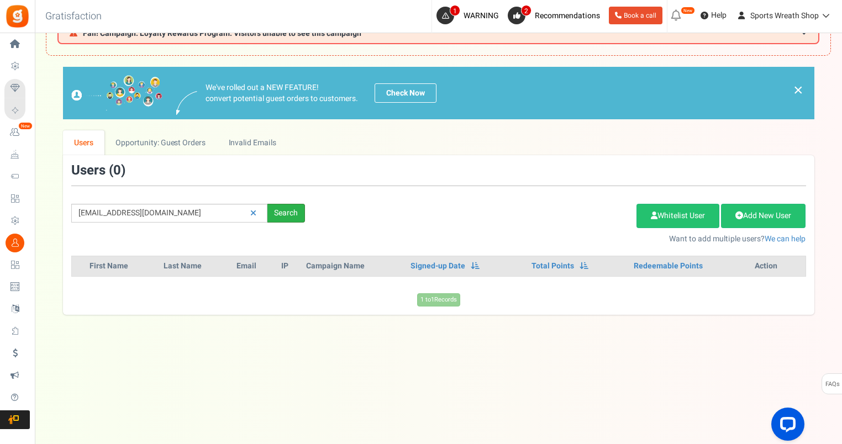
click at [290, 207] on div "Search" at bounding box center [286, 213] width 38 height 19
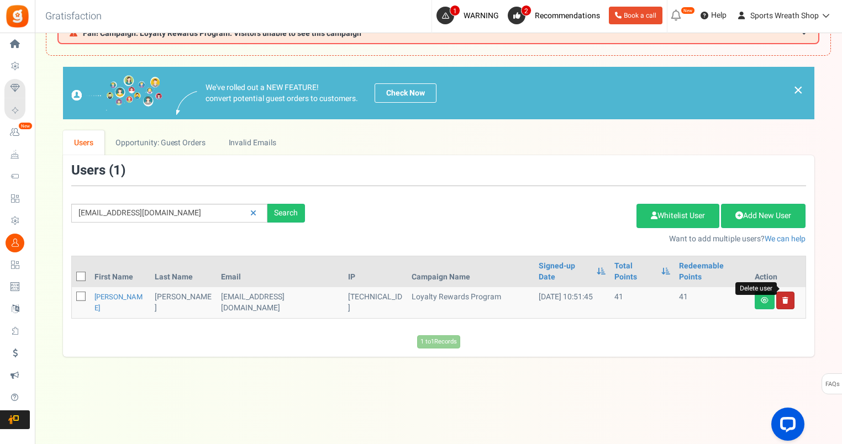
click at [782, 297] on icon at bounding box center [785, 300] width 6 height 7
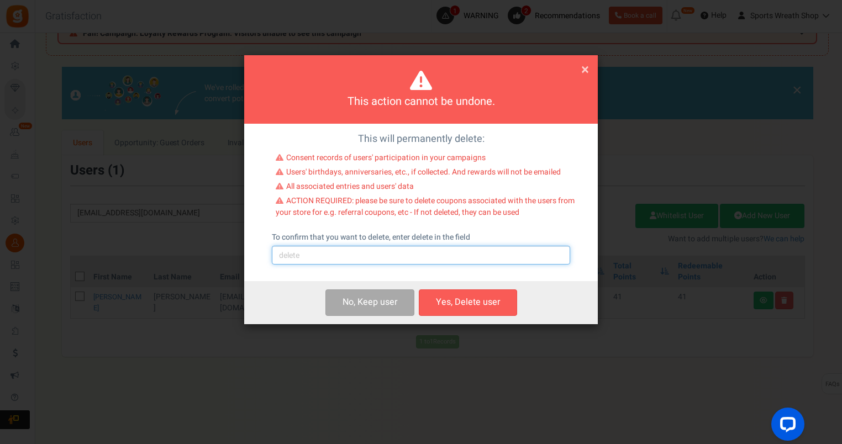
click at [453, 255] on input "text" at bounding box center [421, 255] width 298 height 19
type input "delete"
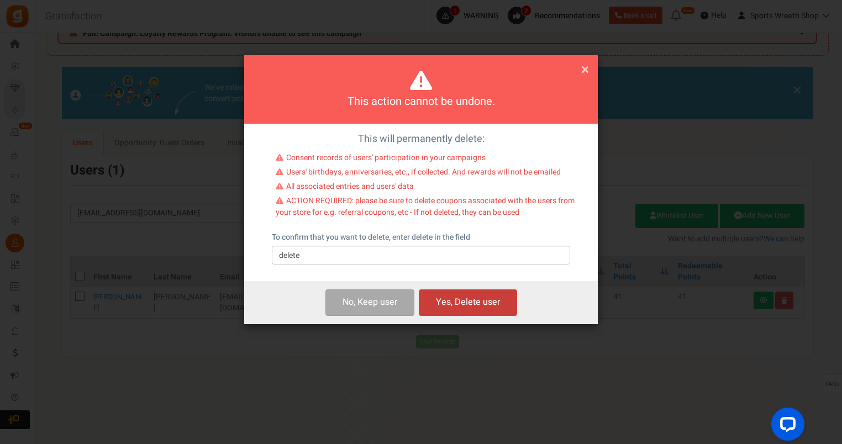
click at [473, 301] on button "Yes, Delete user" at bounding box center [468, 303] width 98 height 26
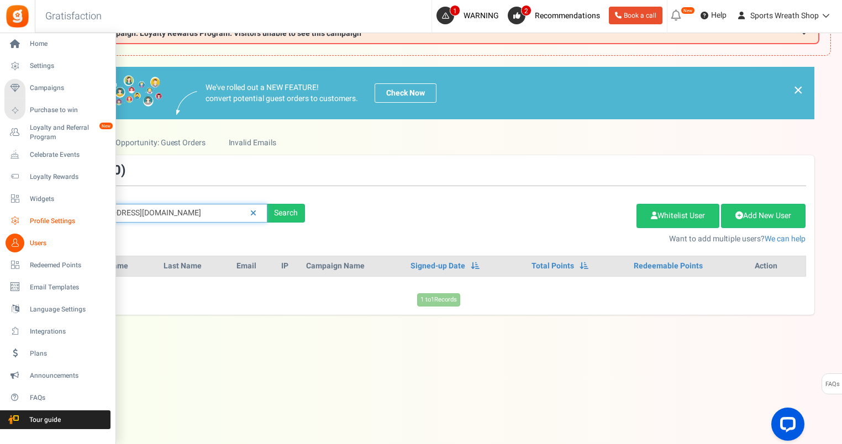
drag, startPoint x: 207, startPoint y: 212, endPoint x: 19, endPoint y: 219, distance: 187.4
click at [19, 219] on div "Home Settings Campaigns Purchase to win Loyalty and Referral Program New Celebr…" at bounding box center [421, 216] width 842 height 457
paste input "[EMAIL_ADDRESS]"
type input "[EMAIL_ADDRESS][DOMAIN_NAME]"
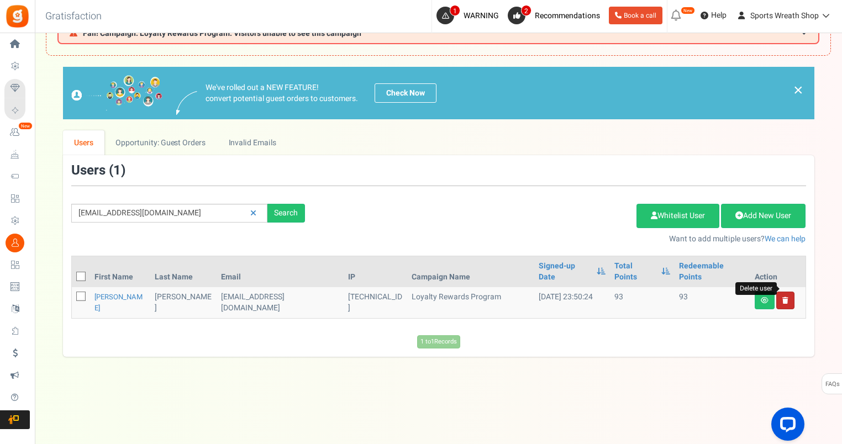
click at [785, 297] on icon at bounding box center [785, 300] width 6 height 7
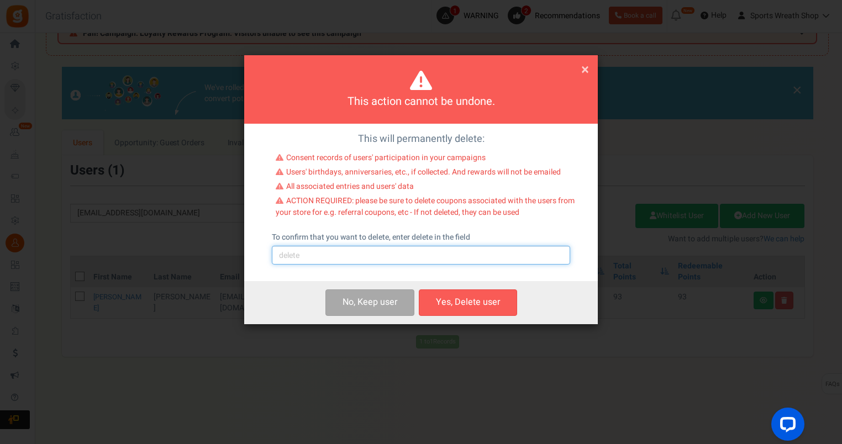
click at [417, 257] on input "text" at bounding box center [421, 255] width 298 height 19
type input "delete"
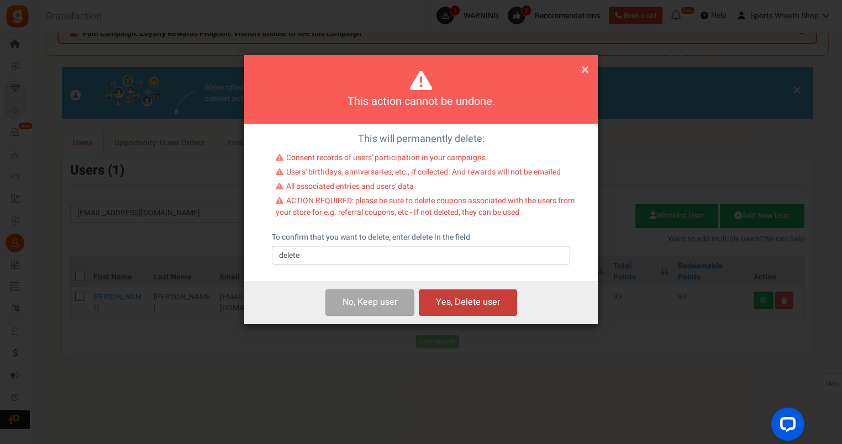
click at [478, 306] on button "Yes, Delete user" at bounding box center [468, 303] width 98 height 26
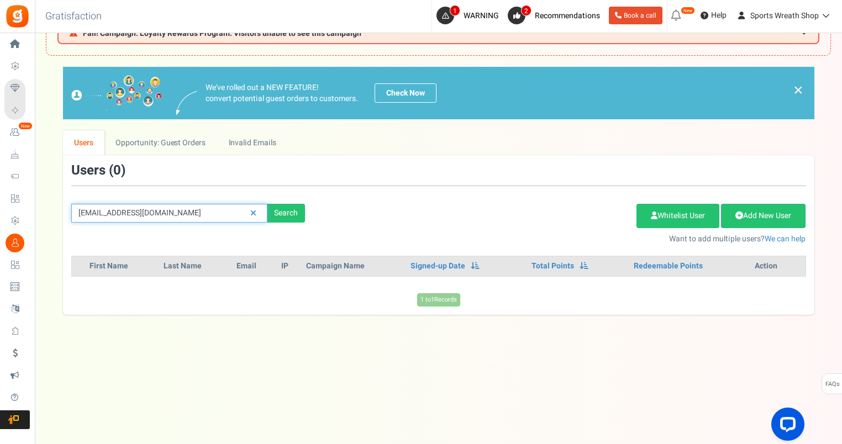
drag, startPoint x: 218, startPoint y: 214, endPoint x: 53, endPoint y: 229, distance: 165.8
click at [53, 229] on div "We've rolled out a NEW FEATURE! convert potential guest orders to customers. Ch…" at bounding box center [438, 191] width 785 height 248
paste input "sapphirebarbie@ao"
type input "[EMAIL_ADDRESS][DOMAIN_NAME]"
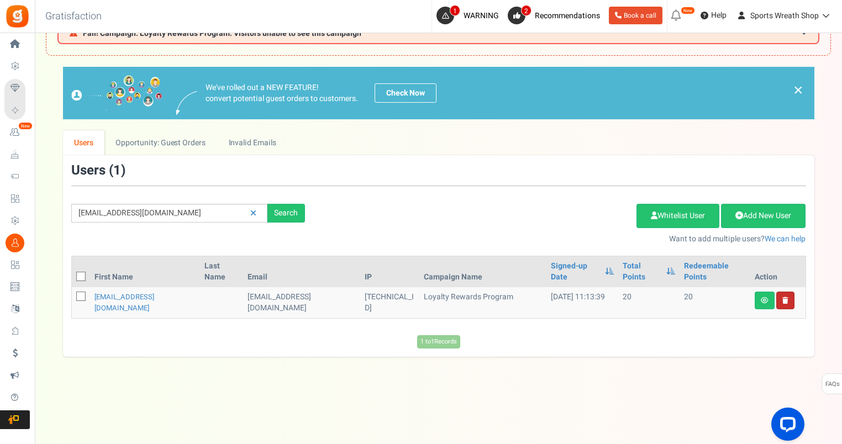
click at [780, 292] on link at bounding box center [785, 301] width 18 height 18
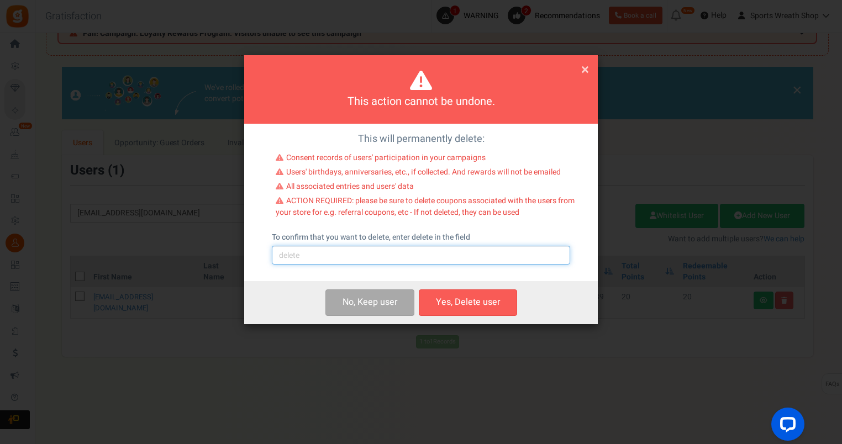
click at [331, 254] on input "text" at bounding box center [421, 255] width 298 height 19
type input "delete"
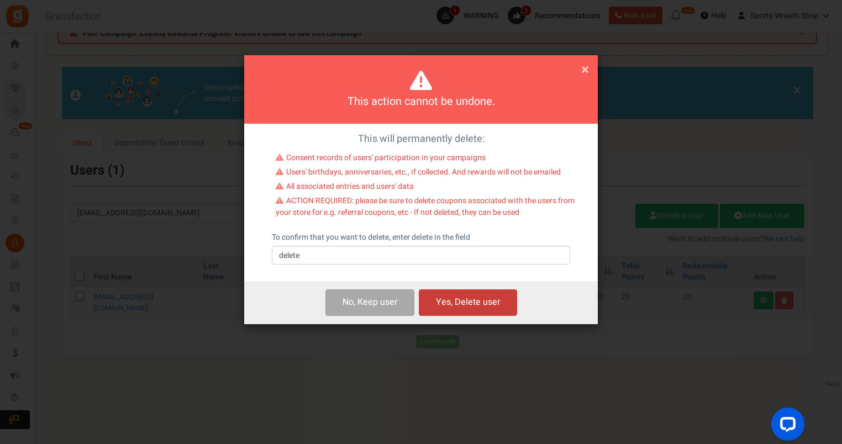
click at [445, 300] on button "Yes, Delete user" at bounding box center [468, 303] width 98 height 26
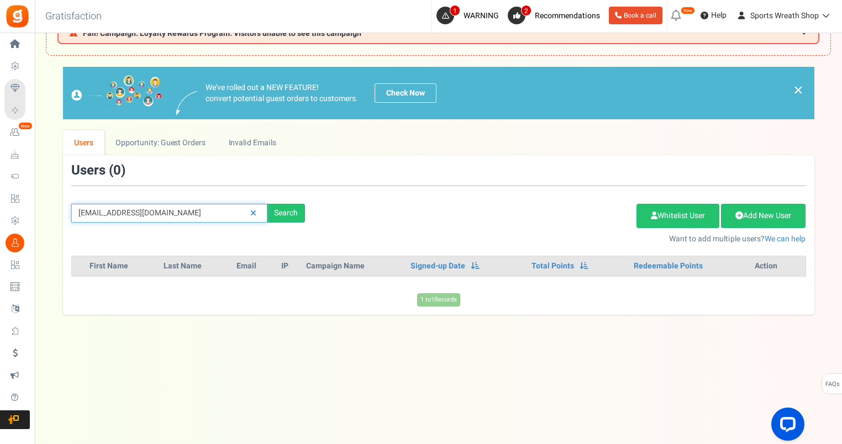
drag, startPoint x: 198, startPoint y: 214, endPoint x: 58, endPoint y: 217, distance: 140.4
click at [58, 217] on div "We've rolled out a NEW FEATURE! convert potential guest orders to customers. Ch…" at bounding box center [438, 191] width 785 height 248
paste input "cowboycreationsrcr22@gmai"
type input "[EMAIL_ADDRESS][DOMAIN_NAME]"
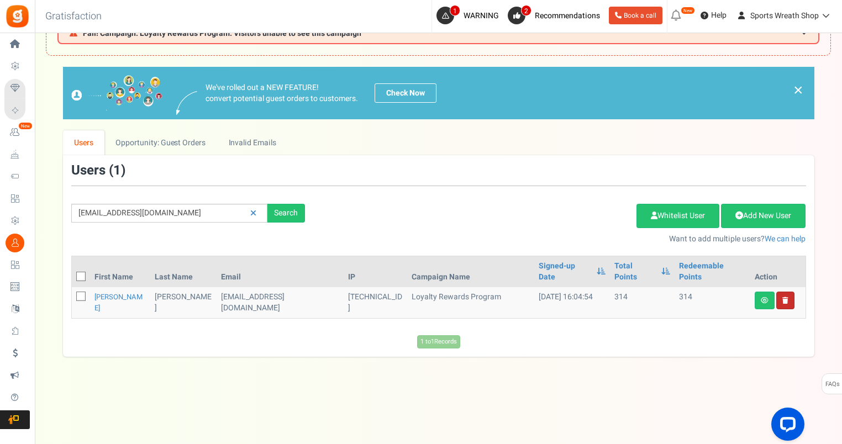
click at [788, 292] on link at bounding box center [785, 301] width 18 height 18
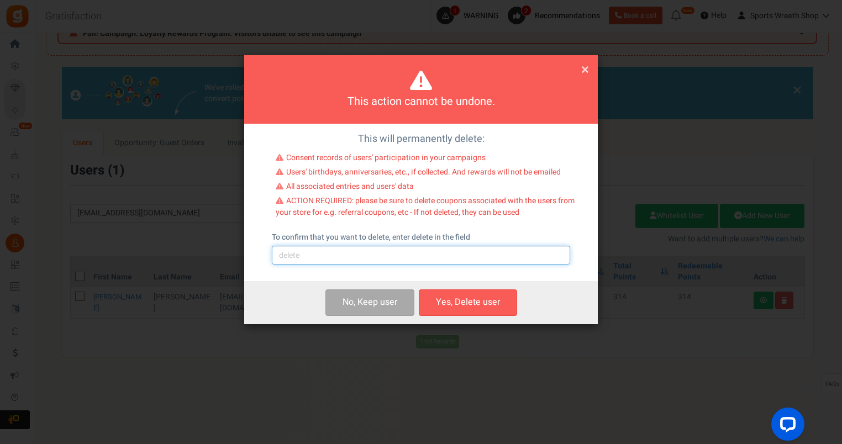
click at [393, 254] on input "text" at bounding box center [421, 255] width 298 height 19
type input "delete"
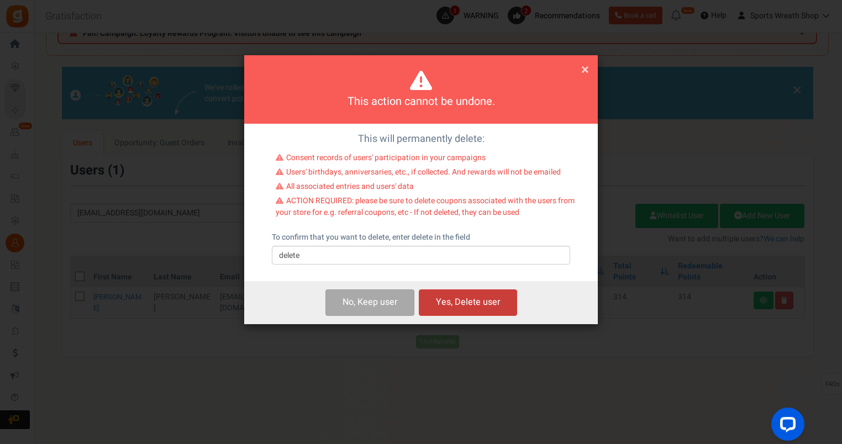
click at [460, 301] on button "Yes, Delete user" at bounding box center [468, 303] width 98 height 26
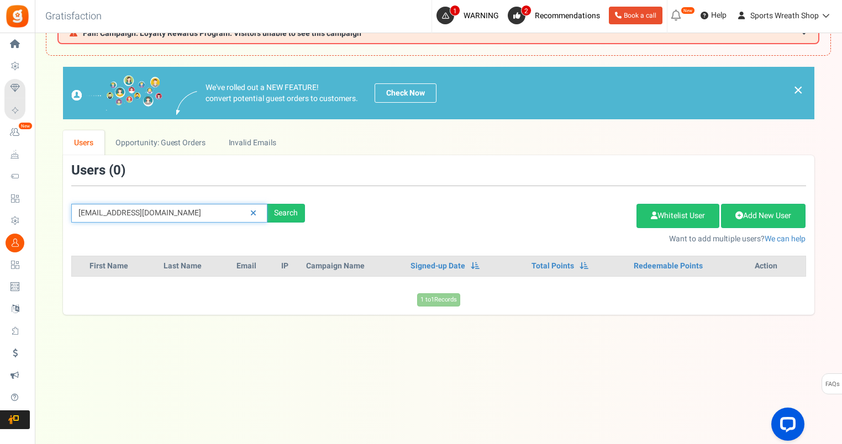
drag, startPoint x: 232, startPoint y: 208, endPoint x: 68, endPoint y: 220, distance: 164.5
click at [69, 220] on div "[EMAIL_ADDRESS][DOMAIN_NAME] Search" at bounding box center [188, 213] width 250 height 19
paste input "[EMAIL_ADDRESS]"
type input "[EMAIL_ADDRESS][DOMAIN_NAME]"
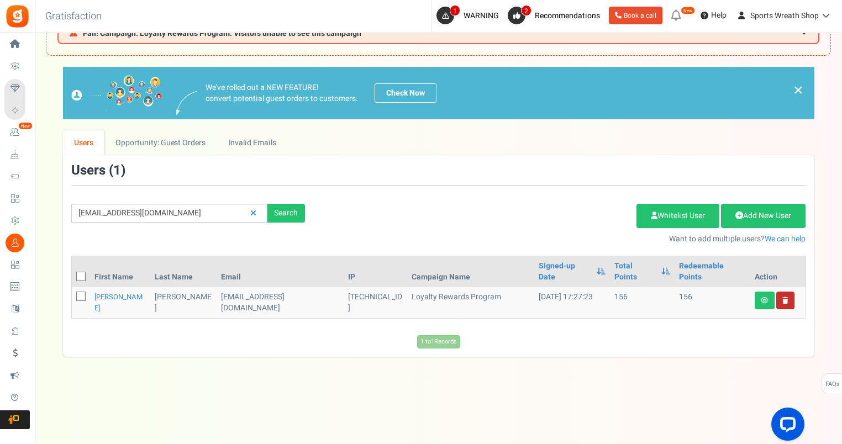
click at [788, 292] on link at bounding box center [785, 301] width 18 height 18
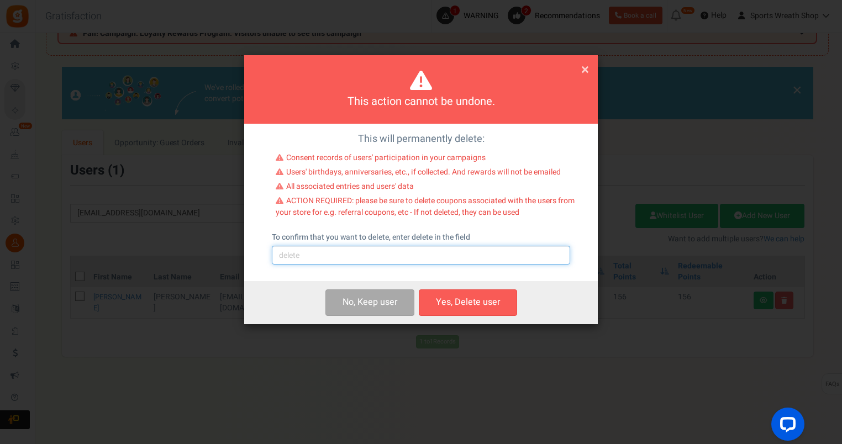
click at [383, 254] on input "text" at bounding box center [421, 255] width 298 height 19
type input "delete"
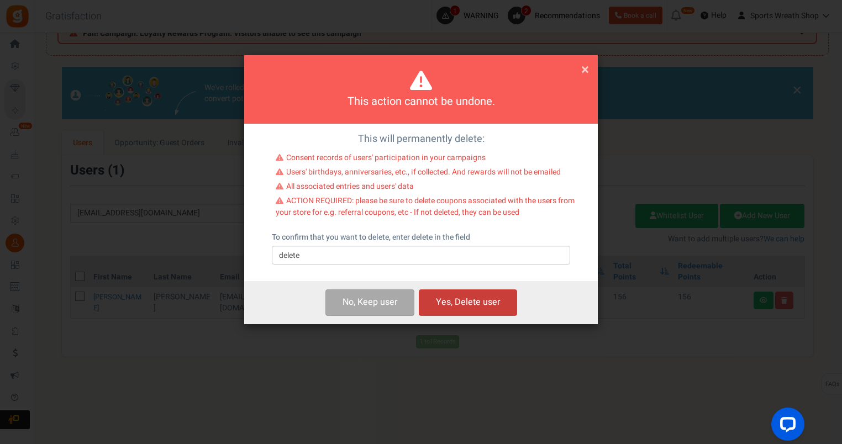
click at [466, 299] on button "Yes, Delete user" at bounding box center [468, 303] width 98 height 26
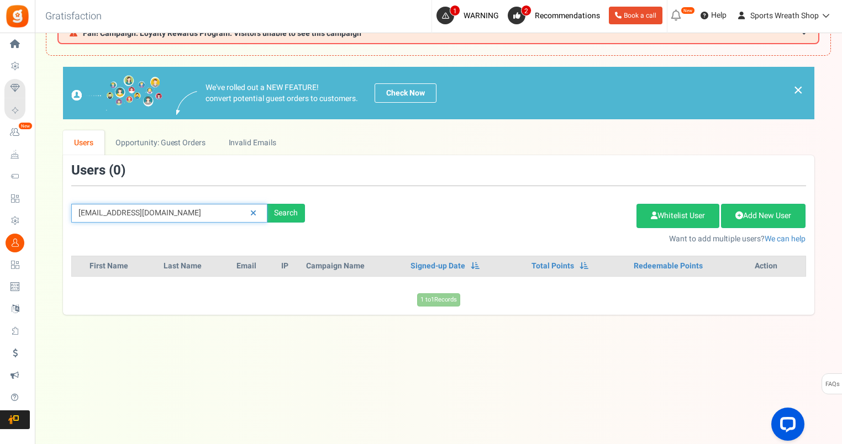
drag, startPoint x: 216, startPoint y: 212, endPoint x: 52, endPoint y: 213, distance: 164.1
click at [60, 212] on div "We've rolled out a NEW FEATURE! convert potential guest orders to customers. Ch…" at bounding box center [438, 191] width 785 height 248
paste input "[EMAIL_ADDRESS]"
type input "[EMAIL_ADDRESS][DOMAIN_NAME]"
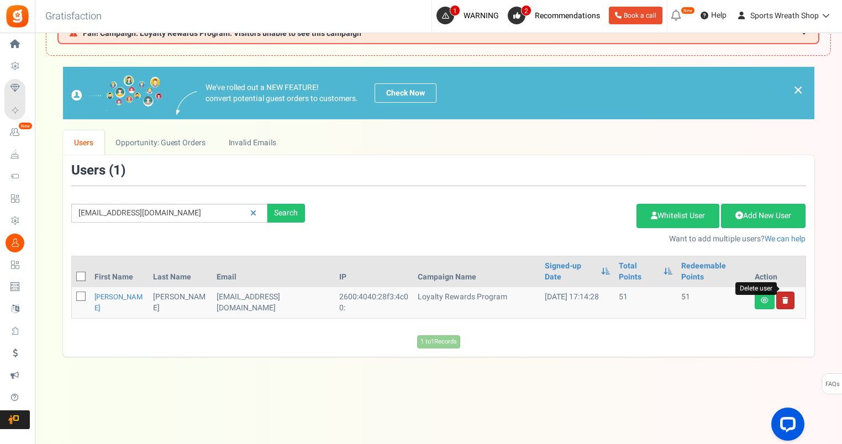
click at [787, 297] on icon at bounding box center [785, 300] width 6 height 7
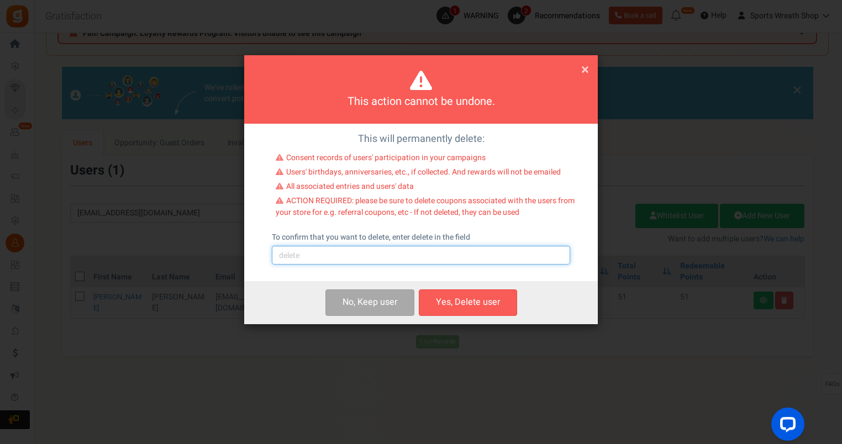
click at [373, 261] on input "text" at bounding box center [421, 255] width 298 height 19
type input "delete"
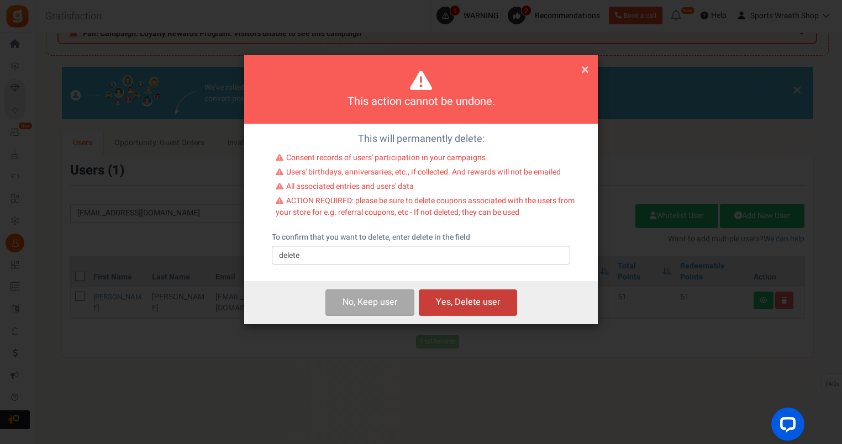
click at [471, 298] on button "Yes, Delete user" at bounding box center [468, 303] width 98 height 26
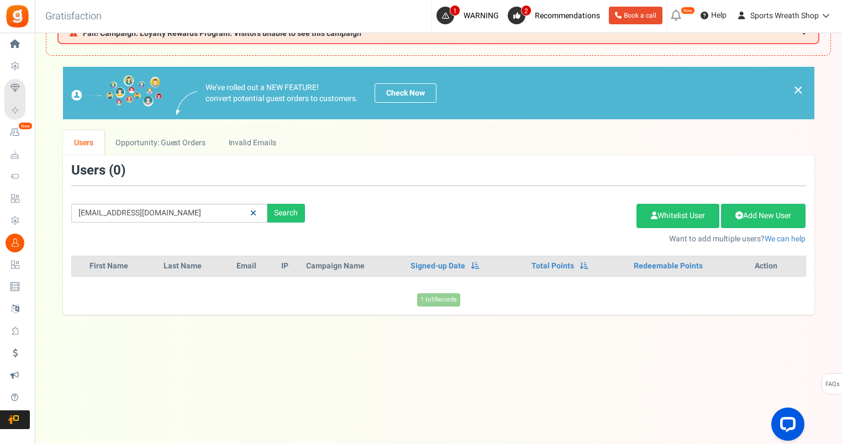
click at [255, 211] on icon at bounding box center [253, 213] width 6 height 8
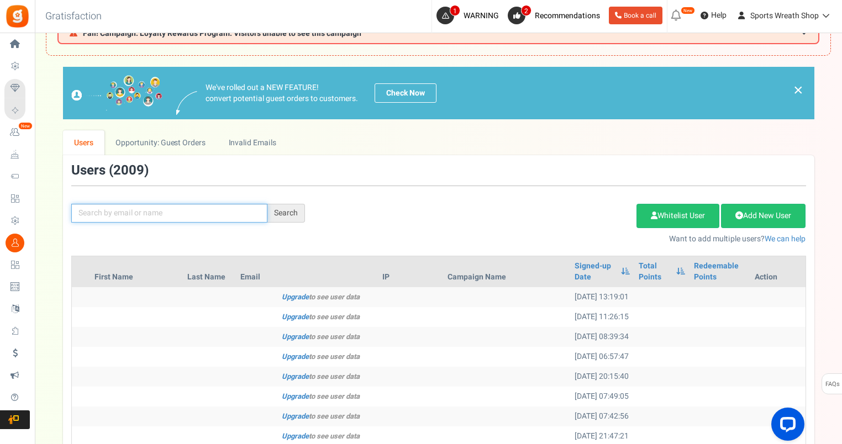
click at [210, 214] on input "text" at bounding box center [169, 213] width 196 height 19
paste input "[EMAIL_ADDRESS][DOMAIN_NAME]"
type input "[EMAIL_ADDRESS][DOMAIN_NAME]"
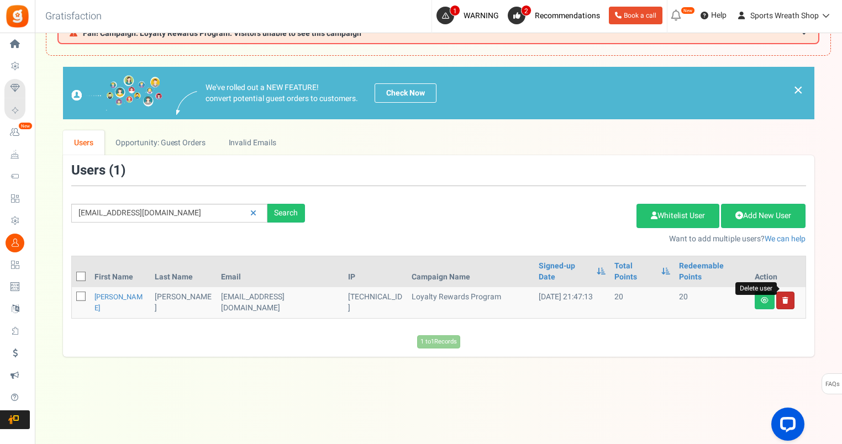
click at [787, 297] on icon at bounding box center [785, 300] width 6 height 7
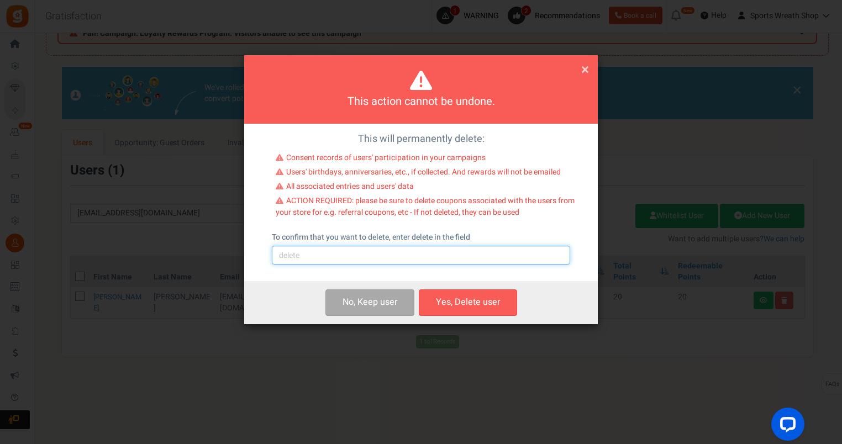
click at [485, 254] on input "text" at bounding box center [421, 255] width 298 height 19
type input "delete"
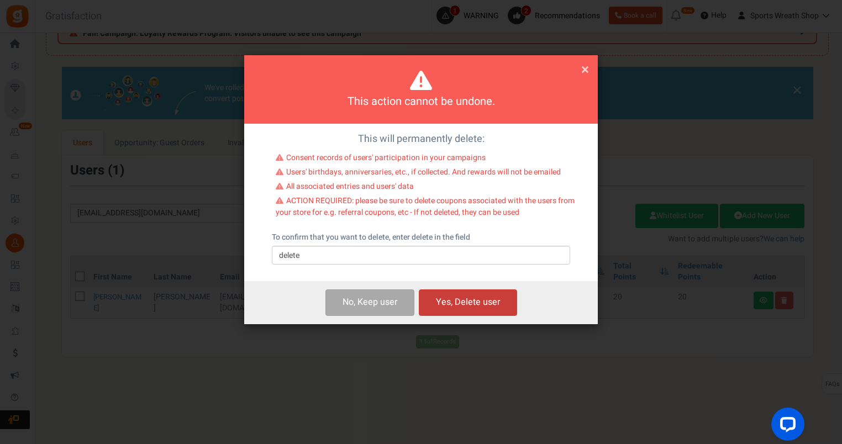
click at [480, 298] on button "Yes, Delete user" at bounding box center [468, 303] width 98 height 26
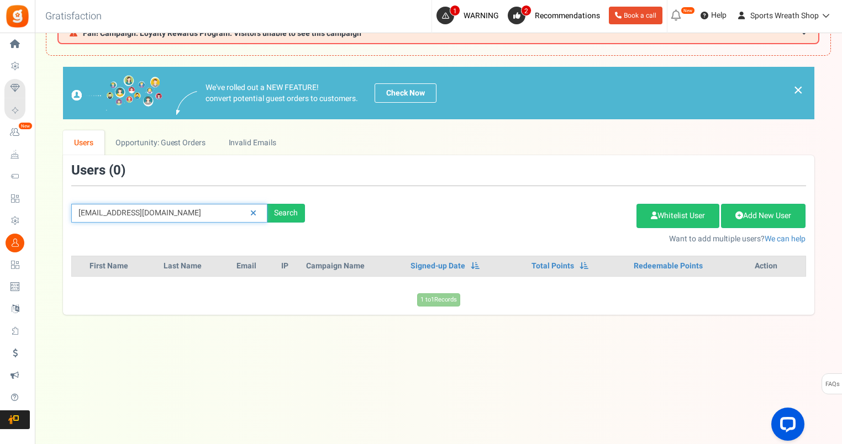
drag, startPoint x: 205, startPoint y: 212, endPoint x: 63, endPoint y: 215, distance: 142.0
click at [61, 215] on div "We've rolled out a NEW FEATURE! convert potential guest orders to customers. Ch…" at bounding box center [438, 191] width 785 height 248
paste input "[PERSON_NAME]"
type input "[PERSON_NAME][EMAIL_ADDRESS][DOMAIN_NAME]"
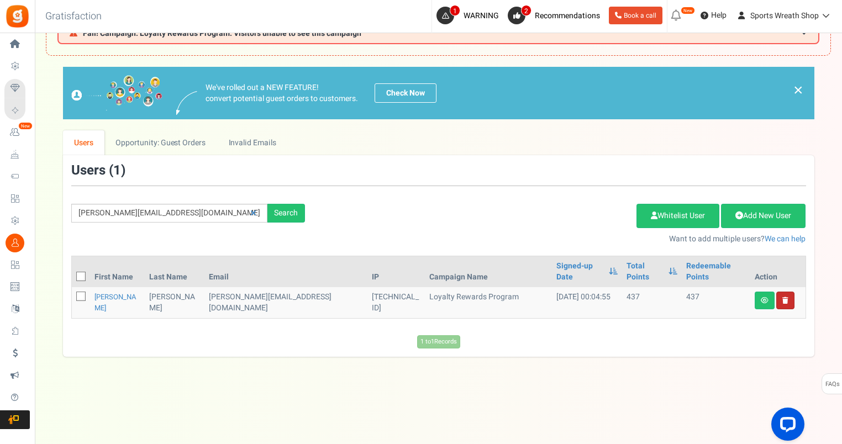
click at [786, 297] on icon at bounding box center [785, 300] width 6 height 7
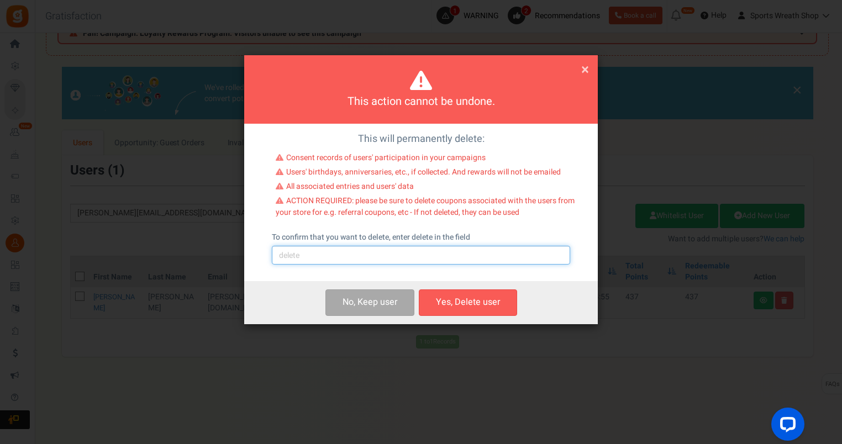
click at [380, 250] on input "text" at bounding box center [421, 255] width 298 height 19
type input "delete"
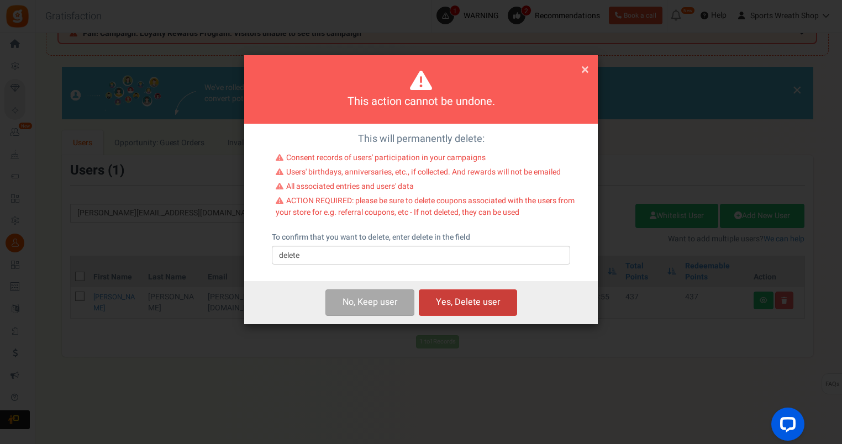
click at [469, 304] on button "Yes, Delete user" at bounding box center [468, 303] width 98 height 26
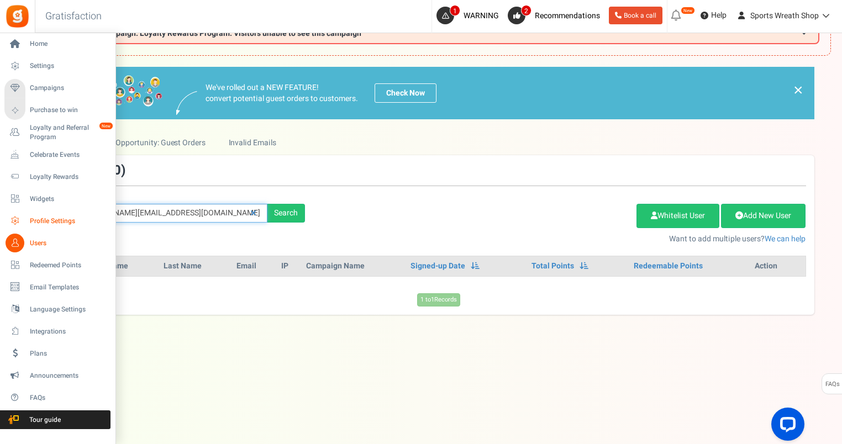
drag, startPoint x: 188, startPoint y: 220, endPoint x: 29, endPoint y: 224, distance: 159.2
click at [29, 224] on div "Home Settings Campaigns Purchase to win Loyalty and Referral Program New Celebr…" at bounding box center [421, 216] width 842 height 457
paste input "[EMAIL_ADDRESS]"
type input "[EMAIL_ADDRESS][DOMAIN_NAME]"
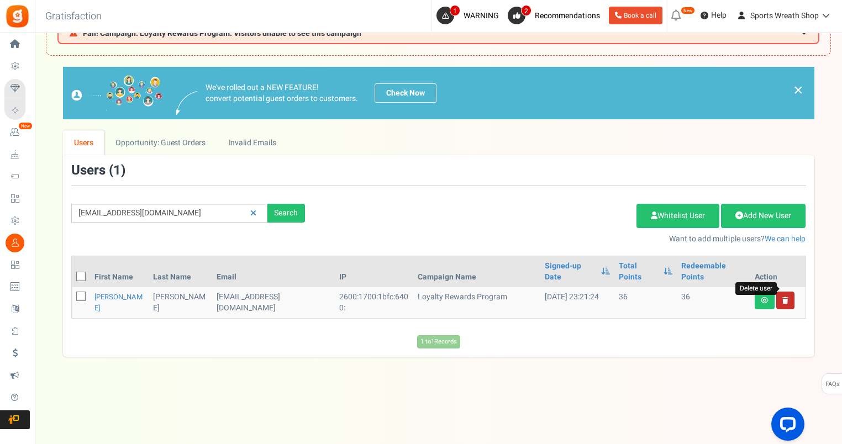
click at [785, 297] on icon at bounding box center [785, 300] width 6 height 7
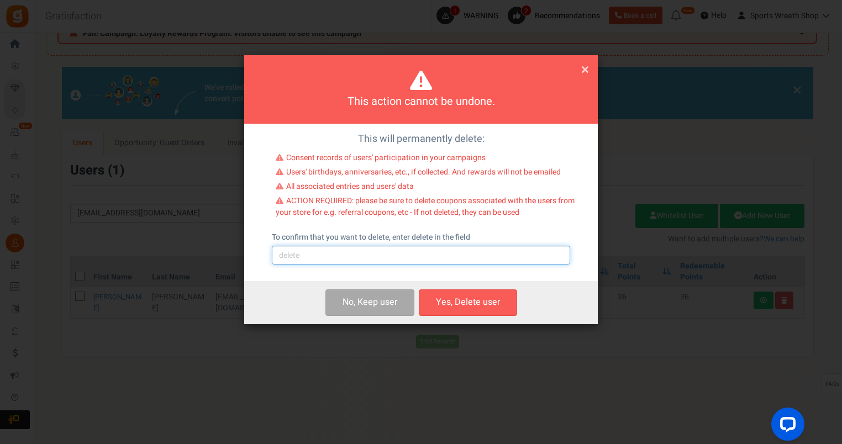
click at [358, 259] on input "text" at bounding box center [421, 255] width 298 height 19
type input "delete"
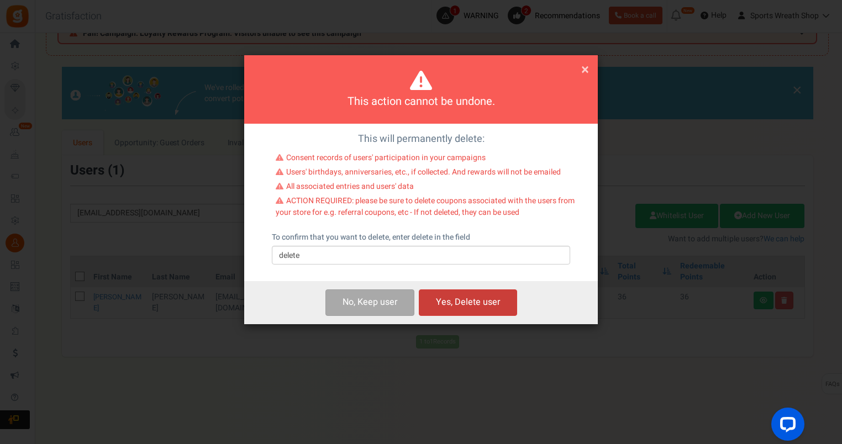
click at [443, 303] on button "Yes, Delete user" at bounding box center [468, 303] width 98 height 26
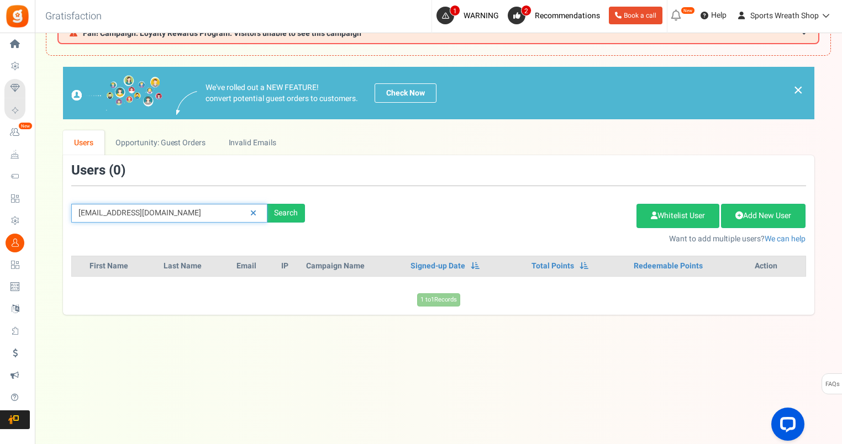
drag, startPoint x: 199, startPoint y: 208, endPoint x: 64, endPoint y: 213, distance: 134.9
click at [64, 213] on div "[EMAIL_ADDRESS][DOMAIN_NAME] Search" at bounding box center [188, 213] width 250 height 19
paste input "[EMAIL_ADDRESS]"
type input "[EMAIL_ADDRESS][DOMAIN_NAME]"
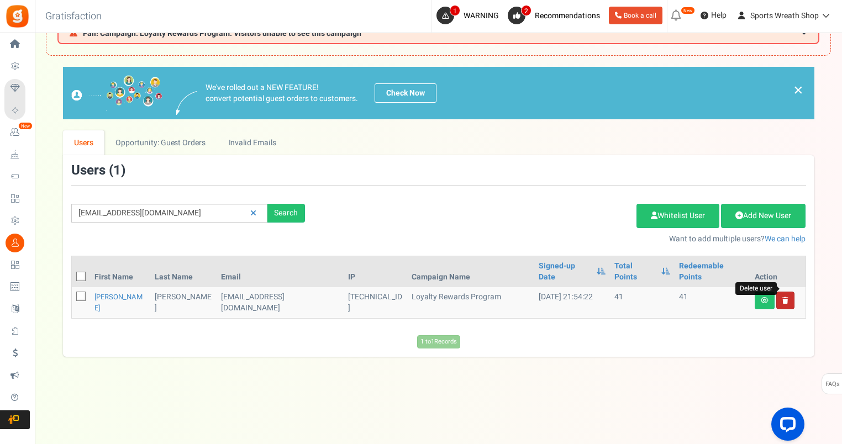
click at [784, 297] on icon at bounding box center [785, 300] width 6 height 7
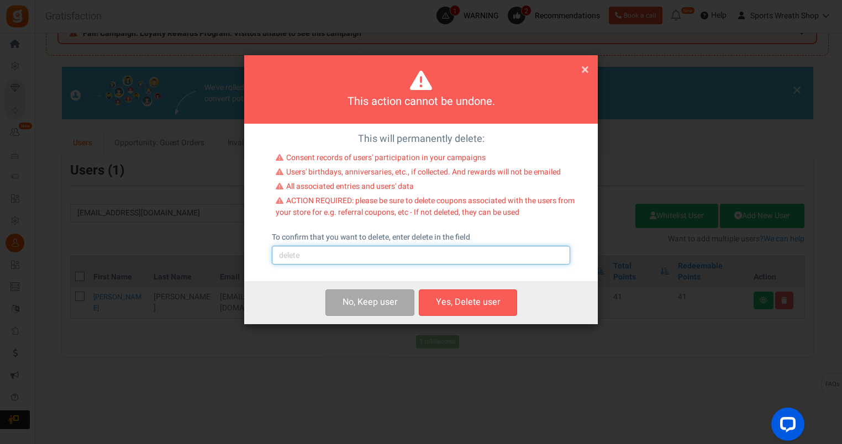
click at [373, 252] on input "text" at bounding box center [421, 255] width 298 height 19
type input "delete"
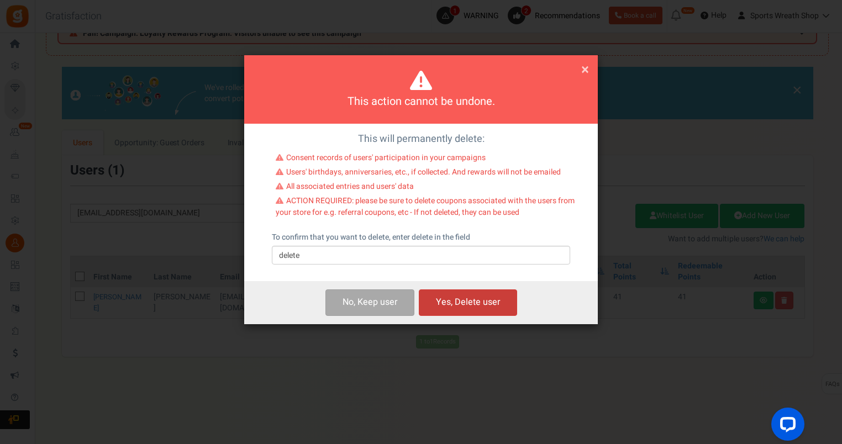
click at [476, 301] on button "Yes, Delete user" at bounding box center [468, 303] width 98 height 26
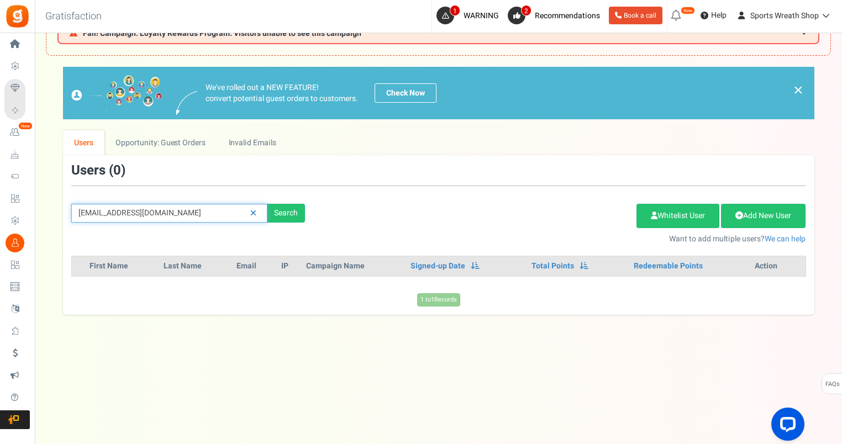
drag, startPoint x: 162, startPoint y: 211, endPoint x: 57, endPoint y: 212, distance: 105.0
click at [57, 212] on div "We've rolled out a NEW FEATURE! convert potential guest orders to customers. Ch…" at bounding box center [438, 191] width 785 height 248
paste input "lisasteadman1@hot"
type input "[EMAIL_ADDRESS][DOMAIN_NAME]"
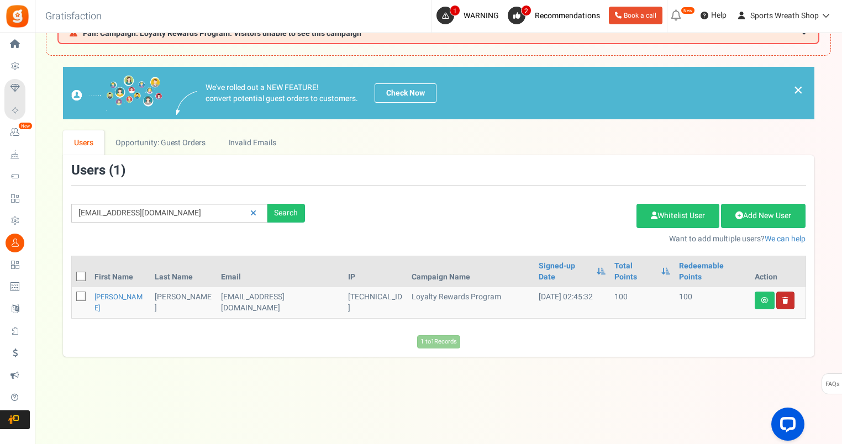
click at [790, 292] on link at bounding box center [785, 301] width 18 height 18
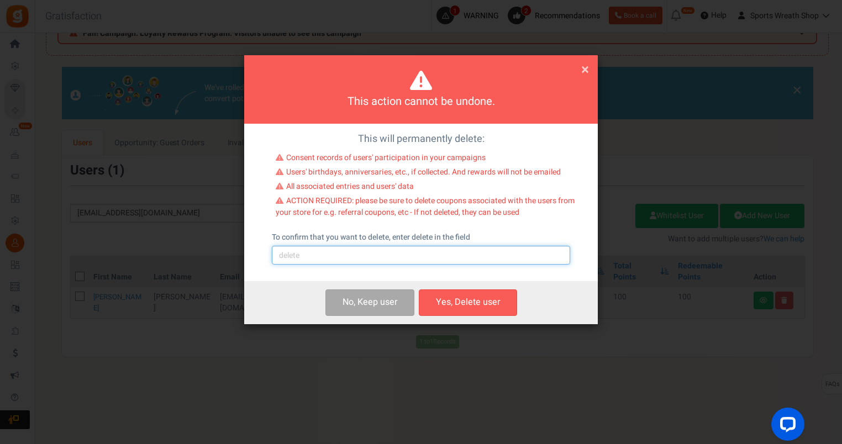
click at [383, 257] on input "text" at bounding box center [421, 255] width 298 height 19
type input "delete"
click at [471, 304] on button "Yes, Delete user" at bounding box center [468, 303] width 98 height 26
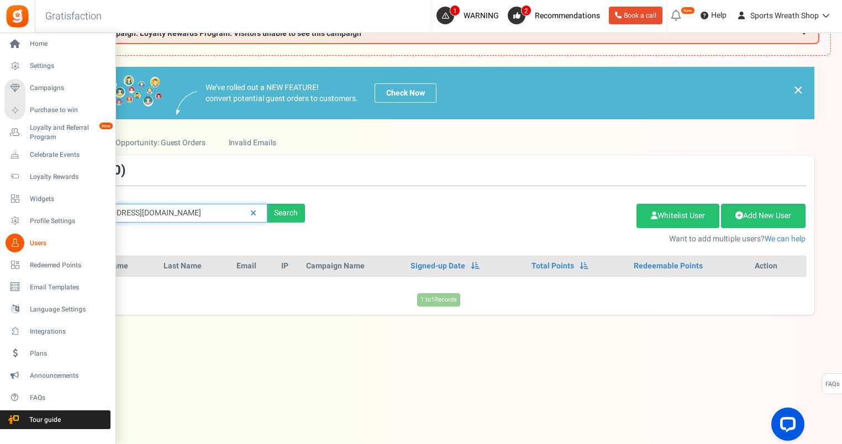
drag, startPoint x: 216, startPoint y: 208, endPoint x: 33, endPoint y: 232, distance: 185.0
click at [30, 232] on div "Home Settings Campaigns Purchase to win Loyalty and Referral Program New Celebr…" at bounding box center [421, 216] width 842 height 457
paste input "steph.hayward@y"
type input "[EMAIL_ADDRESS][DOMAIN_NAME]"
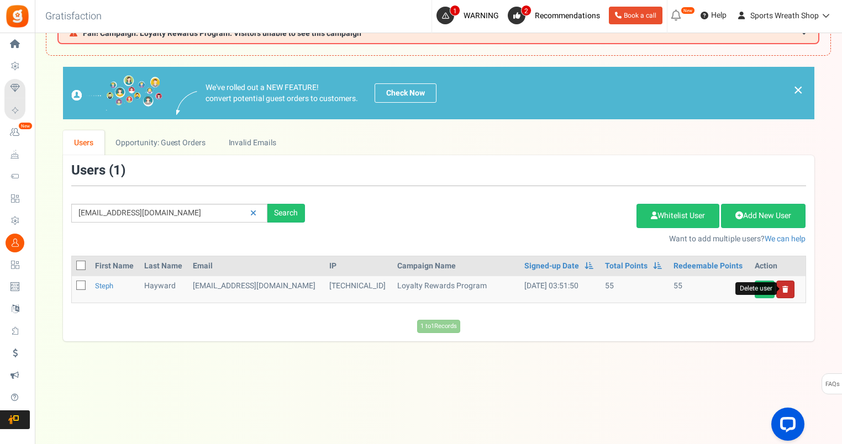
click at [785, 289] on icon at bounding box center [785, 289] width 6 height 7
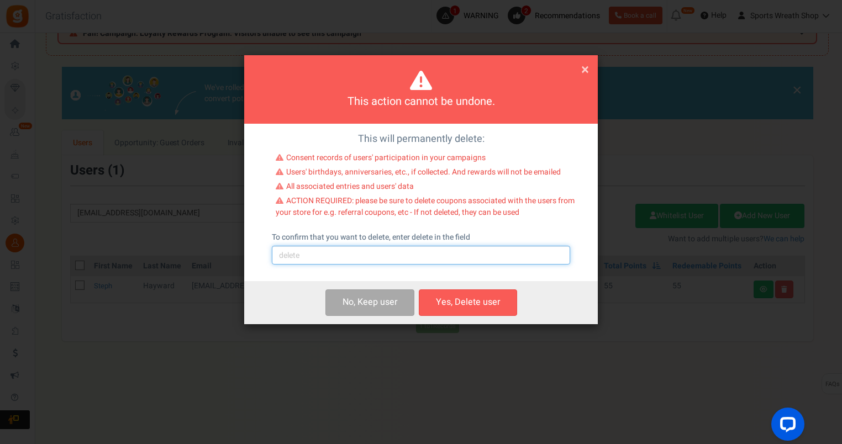
click at [462, 259] on input "text" at bounding box center [421, 255] width 298 height 19
type input "delete"
click at [475, 303] on button "Yes, Delete user" at bounding box center [468, 303] width 98 height 26
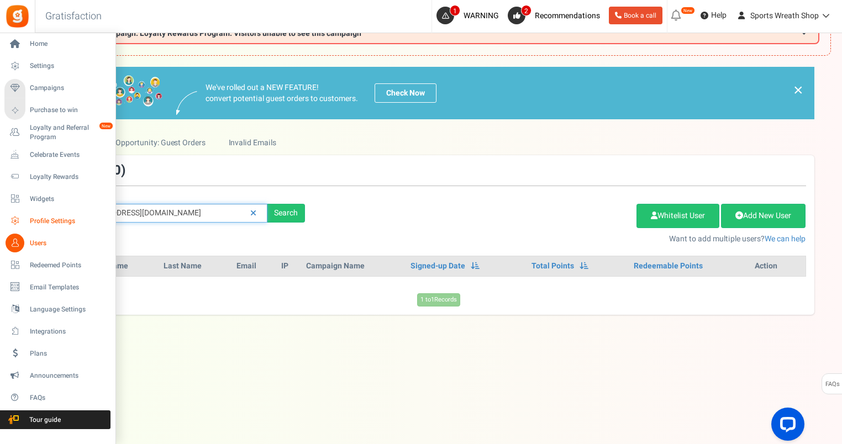
drag, startPoint x: 192, startPoint y: 210, endPoint x: 28, endPoint y: 221, distance: 165.0
click at [22, 221] on div "Home Settings Campaigns Purchase to win Loyalty and Referral Program New Celebr…" at bounding box center [421, 216] width 842 height 457
paste input "pattyb19511@g"
type input "[EMAIL_ADDRESS][DOMAIN_NAME]"
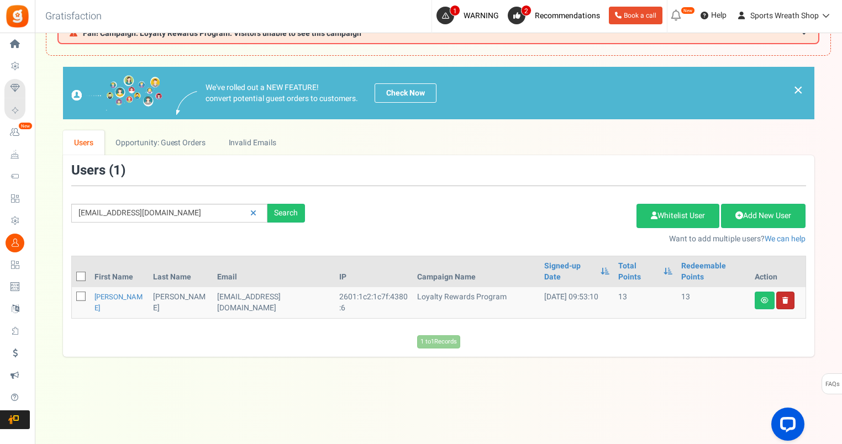
click at [787, 297] on icon at bounding box center [785, 300] width 6 height 7
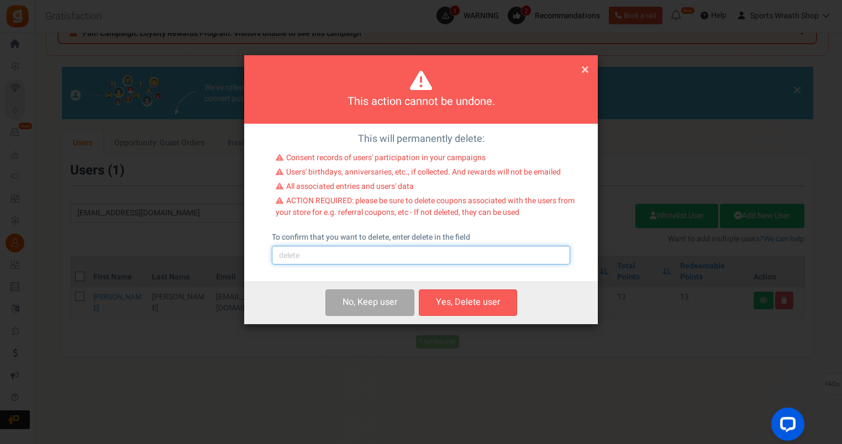
click at [431, 257] on input "text" at bounding box center [421, 255] width 298 height 19
type input "delete"
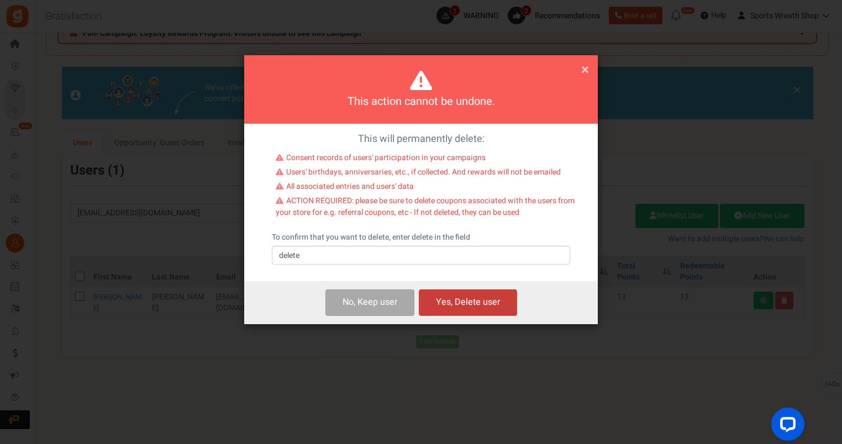
click at [462, 298] on button "Yes, Delete user" at bounding box center [468, 303] width 98 height 26
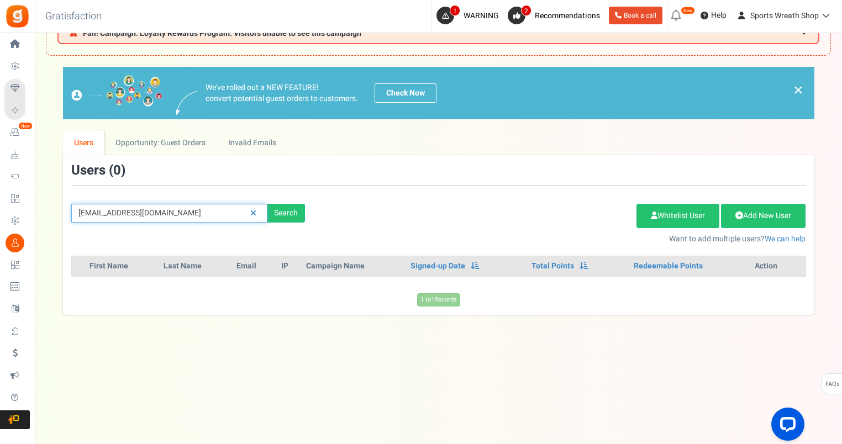
drag, startPoint x: 210, startPoint y: 220, endPoint x: 41, endPoint y: 237, distance: 169.9
click at [42, 232] on div "× Close Add Points ? First Name Last Name Email Do you want to give Welcome bon…" at bounding box center [438, 191] width 807 height 248
paste input "[EMAIL_ADDRESS]"
type input "[EMAIL_ADDRESS][DOMAIN_NAME]"
click at [41, 239] on div "× Close Add Points ? First Name Last Name Email Do you want to give Welcome bon…" at bounding box center [438, 191] width 807 height 248
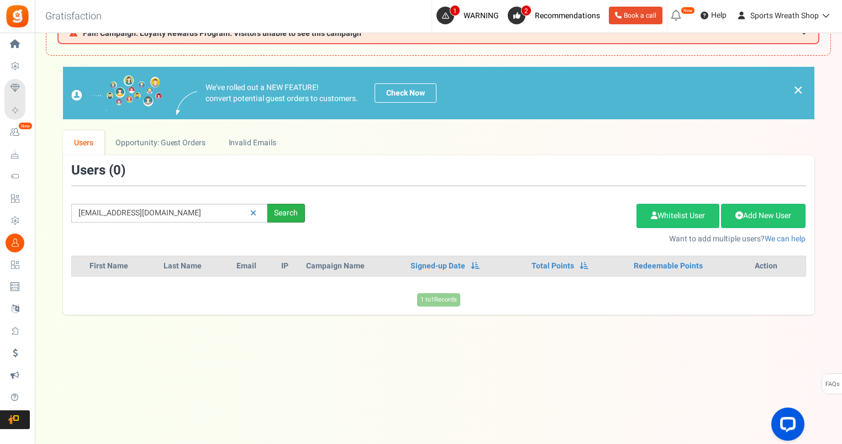
click at [294, 209] on div "Search" at bounding box center [286, 213] width 38 height 19
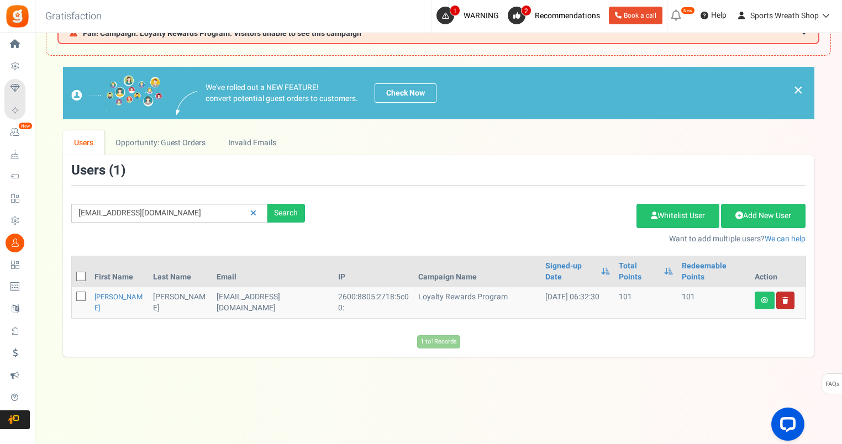
click at [785, 292] on link at bounding box center [785, 301] width 18 height 18
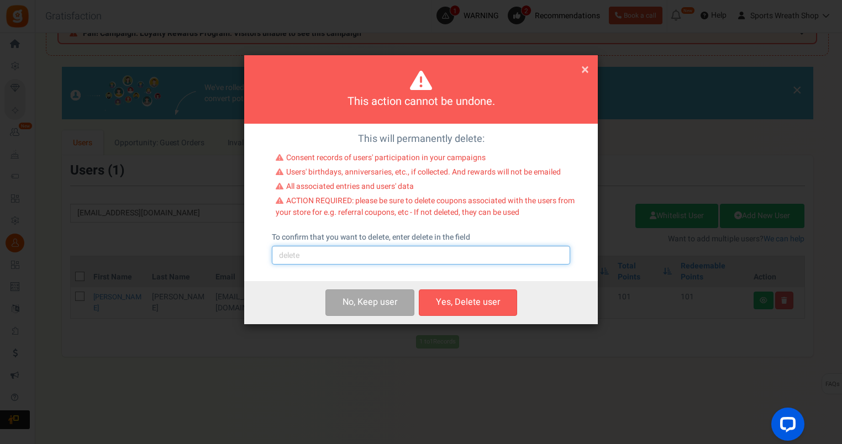
click at [425, 261] on input "text" at bounding box center [421, 255] width 298 height 19
type input "delete"
click at [473, 303] on button "Yes, Delete user" at bounding box center [468, 303] width 98 height 26
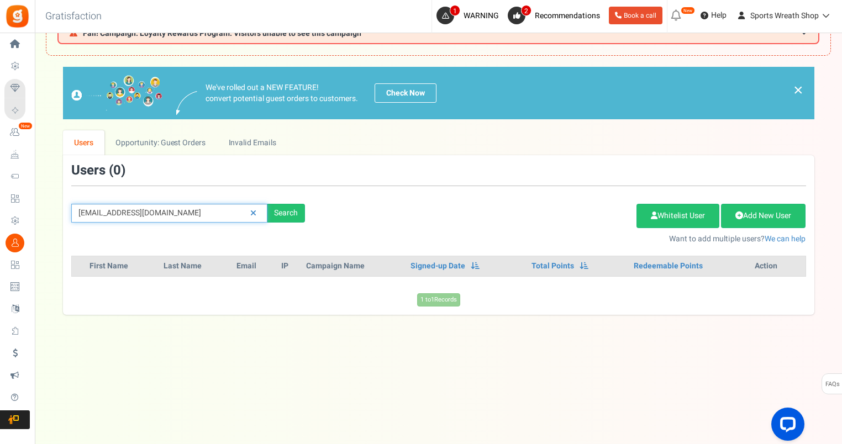
drag, startPoint x: 102, startPoint y: 214, endPoint x: 38, endPoint y: 216, distance: 64.1
click at [42, 215] on div "× Close Add Points ? First Name Last Name Email Do you want to give Welcome bon…" at bounding box center [438, 191] width 807 height 248
paste input "[EMAIL_ADDRESS]"
type input "[EMAIL_ADDRESS][DOMAIN_NAME]"
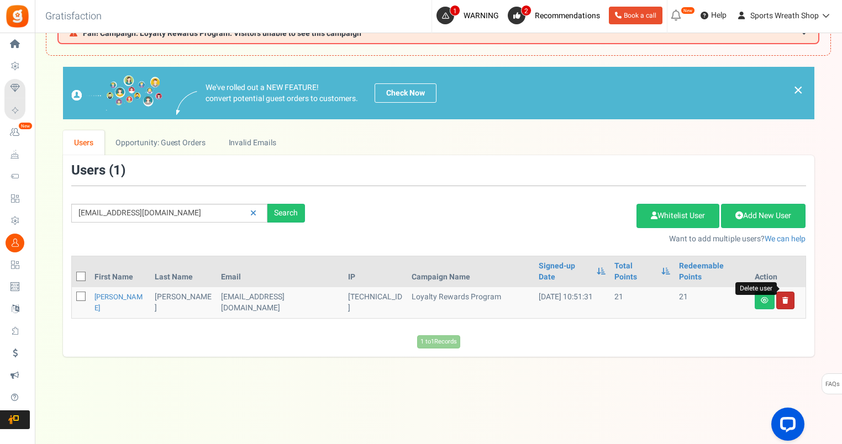
click at [787, 297] on icon at bounding box center [785, 300] width 6 height 7
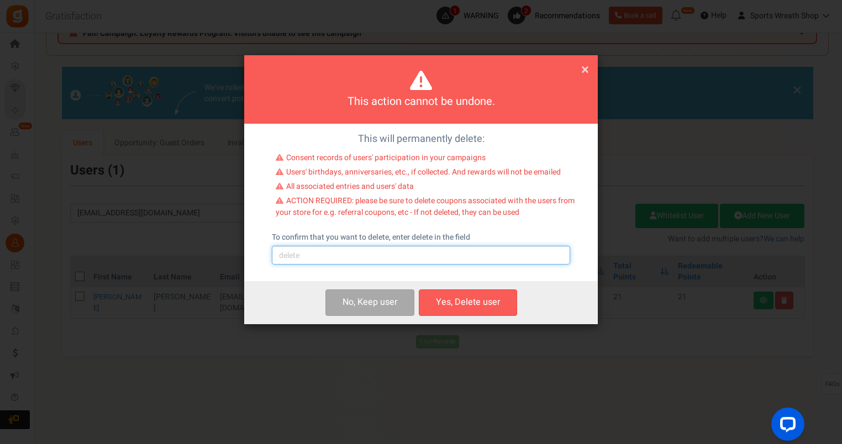
drag, startPoint x: 420, startPoint y: 254, endPoint x: 422, endPoint y: 260, distance: 6.3
click at [421, 254] on input "text" at bounding box center [421, 255] width 298 height 19
type input "delete"
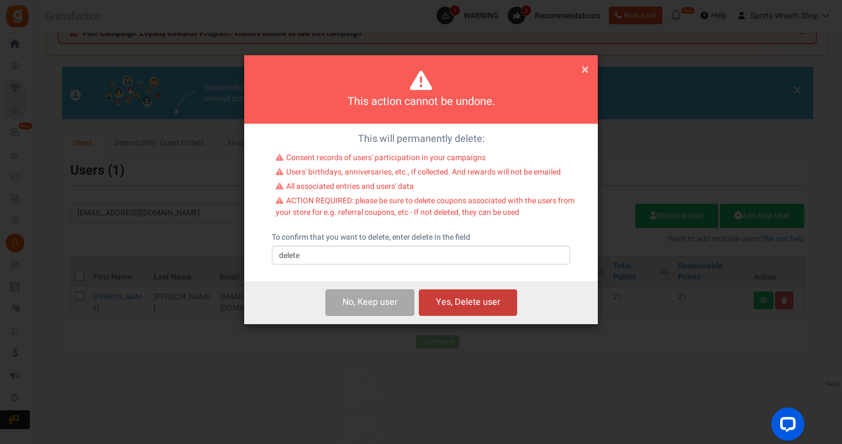
click at [466, 306] on button "Yes, Delete user" at bounding box center [468, 303] width 98 height 26
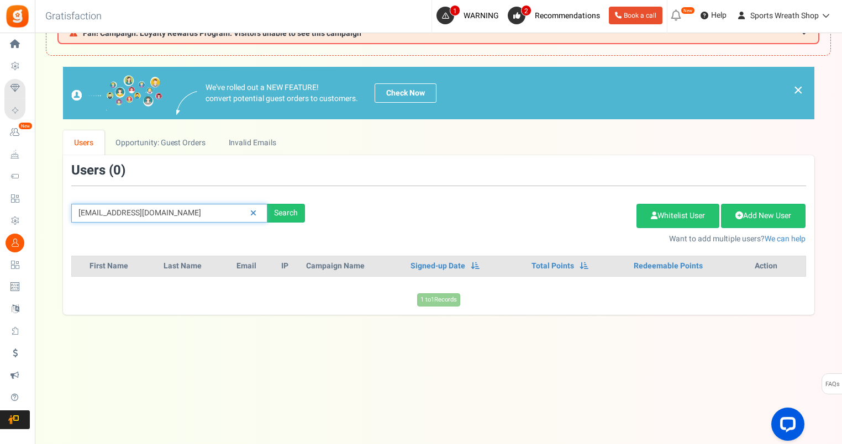
drag, startPoint x: 215, startPoint y: 212, endPoint x: 70, endPoint y: 212, distance: 145.9
click at [70, 211] on div "[EMAIL_ADDRESS][DOMAIN_NAME] Search" at bounding box center [188, 213] width 250 height 19
paste input "janammilner"
type input "[EMAIL_ADDRESS][DOMAIN_NAME]"
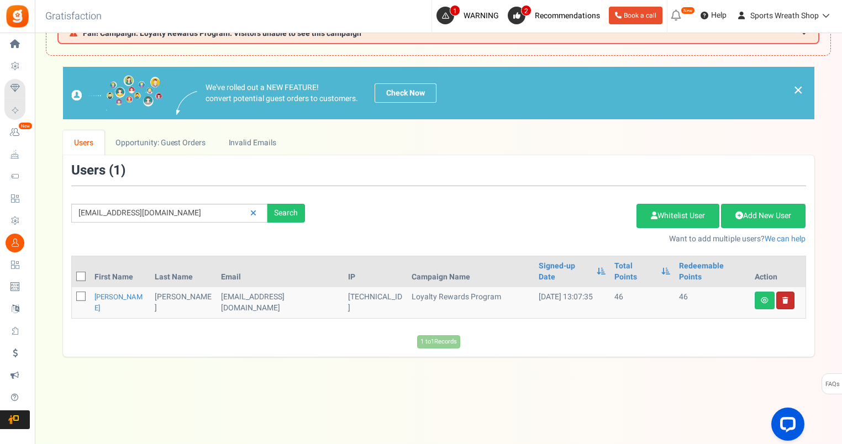
click at [787, 292] on link at bounding box center [785, 301] width 18 height 18
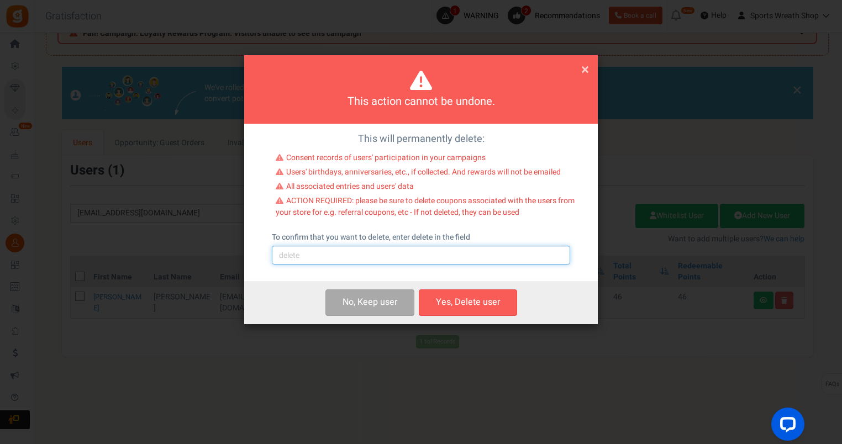
click at [319, 260] on input "text" at bounding box center [421, 255] width 298 height 19
type input "delete"
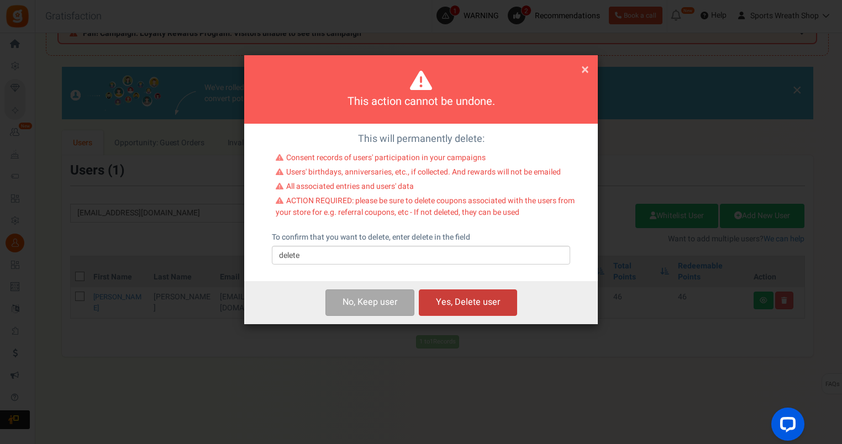
click at [462, 297] on button "Yes, Delete user" at bounding box center [468, 303] width 98 height 26
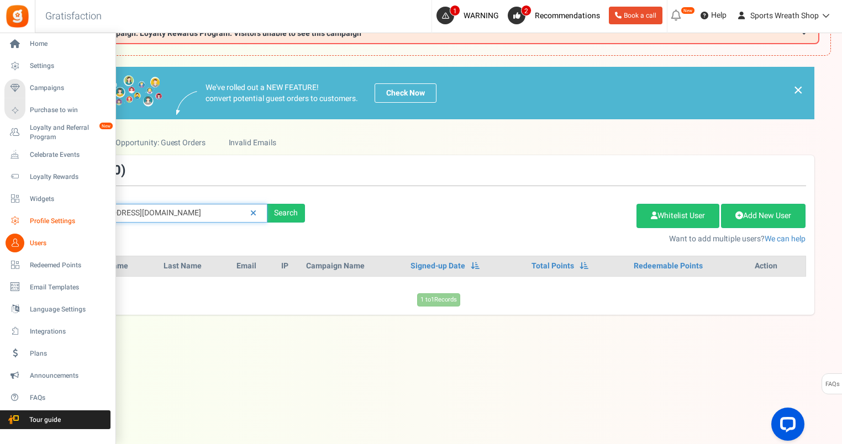
drag, startPoint x: 177, startPoint y: 212, endPoint x: 21, endPoint y: 226, distance: 156.4
click at [21, 226] on div "Home Settings Campaigns Purchase to win Loyalty and Referral Program New Celebr…" at bounding box center [421, 216] width 842 height 457
paste input "mgrovesjg60"
type input "[EMAIL_ADDRESS][DOMAIN_NAME]"
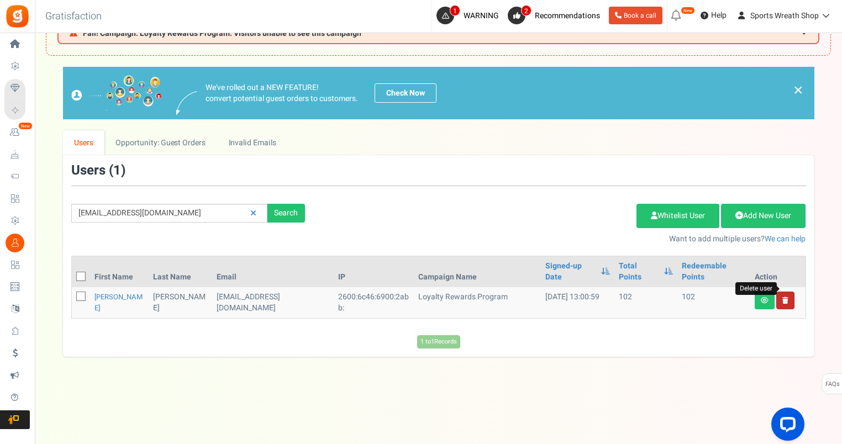
click at [783, 297] on icon at bounding box center [785, 300] width 6 height 7
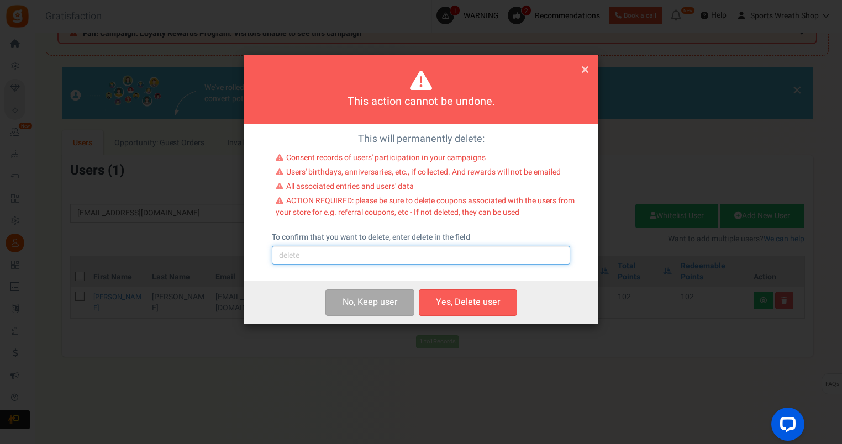
click at [446, 254] on input "text" at bounding box center [421, 255] width 298 height 19
type input "delete"
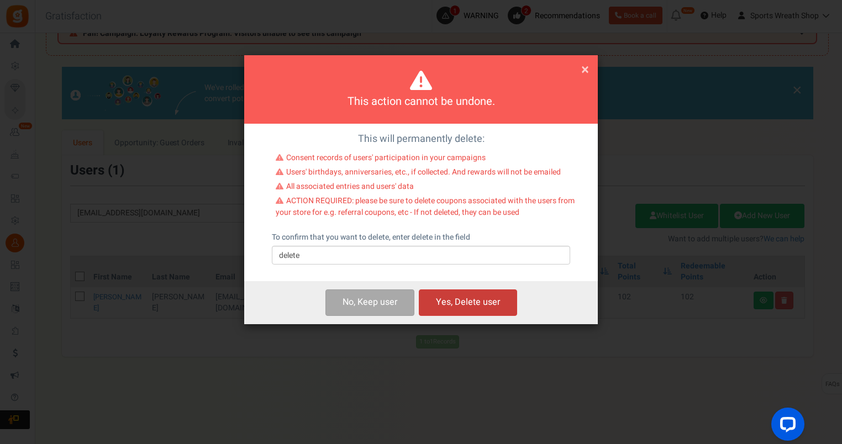
click at [499, 301] on button "Yes, Delete user" at bounding box center [468, 303] width 98 height 26
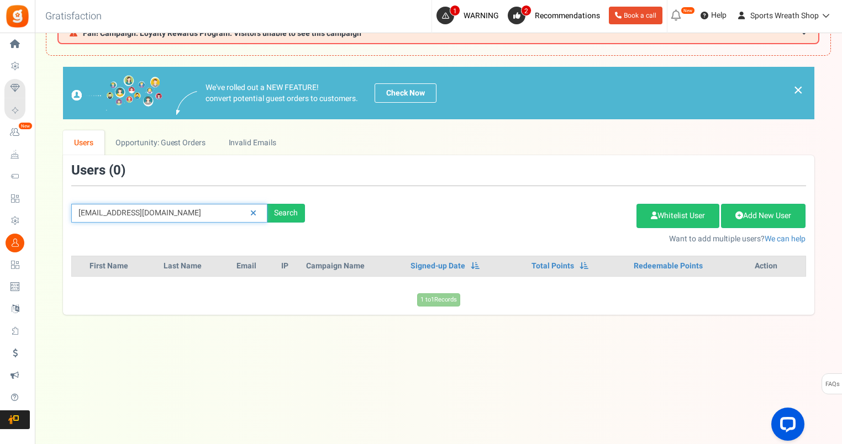
drag, startPoint x: 202, startPoint y: 211, endPoint x: 56, endPoint y: 215, distance: 145.9
click at [52, 212] on div "We've rolled out a NEW FEATURE! convert potential guest orders to customers. Ch…" at bounding box center [438, 191] width 785 height 248
paste input "[EMAIL_ADDRESS]"
type input "[EMAIL_ADDRESS][DOMAIN_NAME]"
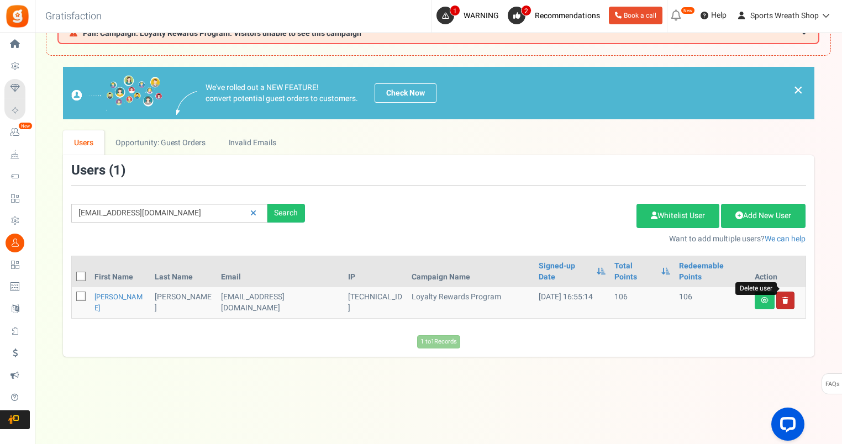
click at [785, 297] on icon at bounding box center [785, 300] width 6 height 7
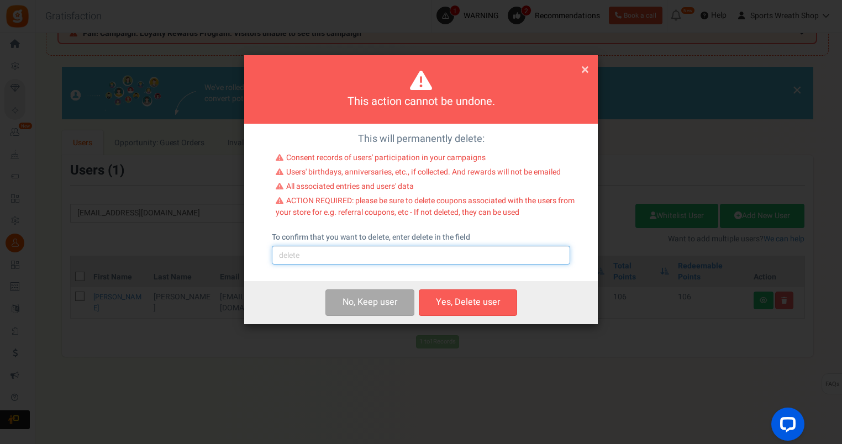
click at [394, 260] on input "text" at bounding box center [421, 255] width 298 height 19
type input "delete"
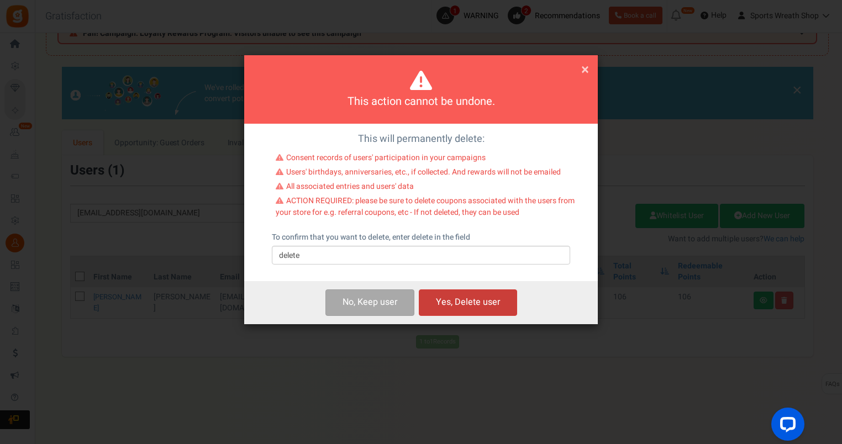
click at [513, 304] on button "Yes, Delete user" at bounding box center [468, 303] width 98 height 26
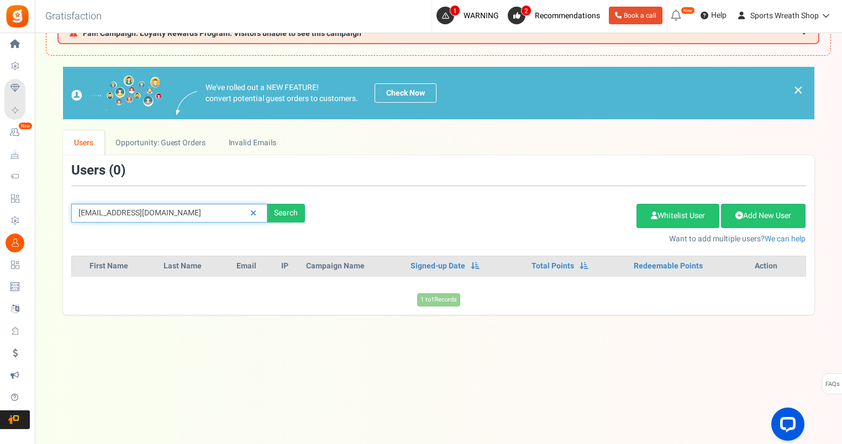
drag, startPoint x: 188, startPoint y: 219, endPoint x: 44, endPoint y: 225, distance: 143.8
click at [44, 224] on div "× Close Add Points ? First Name Last Name Email Do you want to give Welcome bon…" at bounding box center [438, 191] width 807 height 248
paste input "[EMAIL_ADDRESS]"
type input "[EMAIL_ADDRESS][DOMAIN_NAME]"
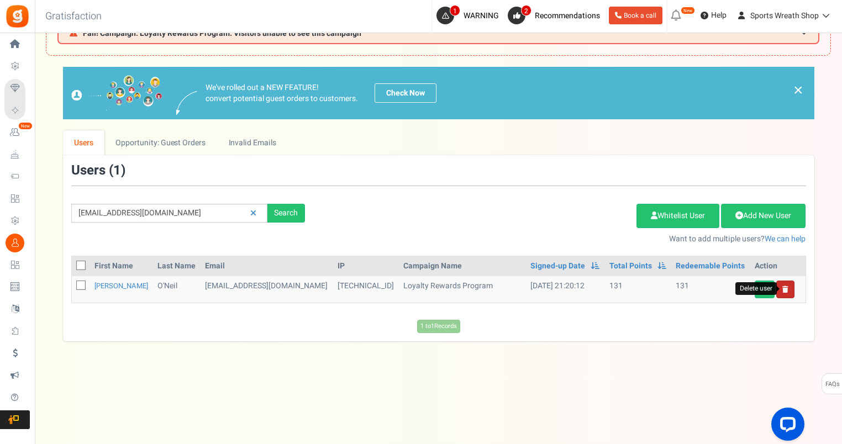
click at [786, 290] on icon at bounding box center [785, 289] width 6 height 7
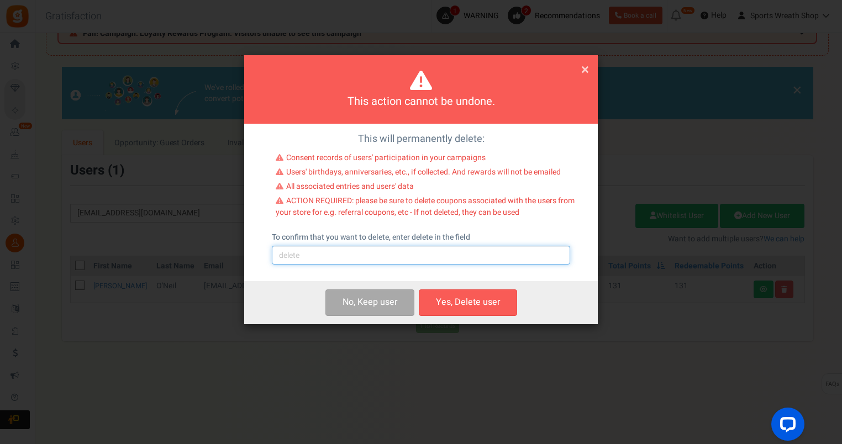
click at [380, 261] on input "text" at bounding box center [421, 255] width 298 height 19
type input "delete"
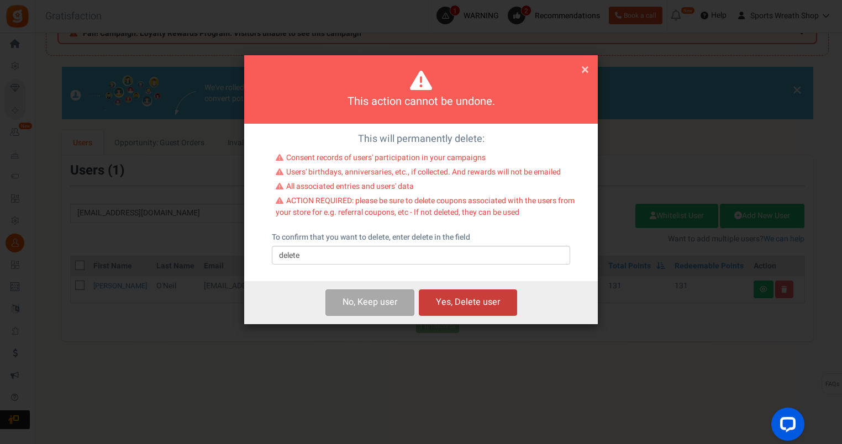
click at [466, 296] on button "Yes, Delete user" at bounding box center [468, 303] width 98 height 26
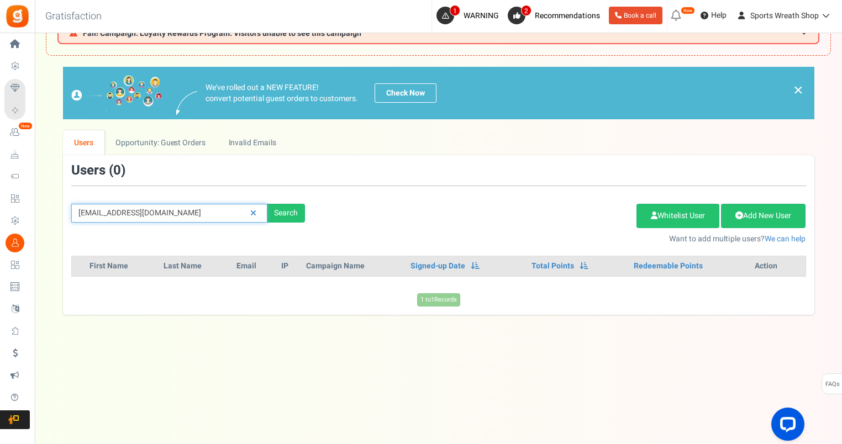
drag, startPoint x: 200, startPoint y: 214, endPoint x: 48, endPoint y: 219, distance: 152.0
click at [48, 219] on div "We've rolled out a NEW FEATURE! convert potential guest orders to customers. Ch…" at bounding box center [438, 191] width 785 height 248
paste input "[EMAIL_ADDRESS][DOMAIN_NAME]"
type input "[EMAIL_ADDRESS][DOMAIN_NAME]"
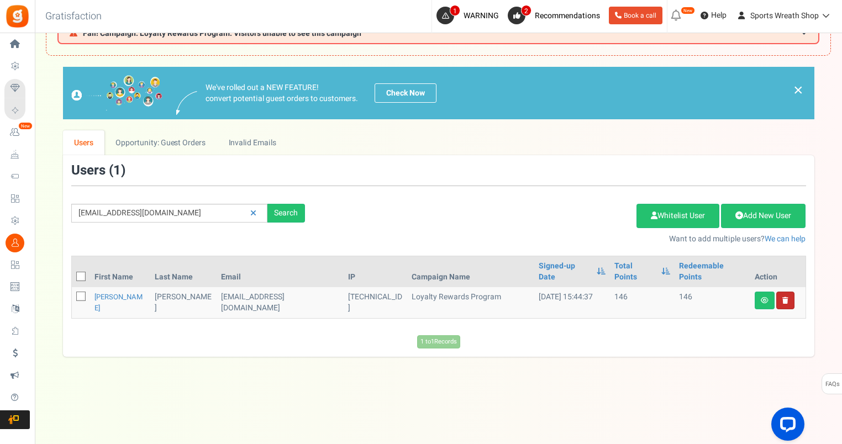
click at [782, 292] on link "Delete user" at bounding box center [785, 301] width 18 height 18
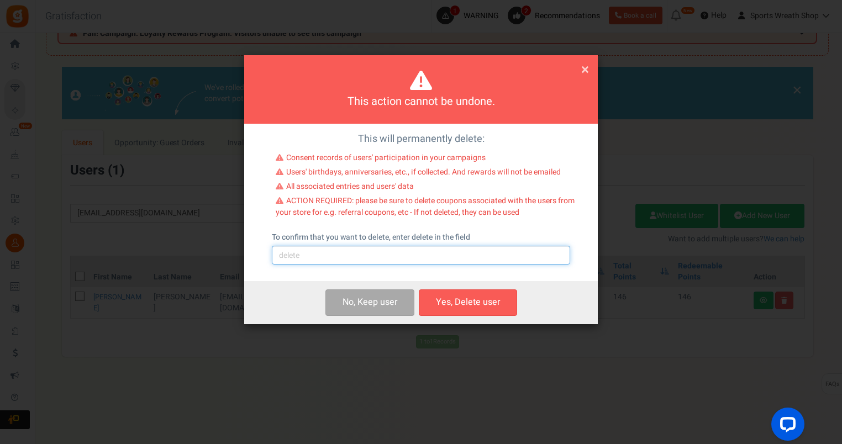
click at [343, 257] on input "text" at bounding box center [421, 255] width 298 height 19
type input "delete"
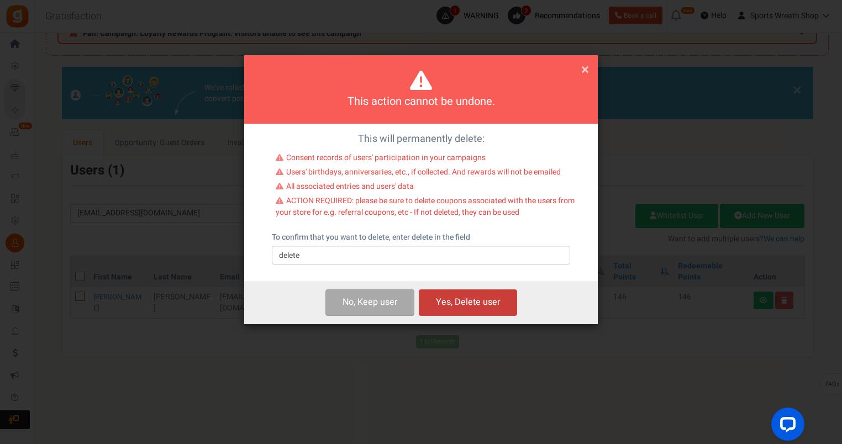
click at [473, 298] on button "Yes, Delete user" at bounding box center [468, 303] width 98 height 26
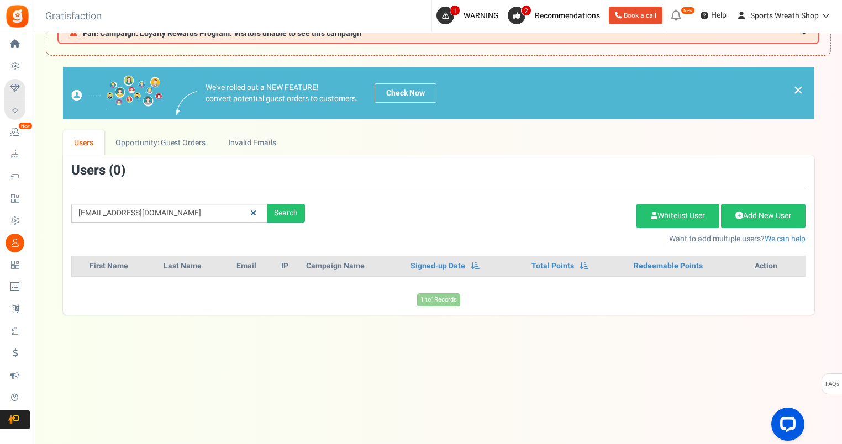
click at [253, 211] on icon at bounding box center [253, 213] width 6 height 8
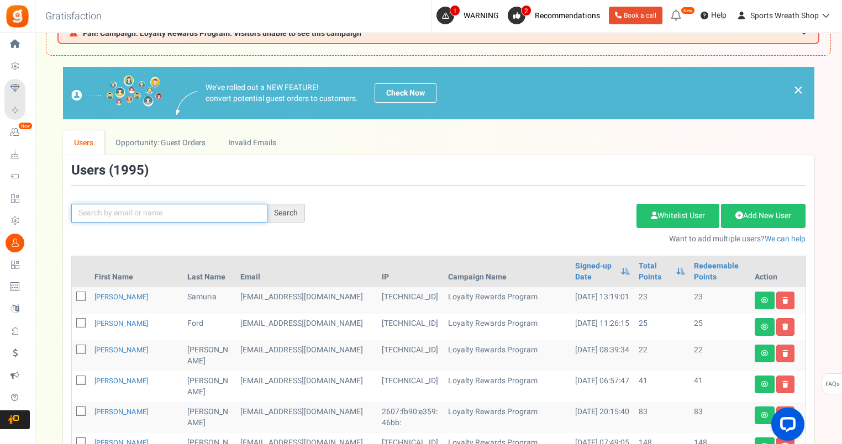
click at [139, 212] on input "text" at bounding box center [169, 213] width 196 height 19
paste input "[EMAIL_ADDRESS][DOMAIN_NAME]"
type input "[EMAIL_ADDRESS][DOMAIN_NAME]"
click at [290, 210] on div "Search" at bounding box center [286, 213] width 38 height 19
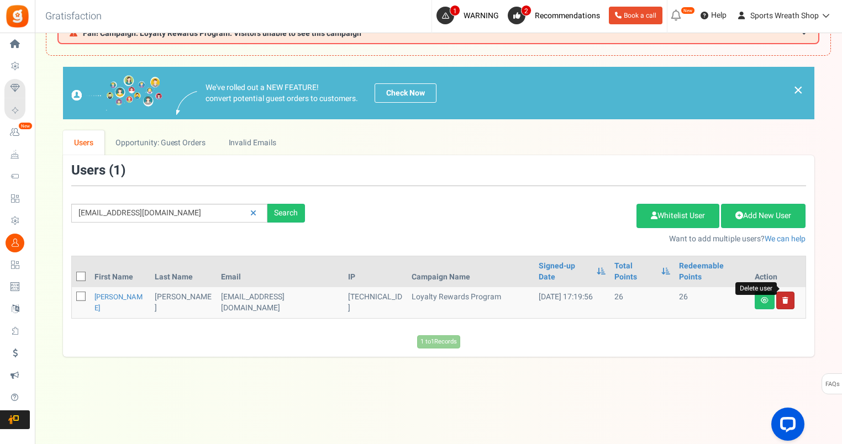
click at [782, 297] on icon at bounding box center [785, 300] width 6 height 7
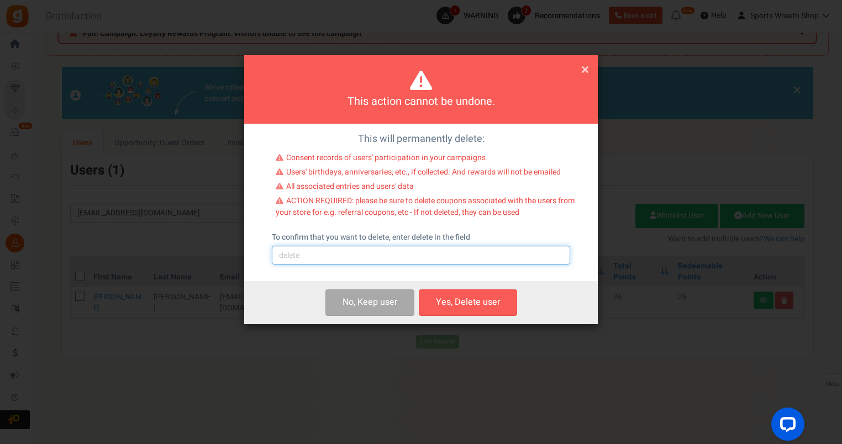
click at [385, 255] on input "text" at bounding box center [421, 255] width 298 height 19
type input "delete"
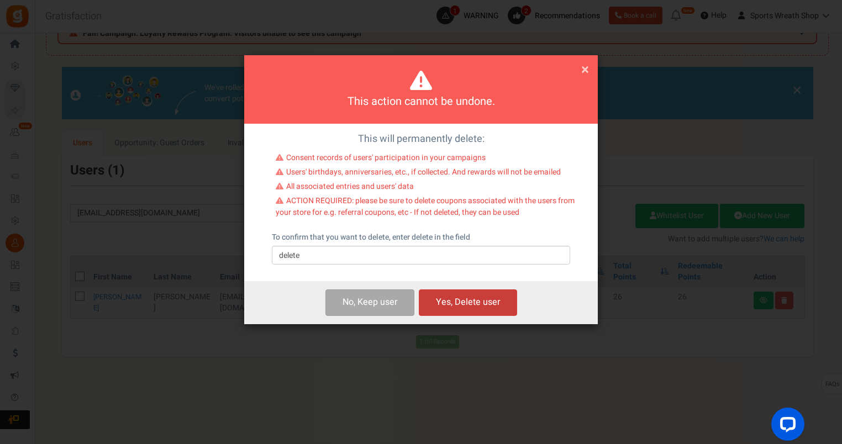
click at [457, 305] on button "Yes, Delete user" at bounding box center [468, 303] width 98 height 26
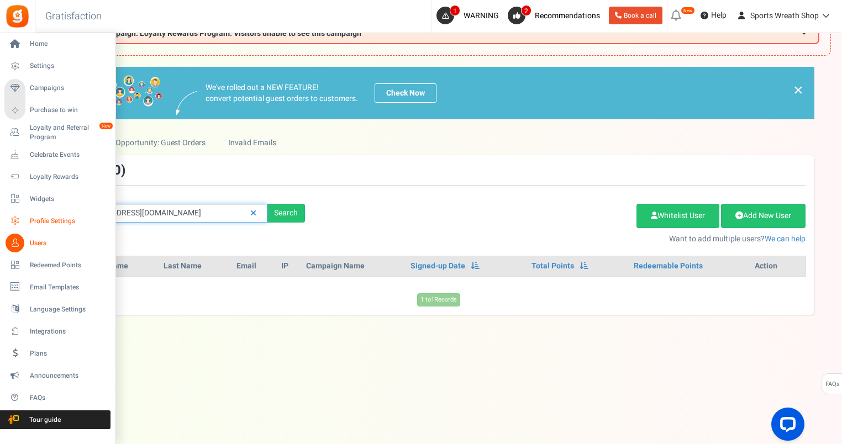
drag, startPoint x: 175, startPoint y: 208, endPoint x: 24, endPoint y: 222, distance: 151.5
click at [24, 222] on div "Home Settings Campaigns Purchase to win Loyalty and Referral Program New Celebr…" at bounding box center [421, 216] width 842 height 457
paste input "[EMAIL_ADDRESS]"
type input "[EMAIL_ADDRESS][DOMAIN_NAME]"
click at [28, 222] on link "Profile Settings" at bounding box center [57, 221] width 106 height 19
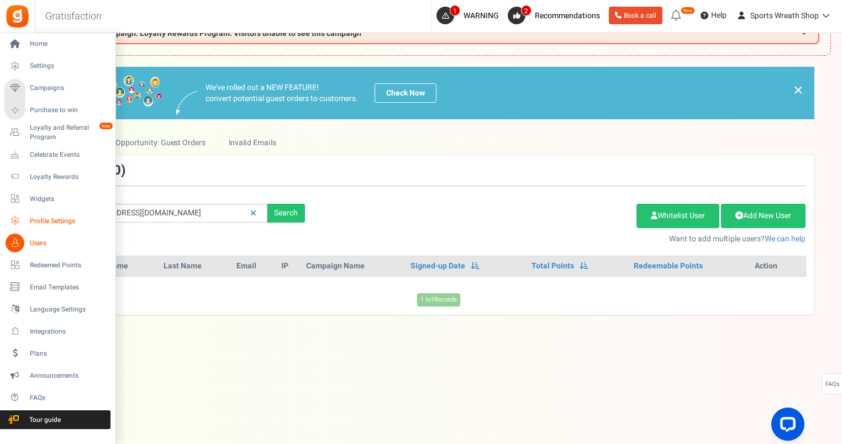
click at [4, 212] on link "Profile Settings" at bounding box center [57, 221] width 106 height 19
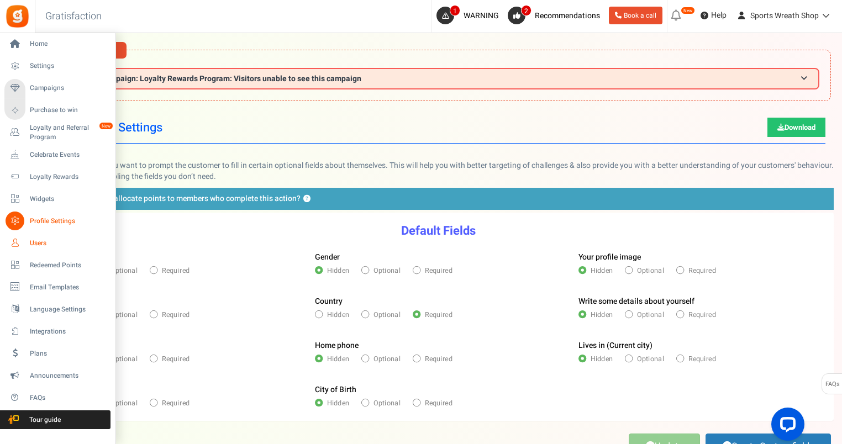
click at [35, 241] on span "Users" at bounding box center [68, 243] width 77 height 9
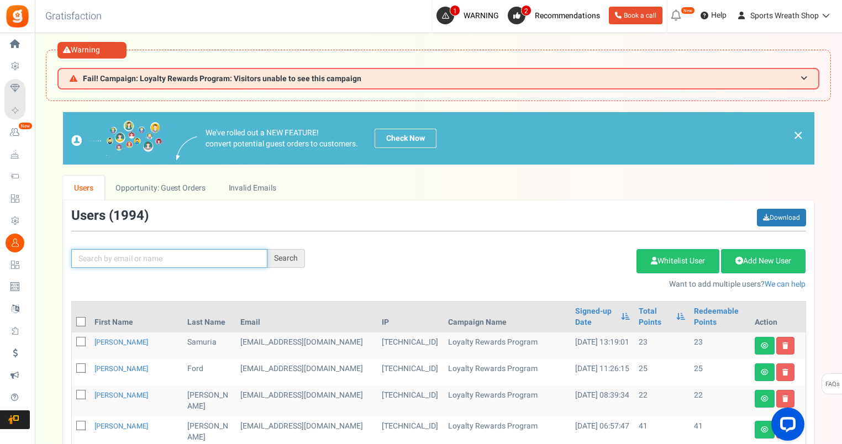
click at [224, 256] on input "text" at bounding box center [169, 258] width 196 height 19
paste input "[EMAIL_ADDRESS][DOMAIN_NAME]"
type input "[EMAIL_ADDRESS][DOMAIN_NAME]"
click at [293, 256] on div "Search" at bounding box center [286, 258] width 38 height 19
click at [287, 262] on div "Search" at bounding box center [286, 258] width 38 height 19
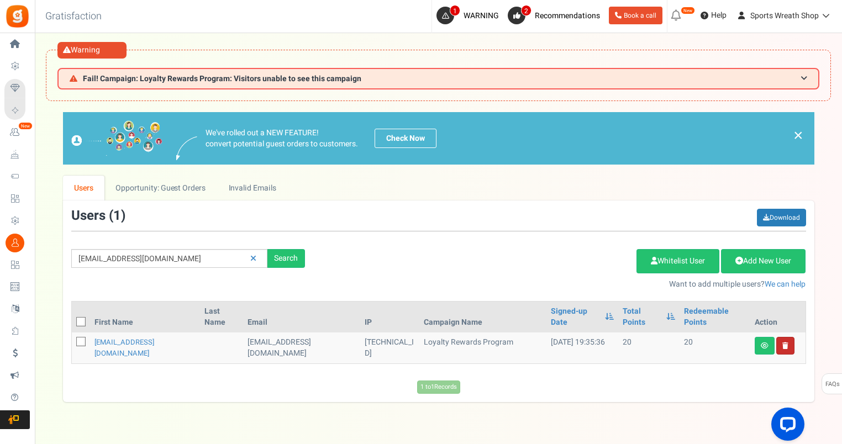
click at [789, 343] on link at bounding box center [785, 346] width 18 height 18
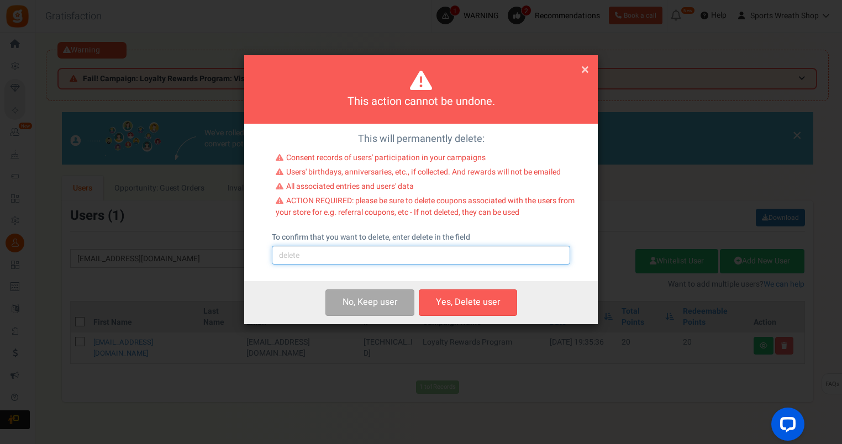
click at [369, 259] on input "text" at bounding box center [421, 255] width 298 height 19
type input "delete"
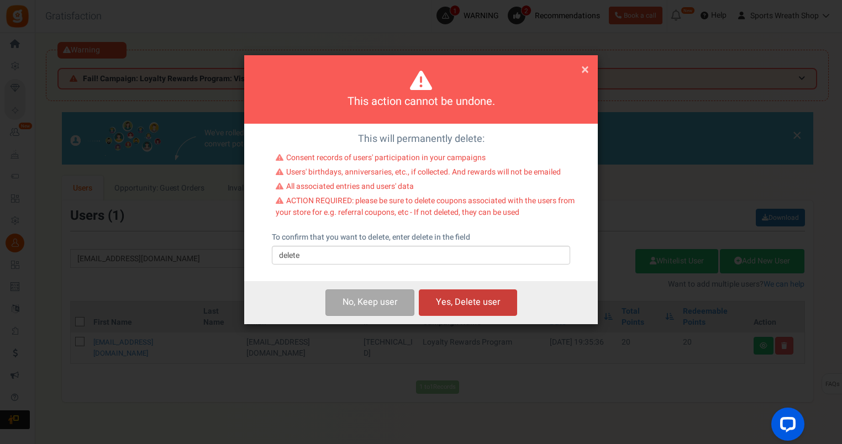
click at [471, 304] on button "Yes, Delete user" at bounding box center [468, 303] width 98 height 26
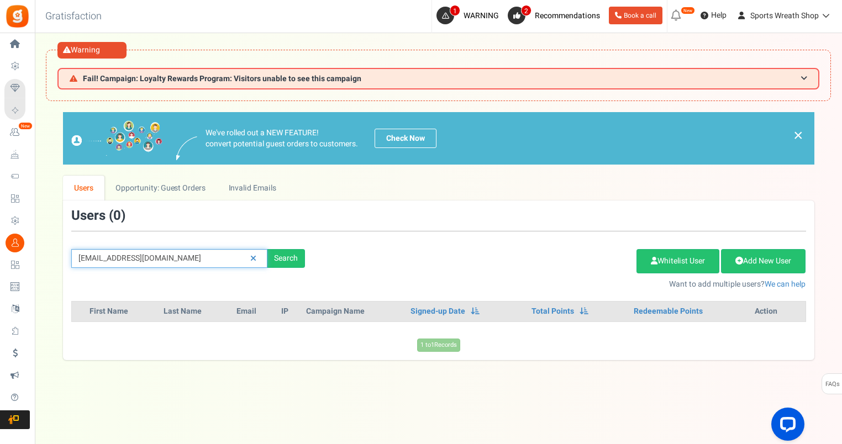
drag, startPoint x: 228, startPoint y: 261, endPoint x: 62, endPoint y: 254, distance: 165.9
click at [62, 254] on div "We've rolled out a NEW FEATURE! convert potential guest orders to customers. Ch…" at bounding box center [438, 236] width 785 height 248
paste input "[EMAIL_ADDRESS][DOMAIN_NAME]"
type input "[EMAIL_ADDRESS][DOMAIN_NAME]"
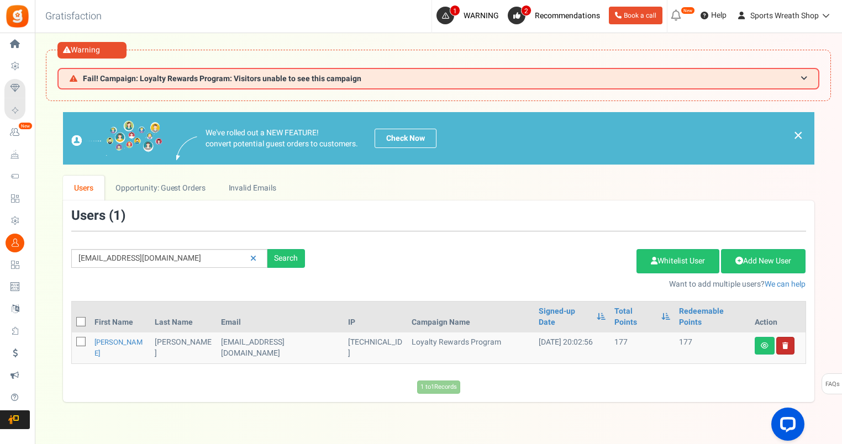
click at [781, 337] on link at bounding box center [785, 346] width 18 height 18
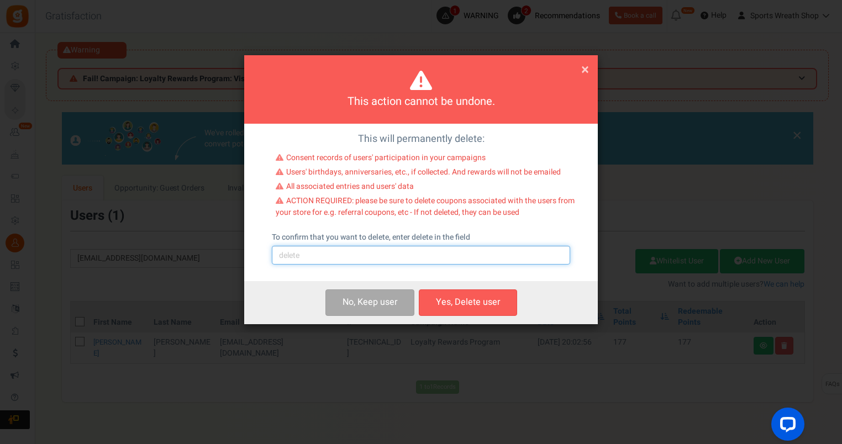
click at [381, 259] on input "text" at bounding box center [421, 255] width 298 height 19
type input "delete"
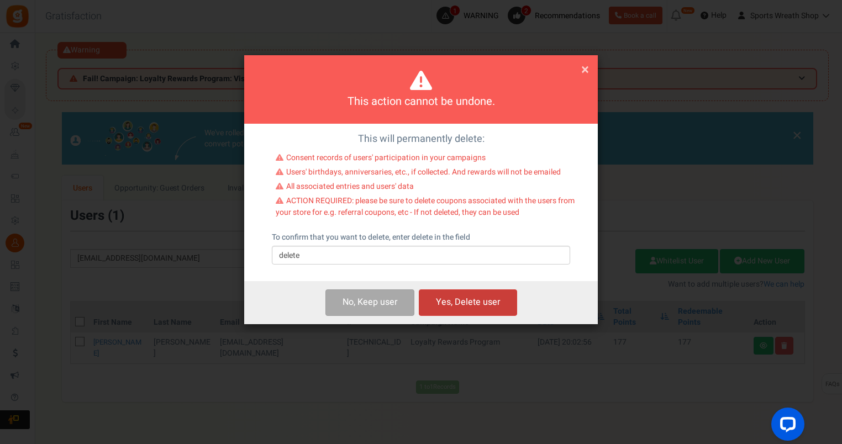
click at [485, 302] on button "Yes, Delete user" at bounding box center [468, 303] width 98 height 26
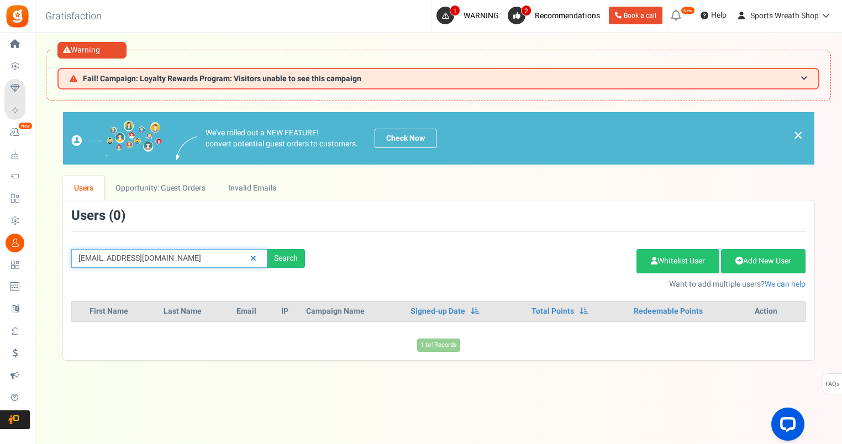
drag, startPoint x: 193, startPoint y: 252, endPoint x: 53, endPoint y: 261, distance: 140.6
click at [53, 261] on div "We've rolled out a NEW FEATURE! convert potential guest orders to customers. Ch…" at bounding box center [438, 236] width 785 height 248
paste input "[PERSON_NAME][EMAIL_ADDRESS][DOMAIN_NAME]"
type input "[PERSON_NAME][EMAIL_ADDRESS][DOMAIN_NAME]"
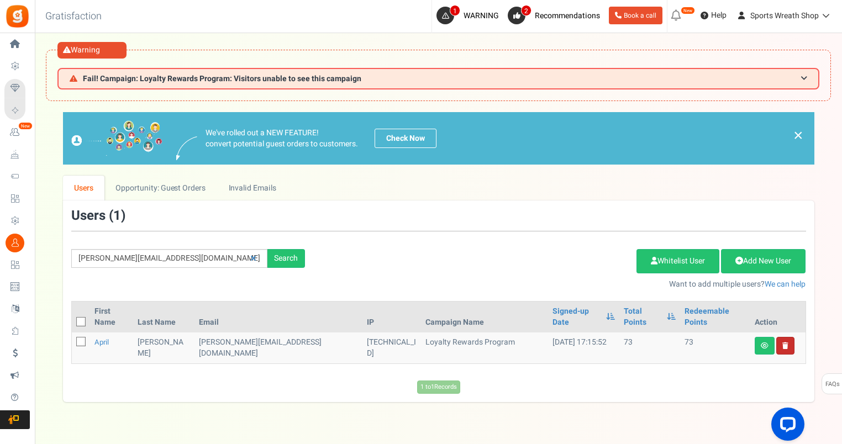
click at [782, 337] on link at bounding box center [785, 346] width 18 height 18
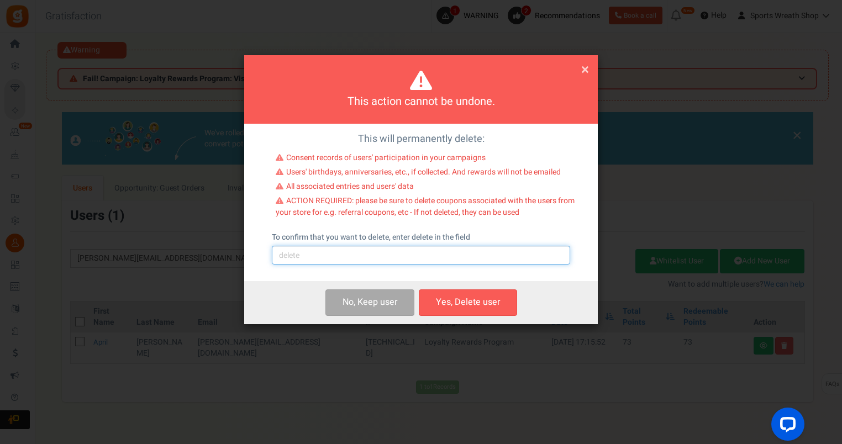
click at [381, 259] on input "text" at bounding box center [421, 255] width 298 height 19
type input "delete"
click at [473, 309] on button "Yes, Delete user" at bounding box center [468, 303] width 98 height 26
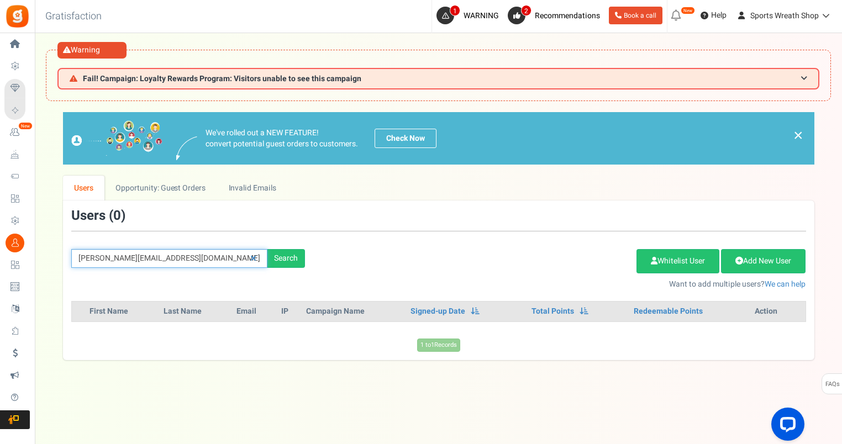
drag, startPoint x: 175, startPoint y: 256, endPoint x: 63, endPoint y: 259, distance: 111.6
click at [64, 257] on div "[PERSON_NAME][EMAIL_ADDRESS][DOMAIN_NAME] Search" at bounding box center [188, 258] width 250 height 19
paste input "[EMAIL_ADDRESS]"
type input "[EMAIL_ADDRESS][DOMAIN_NAME]"
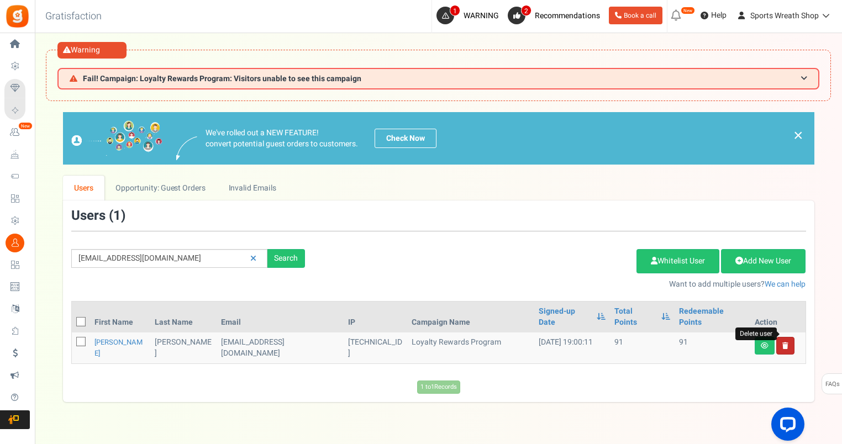
click at [786, 343] on icon at bounding box center [785, 346] width 6 height 7
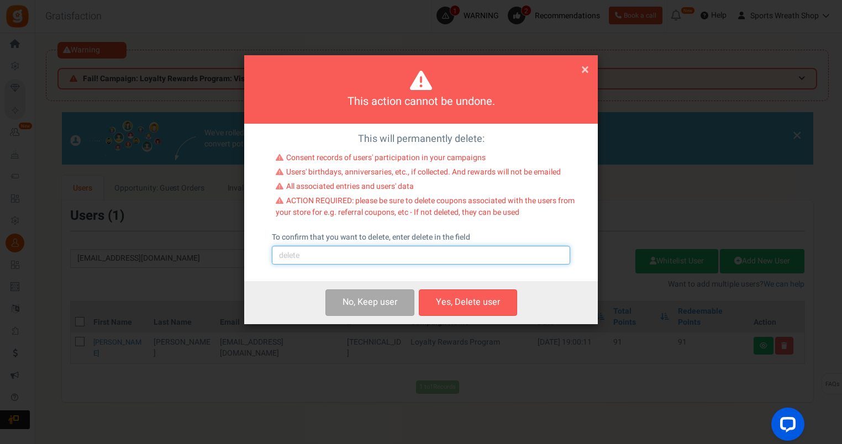
click at [358, 263] on input "text" at bounding box center [421, 255] width 298 height 19
type input "delete"
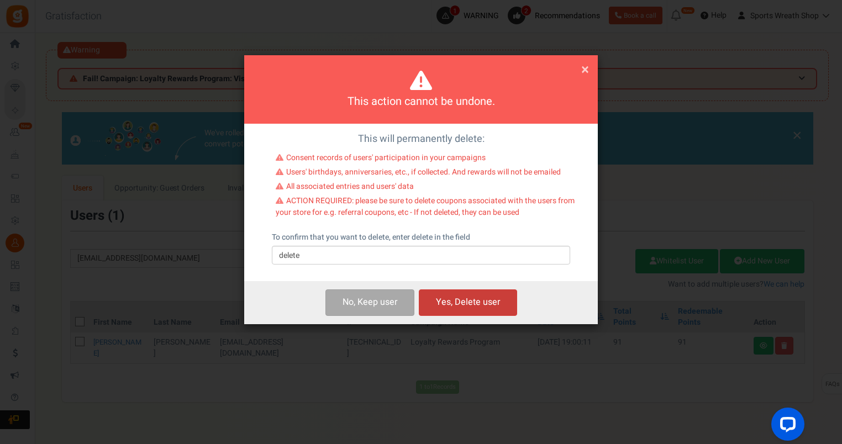
click at [459, 299] on button "Yes, Delete user" at bounding box center [468, 303] width 98 height 26
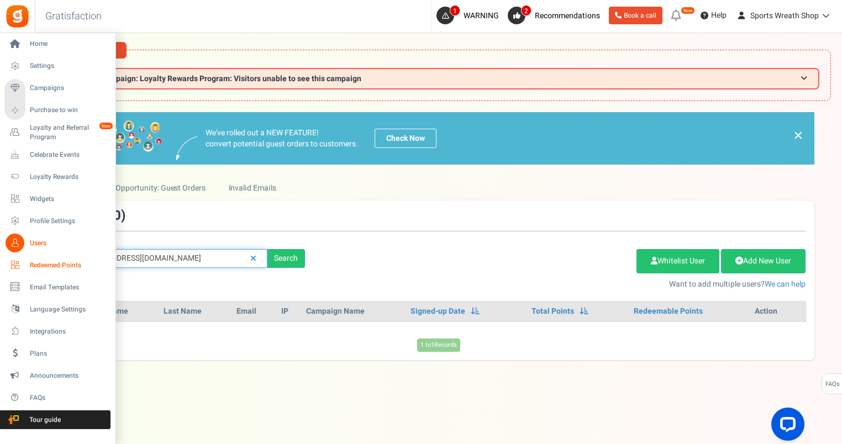
drag, startPoint x: 201, startPoint y: 259, endPoint x: 22, endPoint y: 260, distance: 179.0
click at [22, 260] on div "Home Settings Campaigns Purchase to win Loyalty and Referral Program New Celebr…" at bounding box center [421, 261] width 842 height 457
paste input "[EMAIL_ADDRESS]"
type input "[EMAIL_ADDRESS][DOMAIN_NAME]"
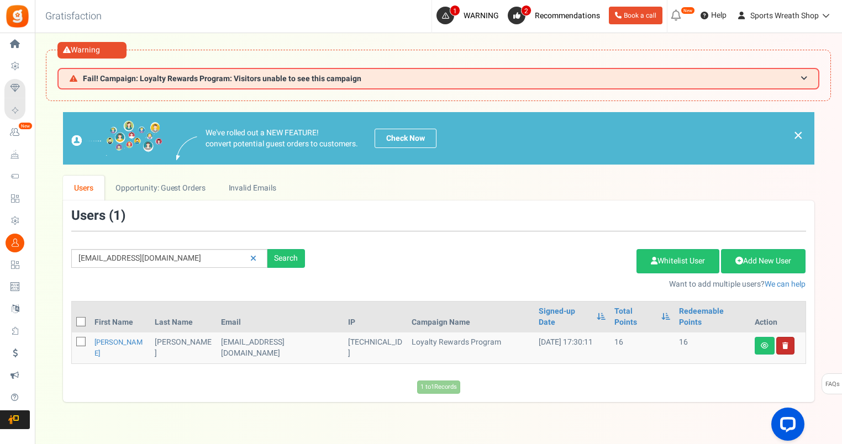
click at [788, 337] on link at bounding box center [785, 346] width 18 height 18
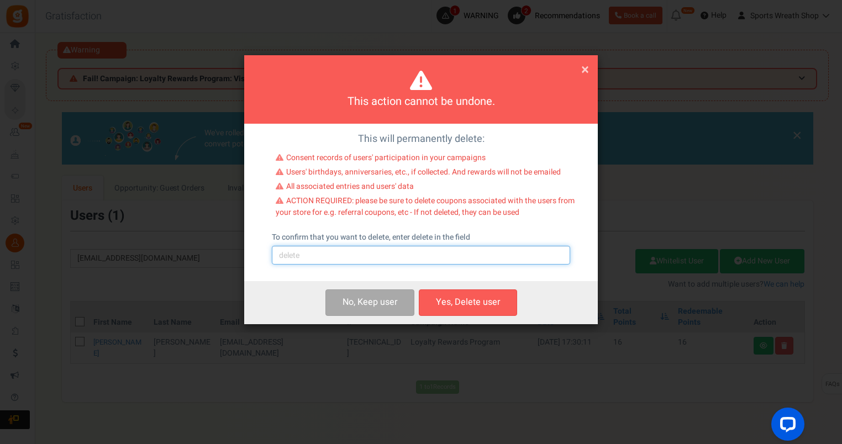
click at [442, 252] on input "text" at bounding box center [421, 255] width 298 height 19
type input "delete"
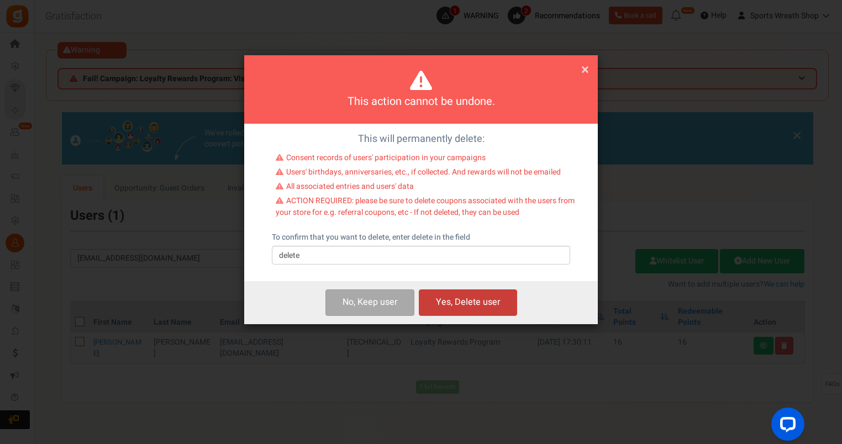
click at [486, 300] on button "Yes, Delete user" at bounding box center [468, 303] width 98 height 26
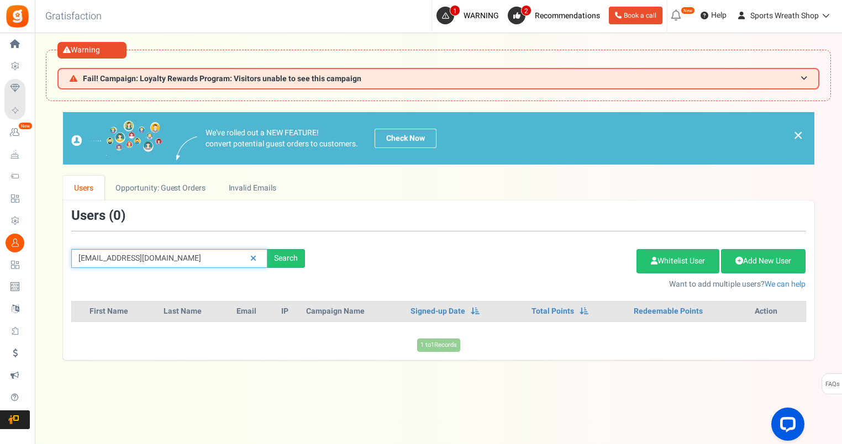
drag, startPoint x: 206, startPoint y: 260, endPoint x: 72, endPoint y: 263, distance: 133.7
click at [76, 261] on input "[EMAIL_ADDRESS][DOMAIN_NAME]" at bounding box center [169, 258] width 196 height 19
paste input "galleryfloristandgifts"
type input "[EMAIL_ADDRESS][DOMAIN_NAME]"
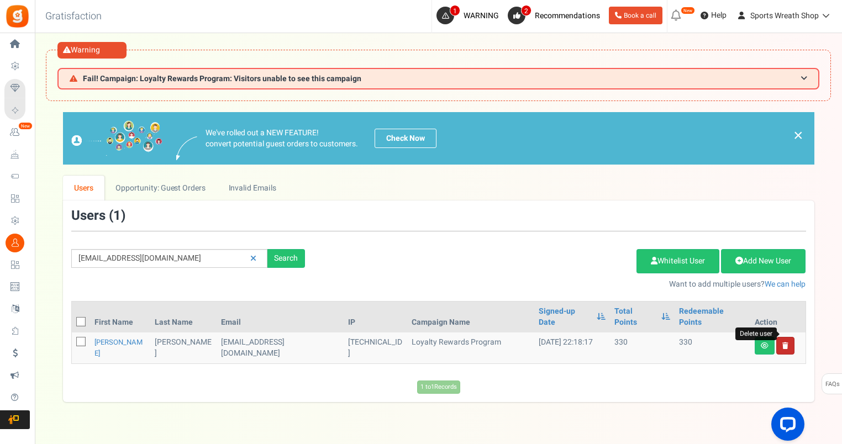
click at [783, 343] on icon at bounding box center [785, 346] width 6 height 7
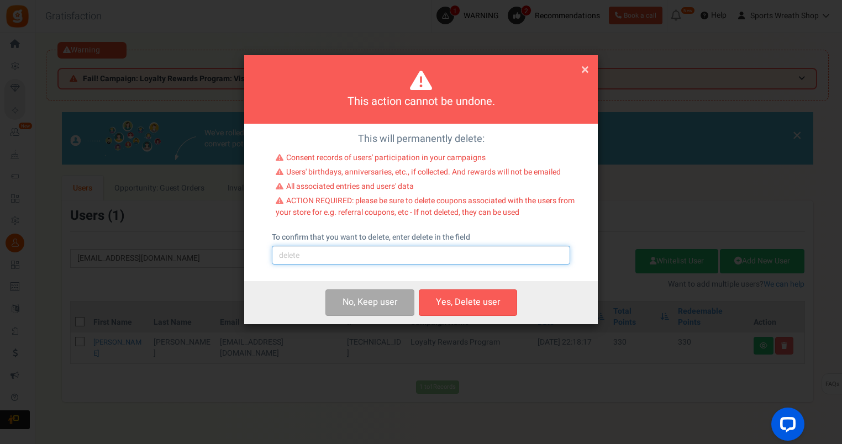
click at [330, 256] on input "text" at bounding box center [421, 255] width 298 height 19
type input "delete"
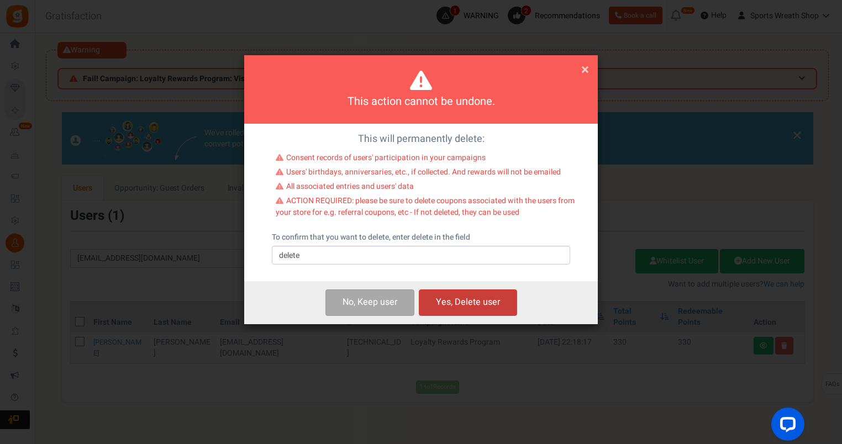
click at [475, 301] on button "Yes, Delete user" at bounding box center [468, 303] width 98 height 26
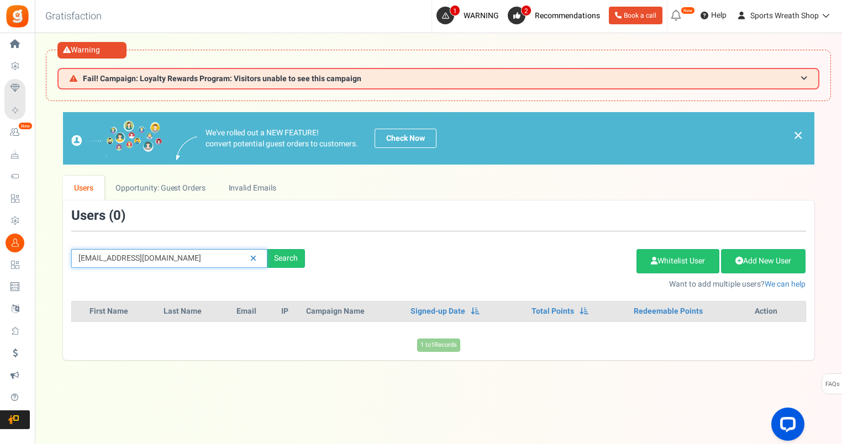
drag, startPoint x: 224, startPoint y: 263, endPoint x: 67, endPoint y: 267, distance: 157.0
click at [74, 267] on input "[EMAIL_ADDRESS][DOMAIN_NAME]" at bounding box center [169, 258] width 196 height 19
paste input "[EMAIL_ADDRESS]"
type input "[EMAIL_ADDRESS][DOMAIN_NAME]"
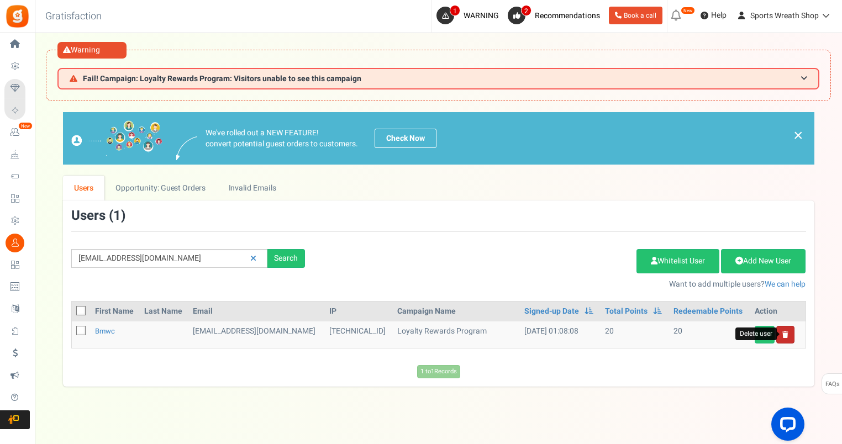
click at [783, 334] on icon at bounding box center [785, 334] width 6 height 7
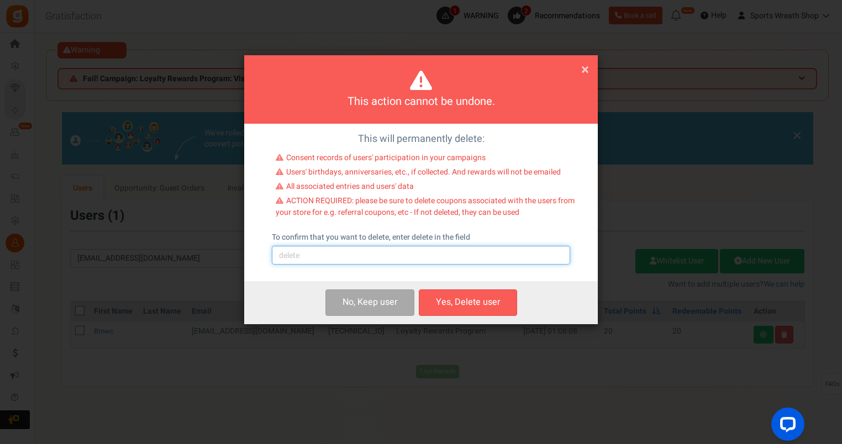
click at [450, 256] on input "text" at bounding box center [421, 255] width 298 height 19
type input "delete"
click at [480, 302] on button "Yes, Delete user" at bounding box center [468, 303] width 98 height 26
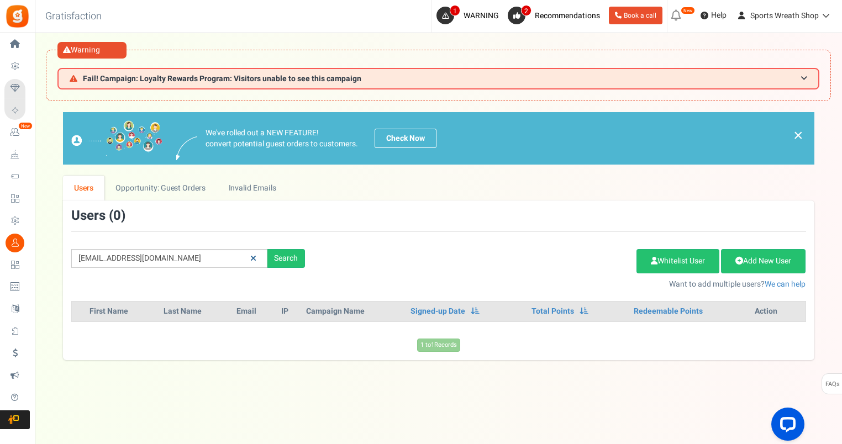
click at [253, 257] on icon at bounding box center [253, 259] width 6 height 8
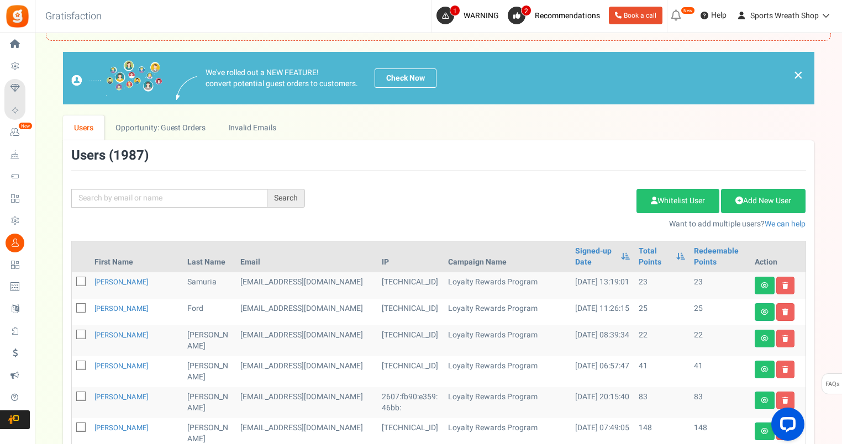
scroll to position [92, 0]
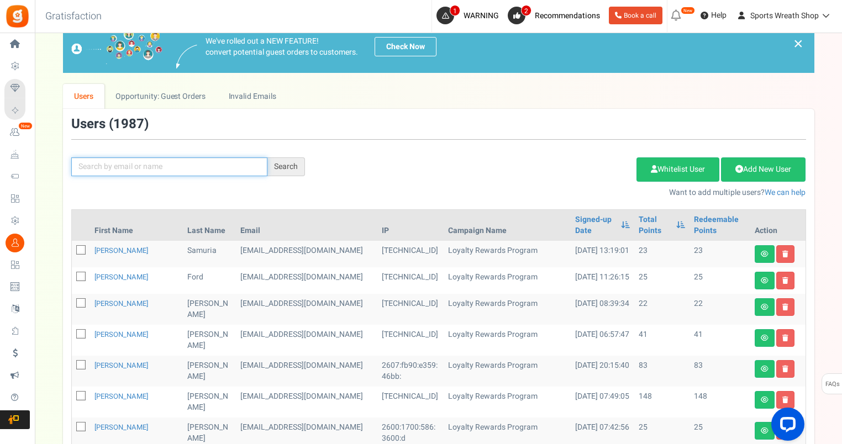
click at [169, 168] on input "text" at bounding box center [169, 166] width 196 height 19
paste input "[EMAIL_ADDRESS][DOMAIN_NAME]"
type input "[EMAIL_ADDRESS][DOMAIN_NAME]"
click at [171, 168] on input "[EMAIL_ADDRESS][DOMAIN_NAME]" at bounding box center [169, 166] width 196 height 19
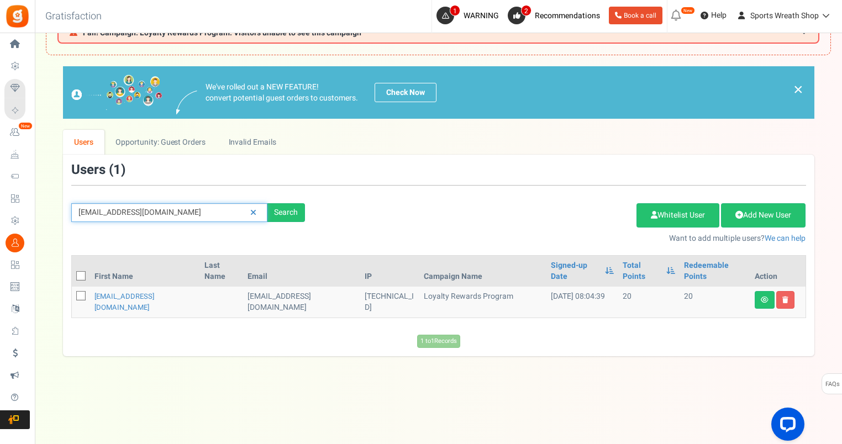
scroll to position [45, 0]
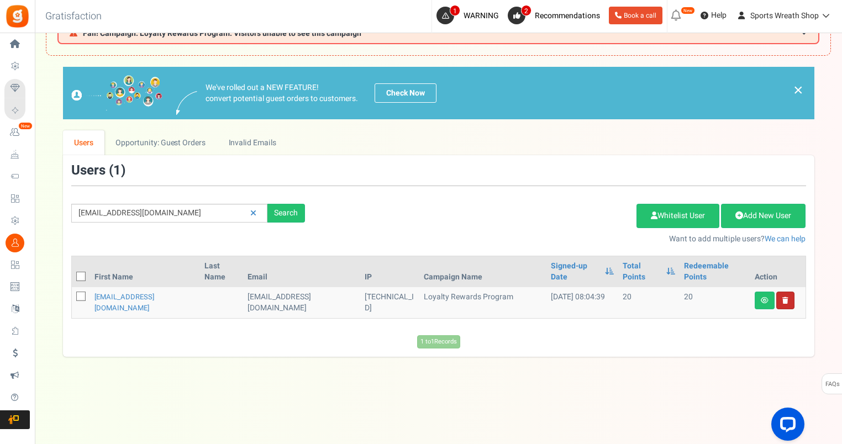
click at [782, 304] on link at bounding box center [785, 301] width 18 height 18
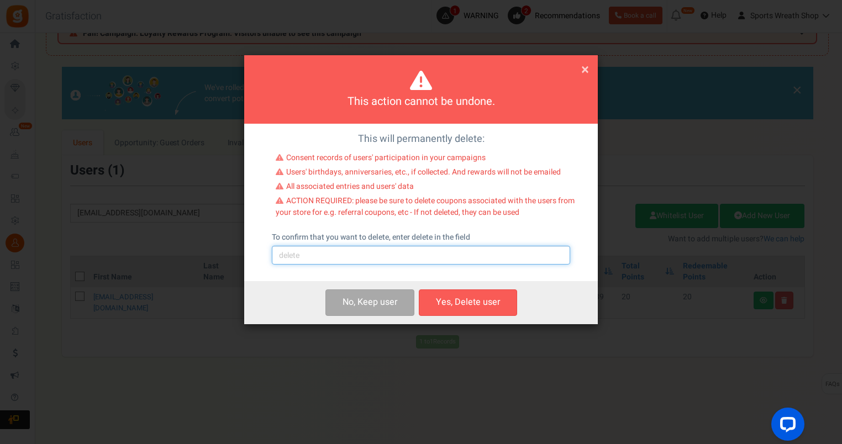
click at [477, 259] on input "text" at bounding box center [421, 255] width 298 height 19
type input "delete"
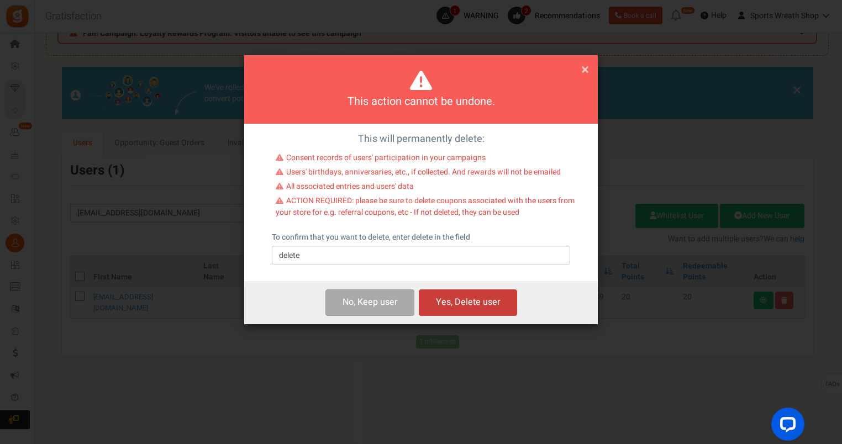
click at [476, 309] on button "Yes, Delete user" at bounding box center [468, 303] width 98 height 26
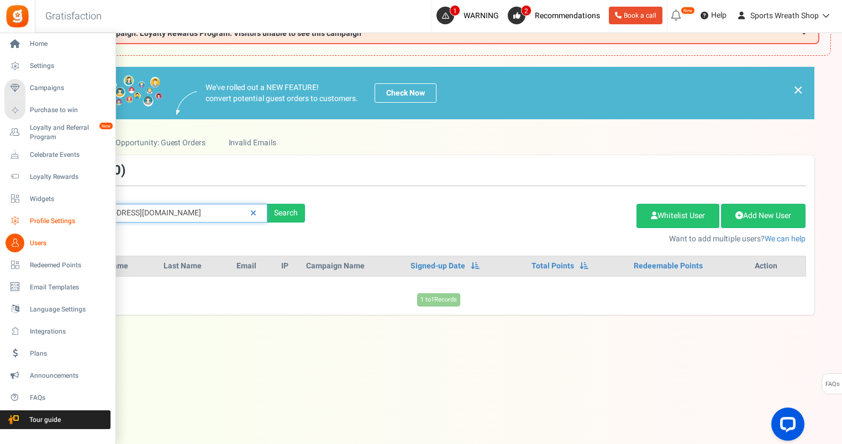
drag, startPoint x: 203, startPoint y: 207, endPoint x: 21, endPoint y: 224, distance: 182.6
click at [21, 224] on div "Home Settings Campaigns Purchase to win Loyalty and Referral Program New Celebr…" at bounding box center [421, 216] width 842 height 457
paste input "[EMAIL_ADDRESS]"
type input "[EMAIL_ADDRESS][DOMAIN_NAME]"
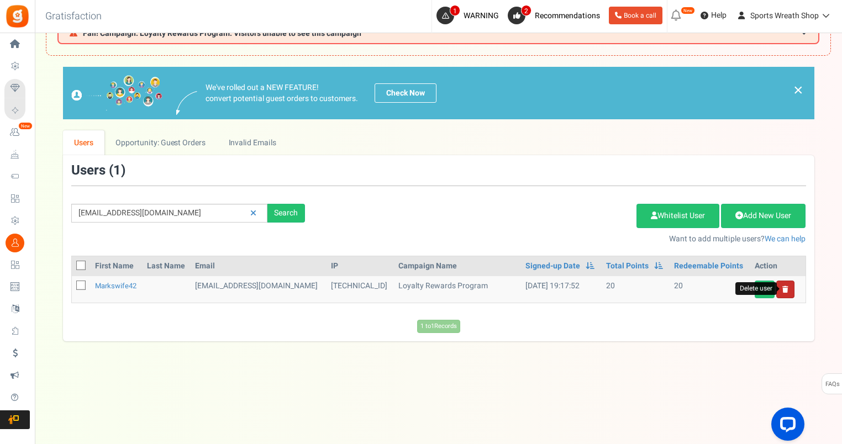
click at [787, 289] on icon at bounding box center [785, 289] width 6 height 7
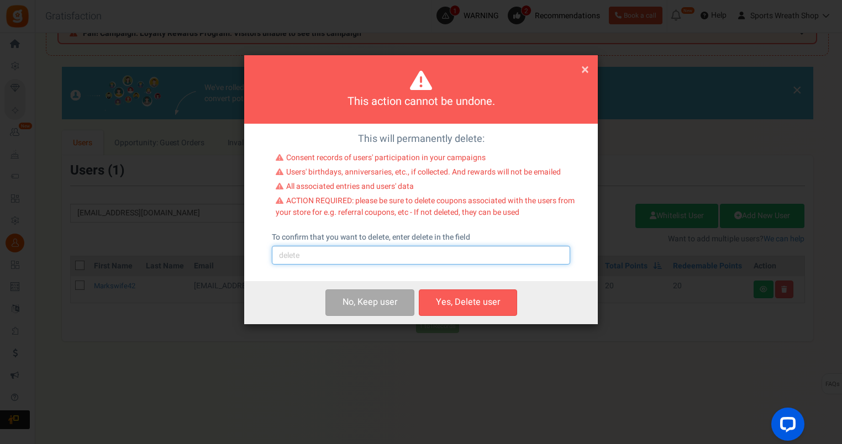
click at [386, 259] on input "text" at bounding box center [421, 255] width 298 height 19
type input "delete"
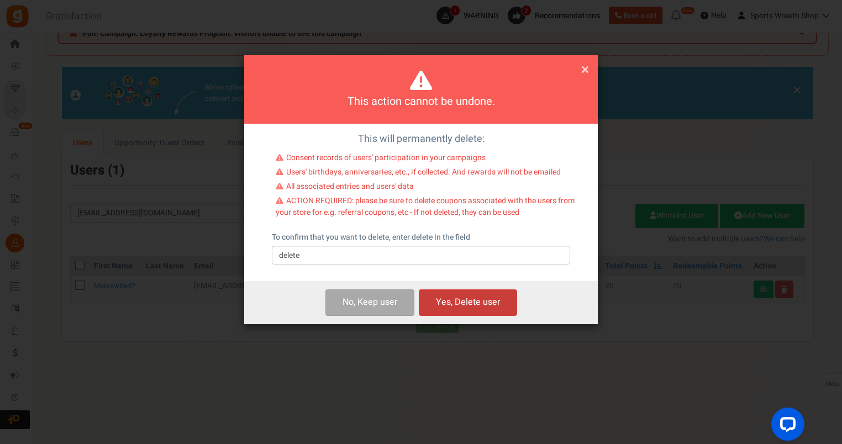
drag, startPoint x: 462, startPoint y: 301, endPoint x: 773, endPoint y: 213, distance: 323.8
click at [462, 300] on button "Yes, Delete user" at bounding box center [468, 303] width 98 height 26
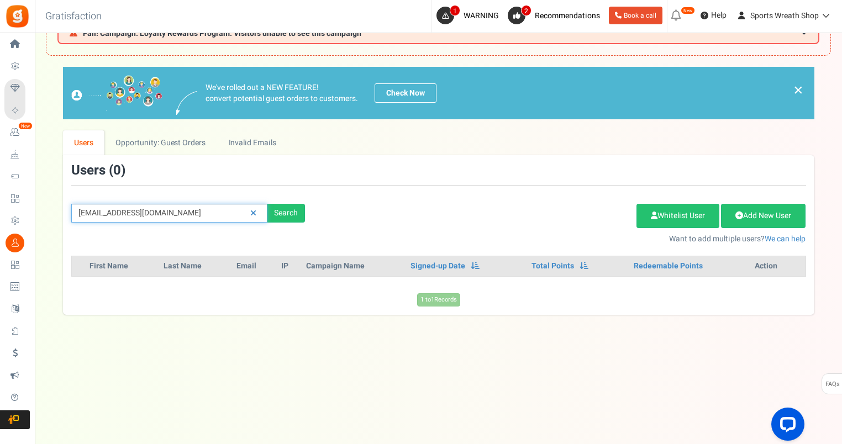
drag, startPoint x: 192, startPoint y: 217, endPoint x: 44, endPoint y: 223, distance: 148.2
click at [49, 222] on div "We've rolled out a NEW FEATURE! convert potential guest orders to customers. Ch…" at bounding box center [438, 191] width 785 height 248
paste input "[EMAIL_ADDRESS]"
type input "[EMAIL_ADDRESS][DOMAIN_NAME]"
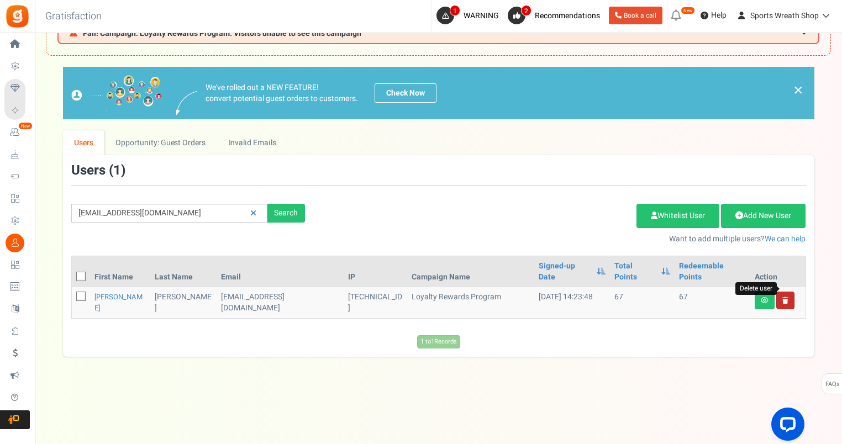
click at [786, 297] on icon at bounding box center [785, 300] width 6 height 7
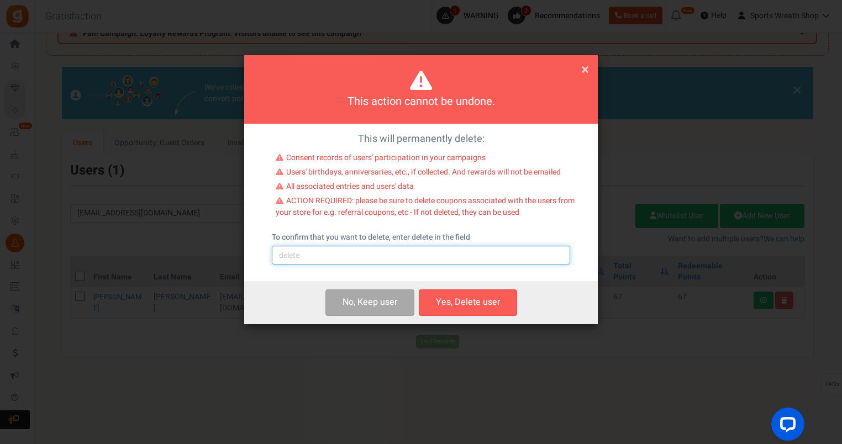
click at [359, 259] on input "text" at bounding box center [421, 255] width 298 height 19
type input "delete"
drag, startPoint x: 460, startPoint y: 305, endPoint x: 541, endPoint y: 266, distance: 90.7
click at [459, 304] on button "Yes, Delete user" at bounding box center [468, 303] width 98 height 26
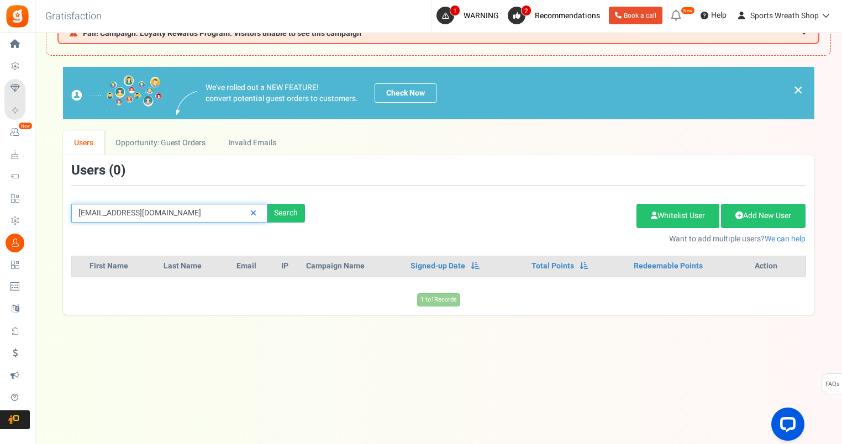
drag, startPoint x: 209, startPoint y: 213, endPoint x: 0, endPoint y: 224, distance: 209.1
click at [0, 223] on html "Install now Back to Home Back to program setup Home Settings Campaigns Purchase…" at bounding box center [421, 200] width 842 height 490
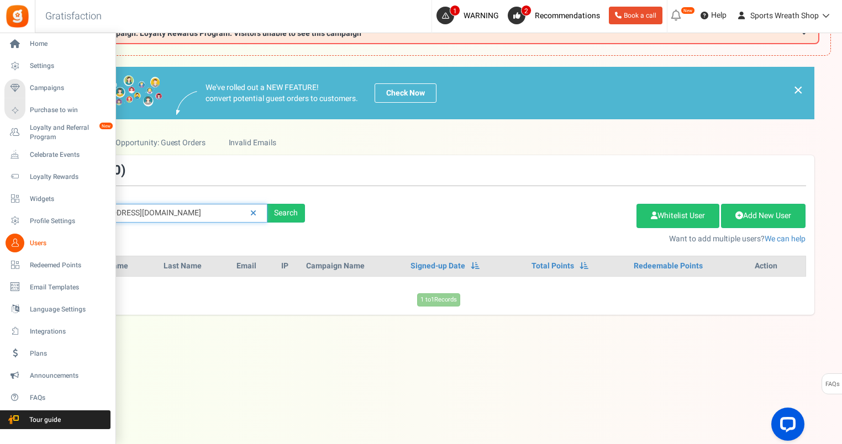
paste input "[EMAIL_ADDRESS]"
type input "[EMAIL_ADDRESS][DOMAIN_NAME]"
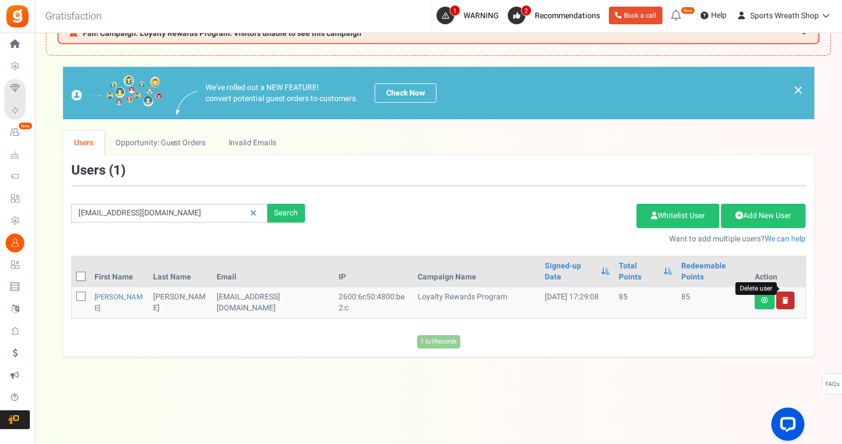
click at [783, 297] on icon at bounding box center [785, 300] width 6 height 7
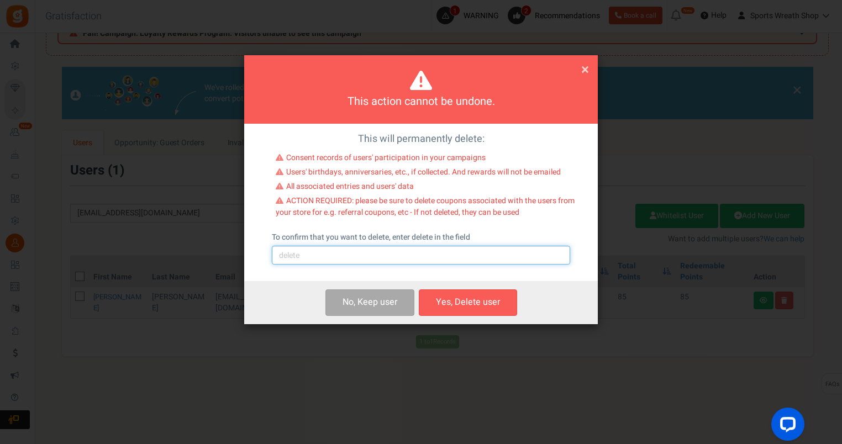
click at [360, 255] on input "text" at bounding box center [421, 255] width 298 height 19
type input "delete"
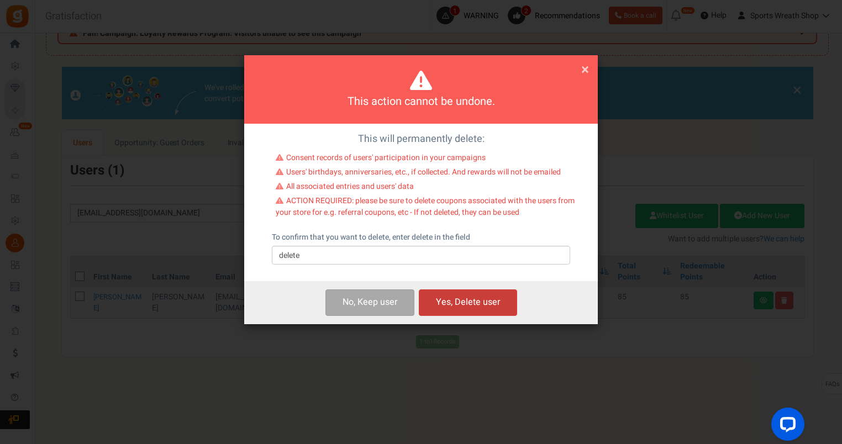
click at [458, 302] on button "Yes, Delete user" at bounding box center [468, 303] width 98 height 26
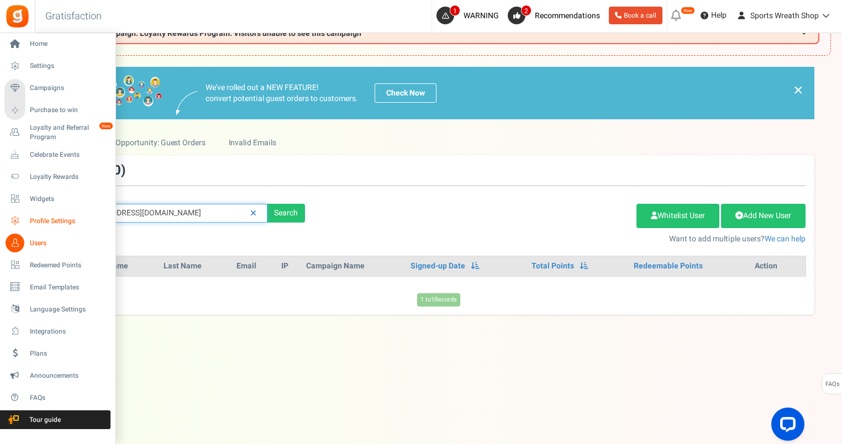
drag, startPoint x: 168, startPoint y: 208, endPoint x: 40, endPoint y: 216, distance: 127.9
click at [35, 216] on div "× Close Add Points ? First Name Last Name Email Do you want to give Welcome bon…" at bounding box center [438, 191] width 807 height 248
paste input "[EMAIL_ADDRESS]"
type input "[EMAIL_ADDRESS][DOMAIN_NAME]"
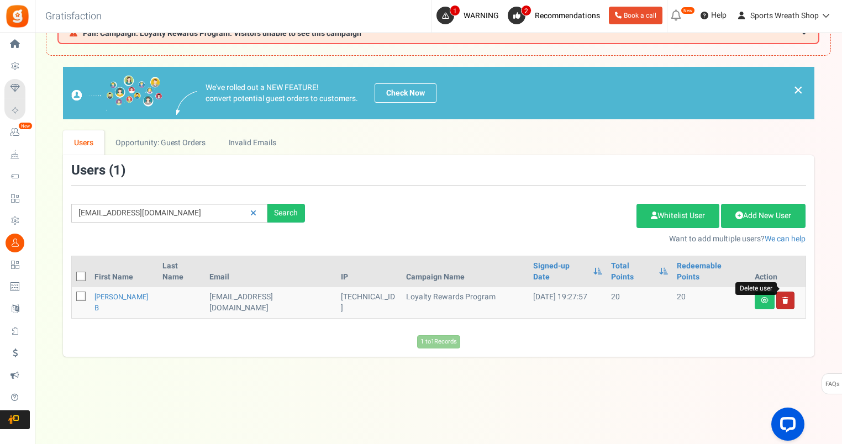
click at [784, 297] on icon at bounding box center [785, 300] width 6 height 7
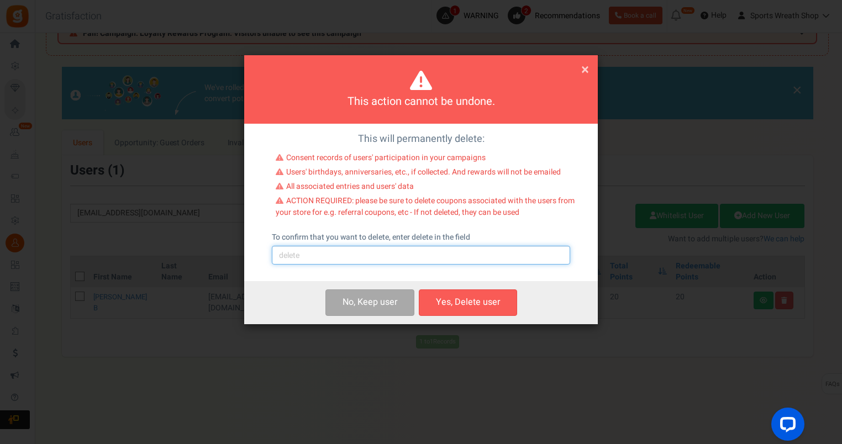
click at [418, 252] on input "text" at bounding box center [421, 255] width 298 height 19
type input "delete"
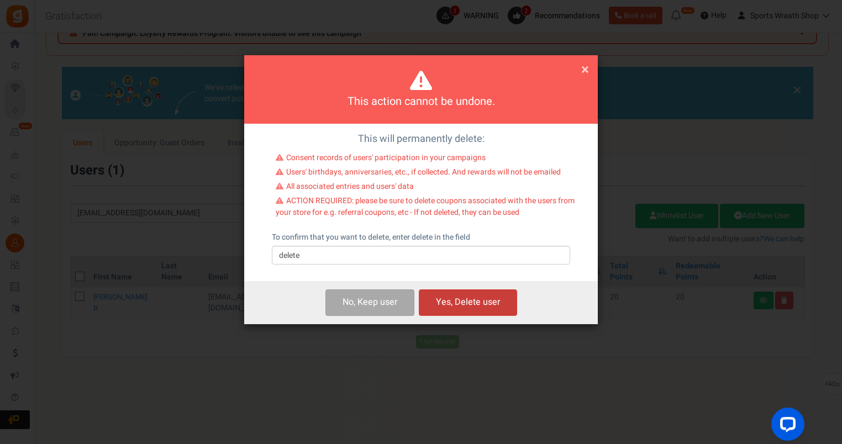
click at [470, 306] on button "Yes, Delete user" at bounding box center [468, 303] width 98 height 26
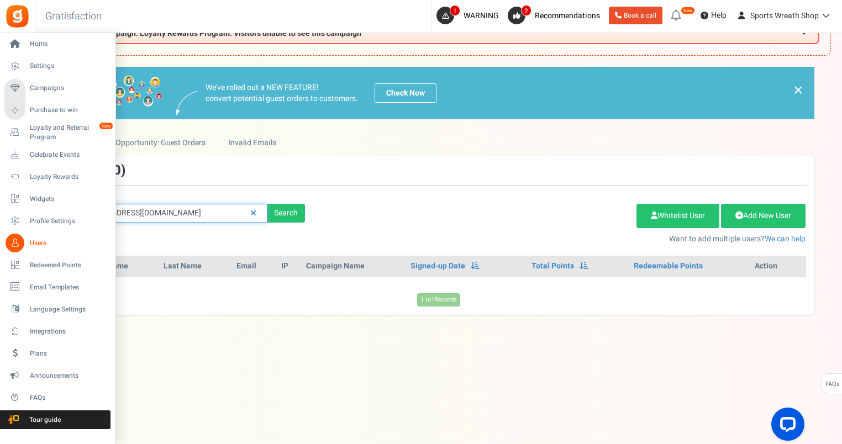
drag, startPoint x: 175, startPoint y: 210, endPoint x: 0, endPoint y: 228, distance: 175.5
click at [0, 227] on html "Install now Back to Home Back to program setup Home Settings Campaigns Purchase…" at bounding box center [421, 200] width 842 height 490
paste input "reecern@hot"
type input "[EMAIL_ADDRESS][DOMAIN_NAME]"
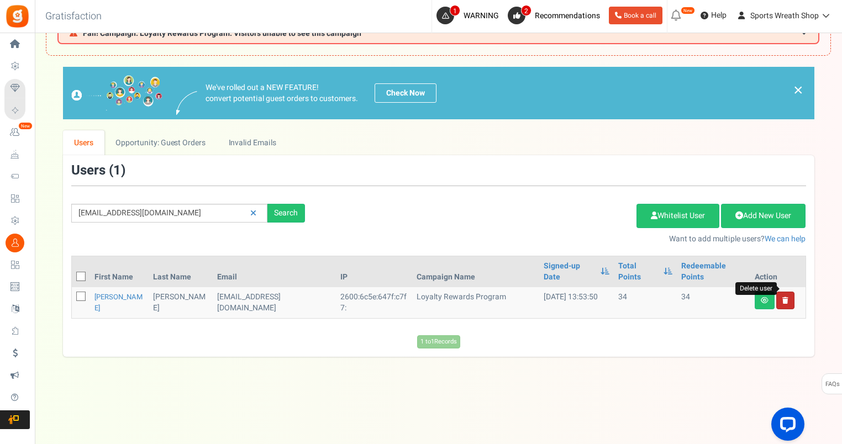
click at [786, 297] on icon at bounding box center [785, 300] width 6 height 7
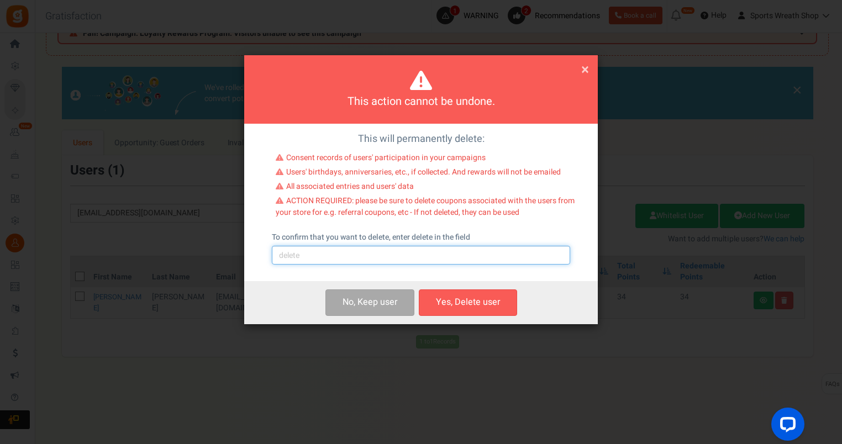
click at [344, 262] on input "text" at bounding box center [421, 255] width 298 height 19
type input "delete"
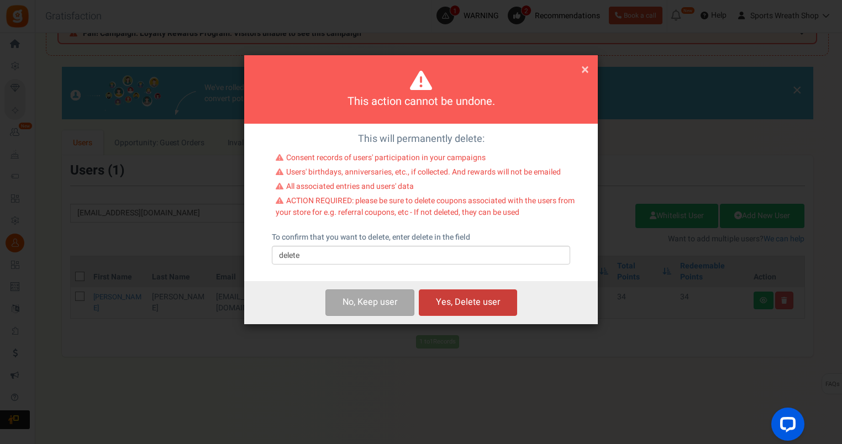
click at [490, 292] on button "Yes, Delete user" at bounding box center [468, 303] width 98 height 26
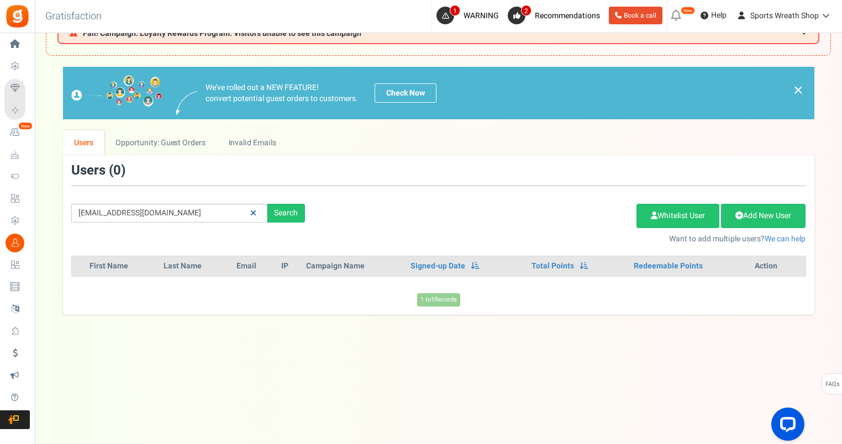
click at [254, 211] on icon at bounding box center [253, 213] width 6 height 8
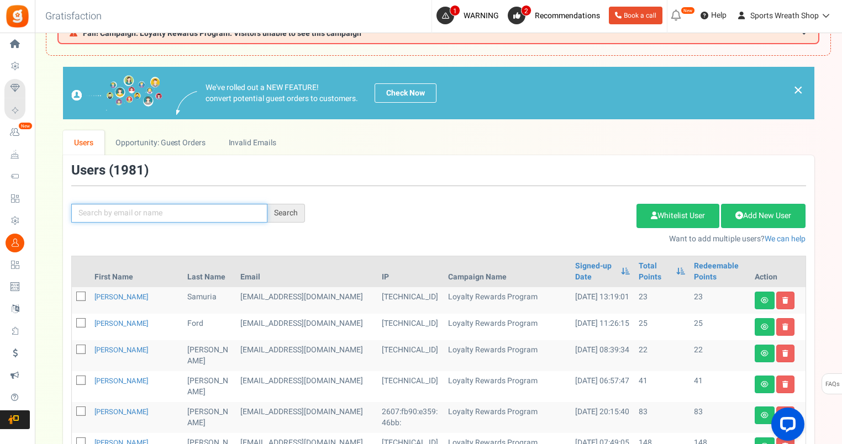
click at [183, 208] on input "text" at bounding box center [169, 213] width 196 height 19
paste input "[EMAIL_ADDRESS][DOMAIN_NAME]"
type input "[EMAIL_ADDRESS][DOMAIN_NAME]"
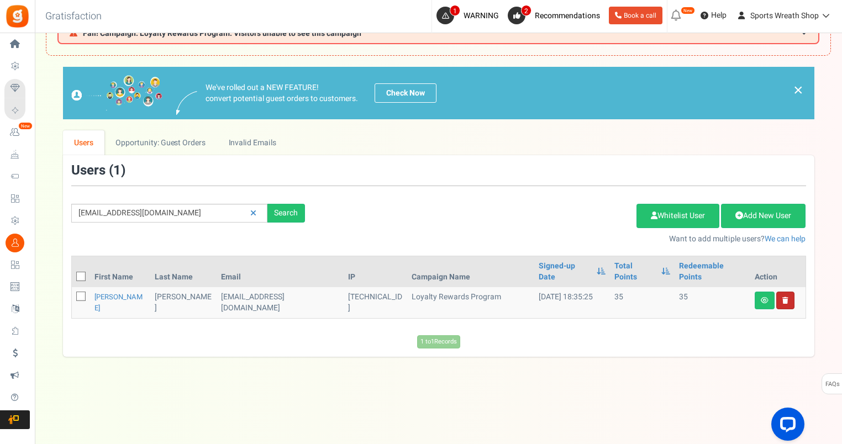
click at [787, 292] on link at bounding box center [785, 301] width 18 height 18
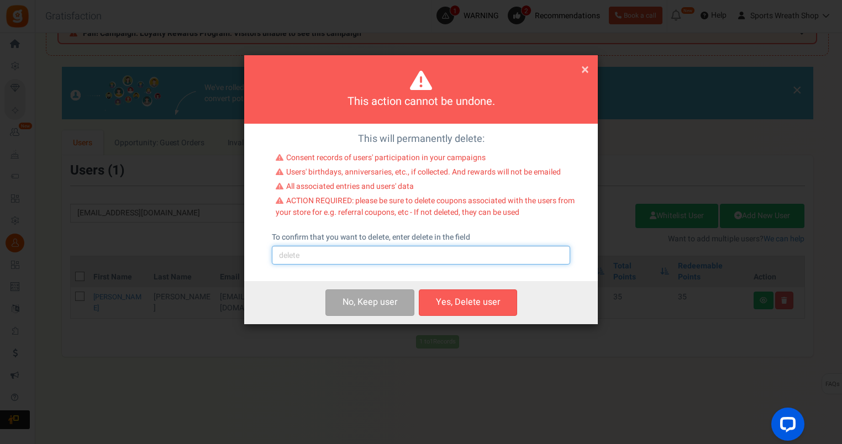
click at [364, 261] on input "text" at bounding box center [421, 255] width 298 height 19
type input "delete"
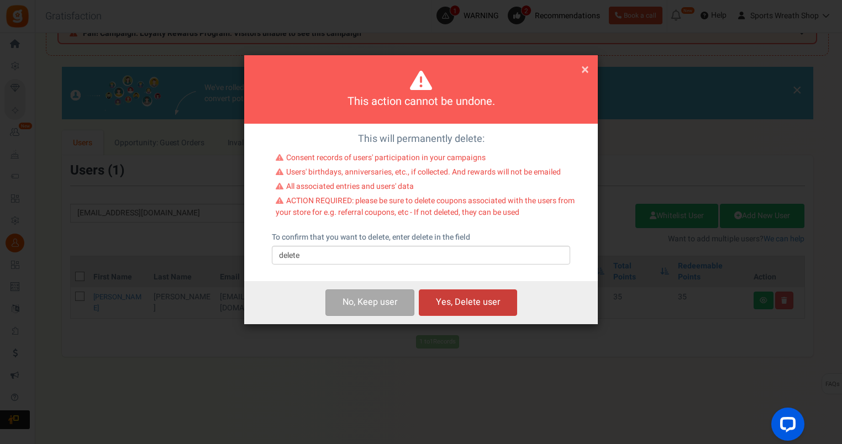
click at [461, 300] on button "Yes, Delete user" at bounding box center [468, 303] width 98 height 26
